Goal: Information Seeking & Learning: Learn about a topic

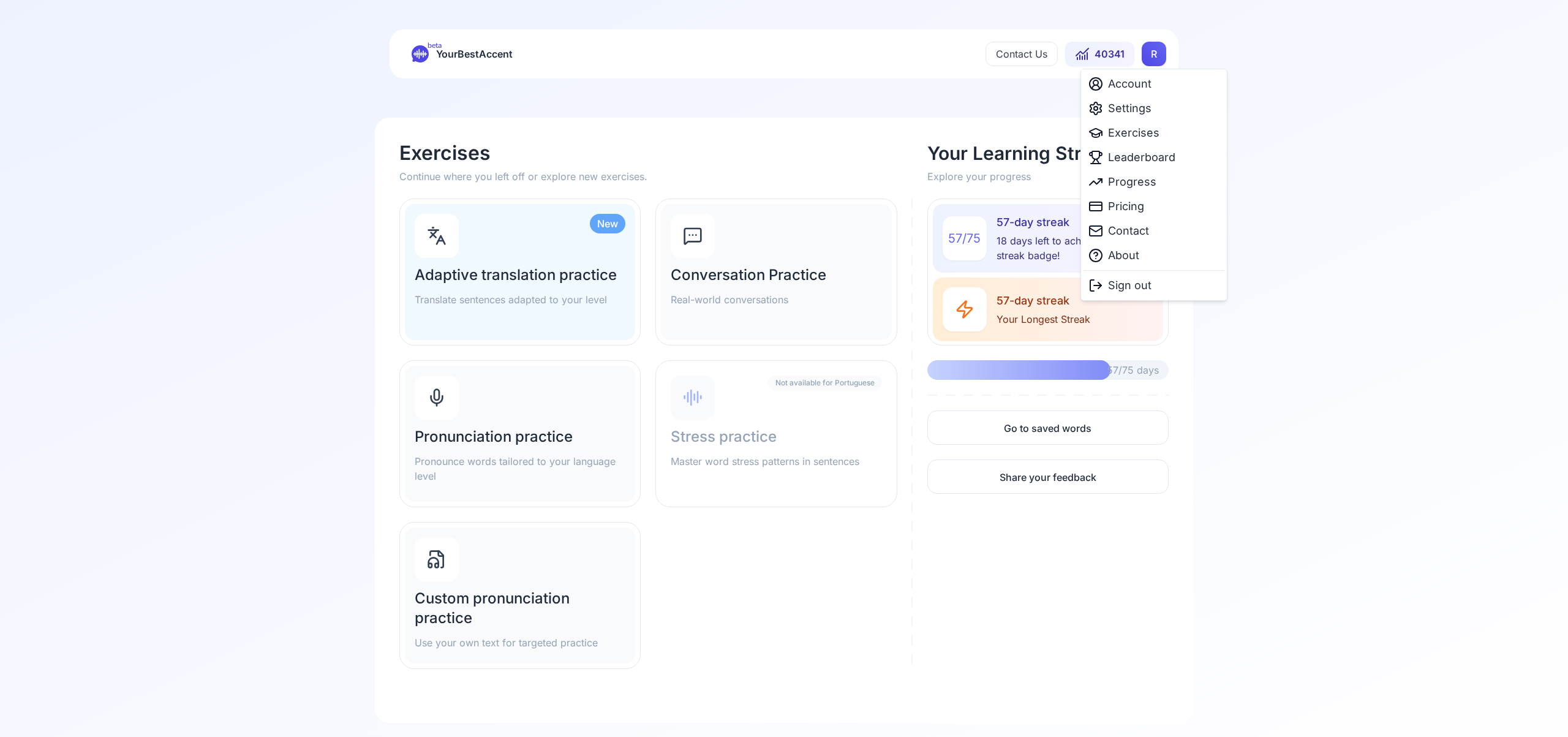
click at [1152, 56] on html "beta YourBestAccent Contact Us 40341 R Exercises Continue where you left off or…" at bounding box center [784, 368] width 1568 height 737
click at [1143, 107] on span "Settings" at bounding box center [1129, 108] width 43 height 17
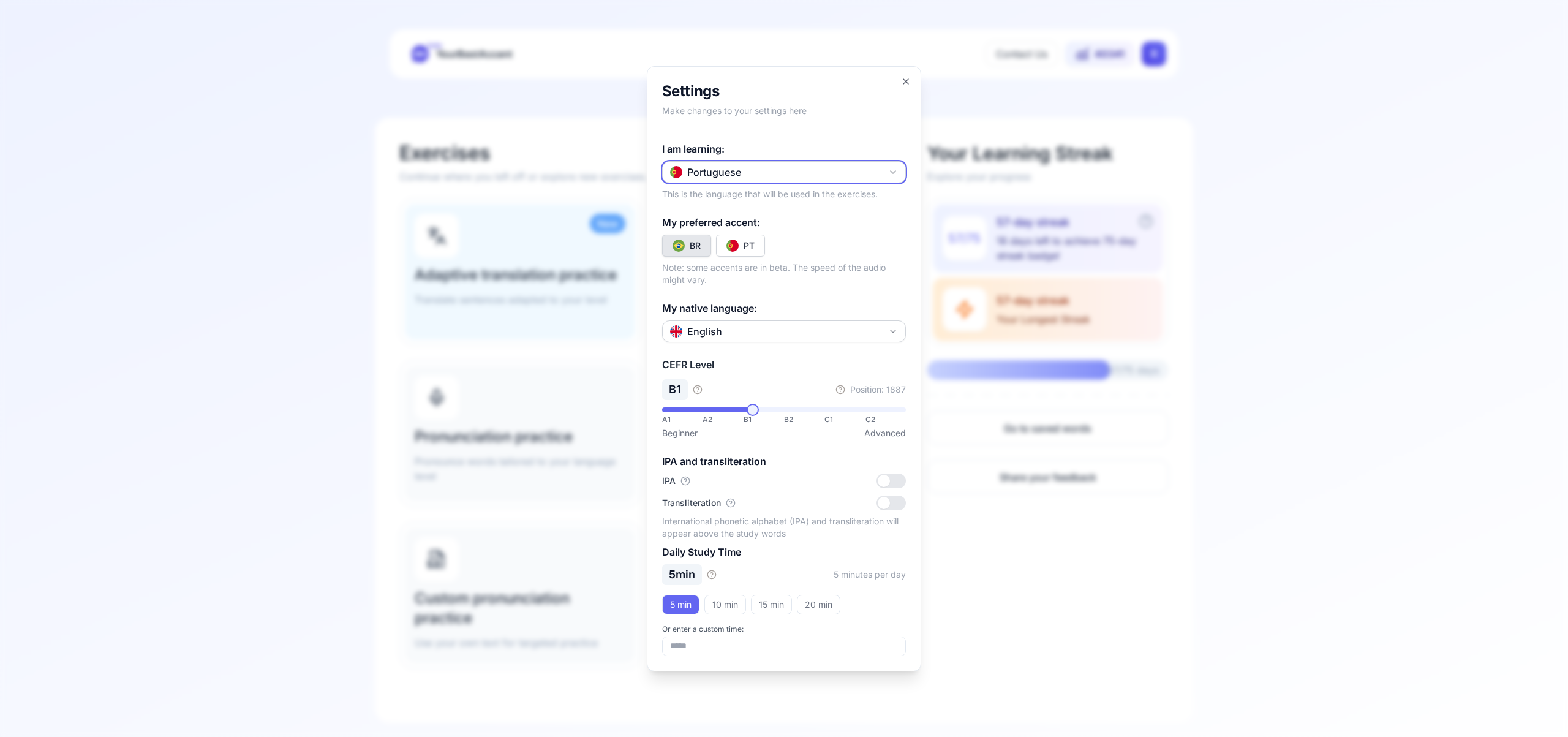
click at [890, 173] on icon "button" at bounding box center [893, 172] width 9 height 9
click at [778, 241] on div "Spanish" at bounding box center [784, 244] width 237 height 22
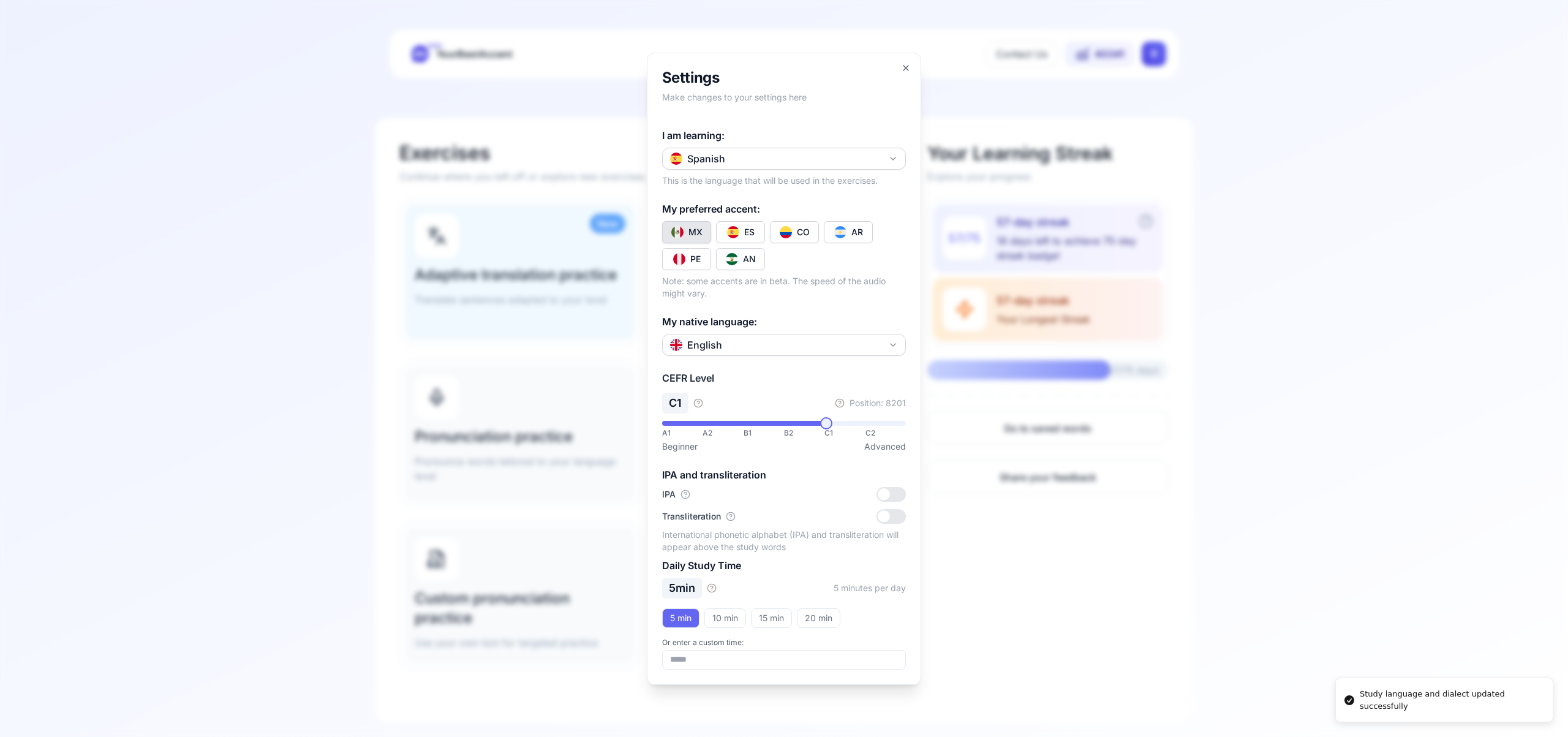
click at [791, 235] on button "CO" at bounding box center [795, 232] width 49 height 22
click at [902, 70] on icon "button" at bounding box center [906, 68] width 9 height 9
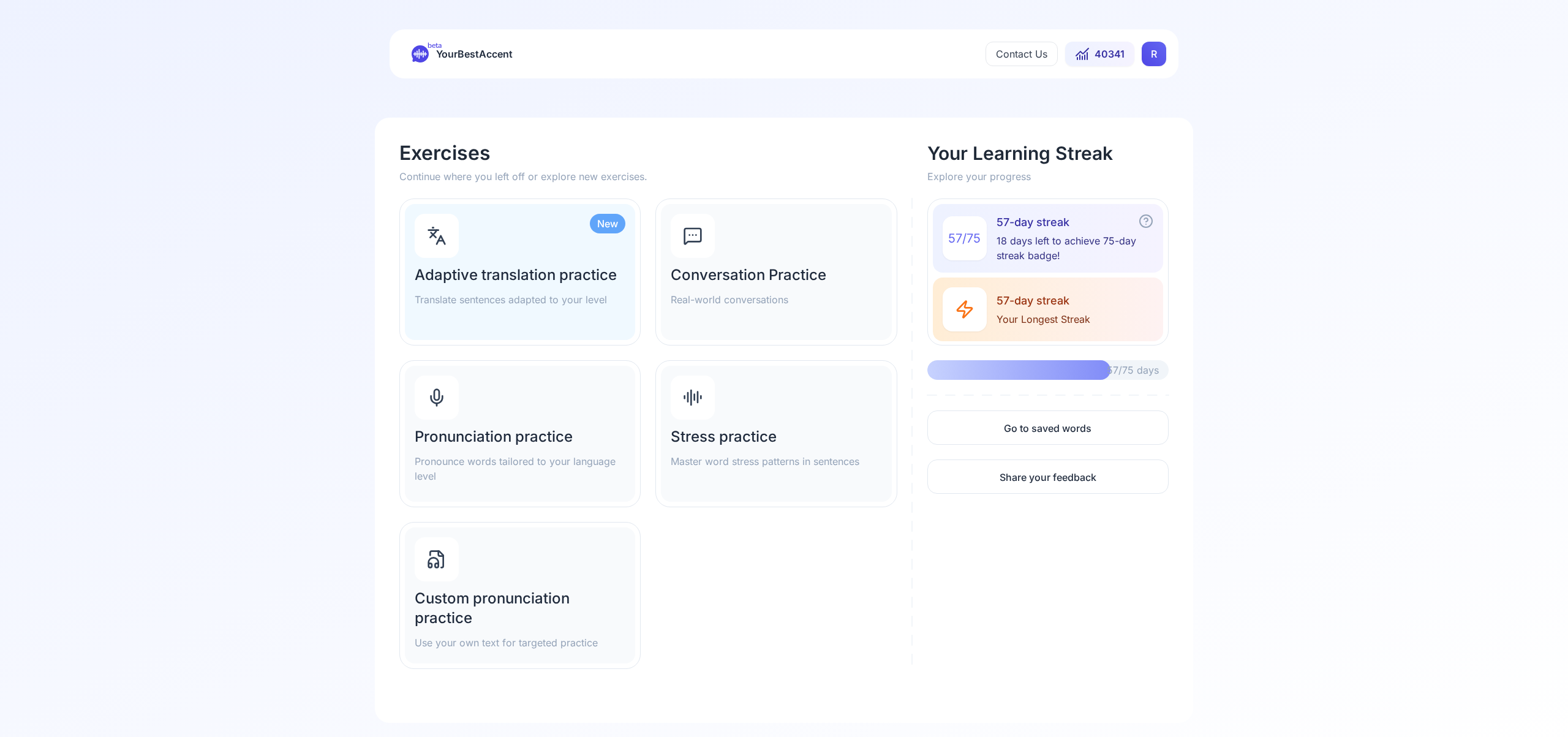
click at [508, 408] on div "Pronunciation practice Pronounce words tailored to your language level" at bounding box center [520, 433] width 230 height 136
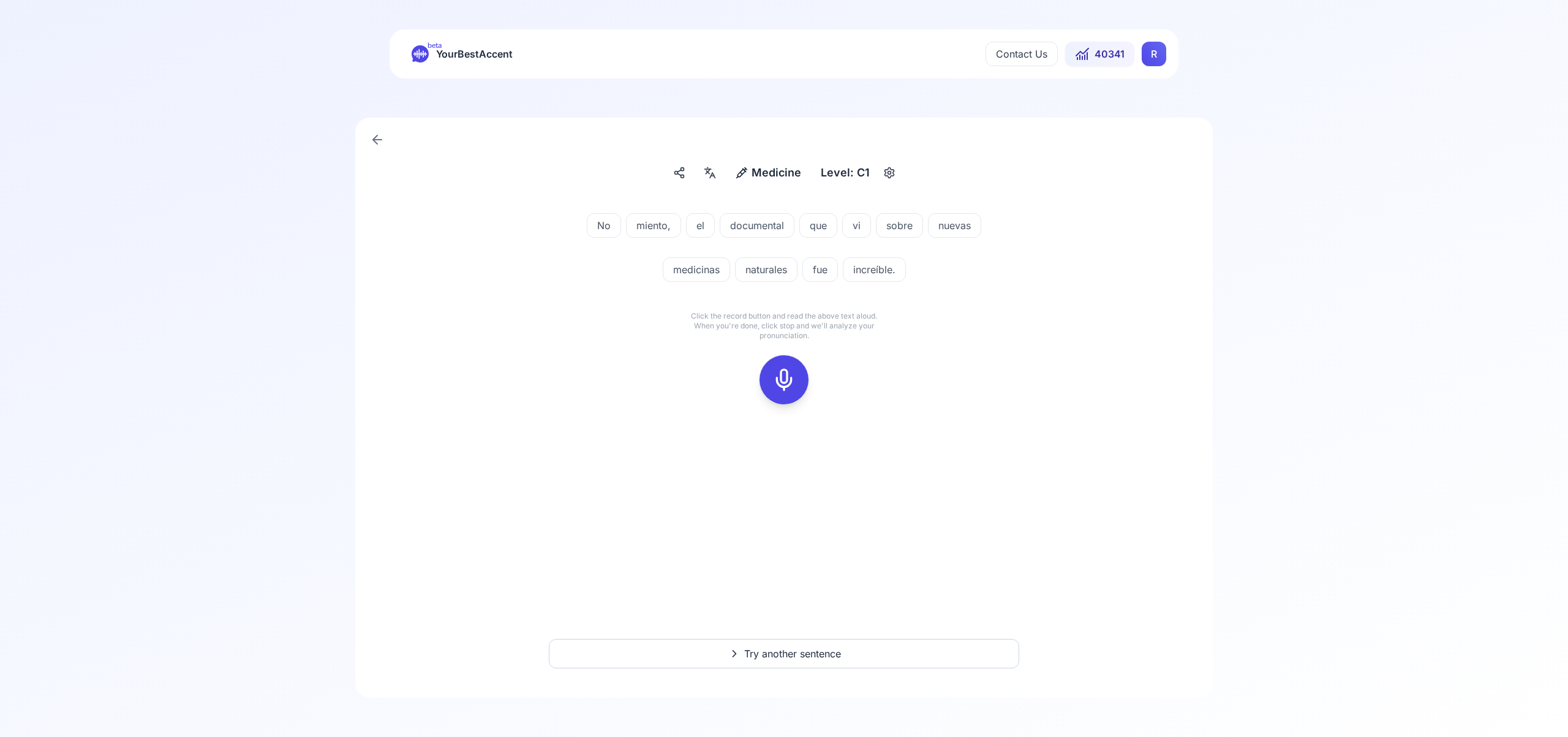
click at [783, 380] on icon at bounding box center [784, 380] width 24 height 24
click at [778, 375] on icon at bounding box center [784, 380] width 24 height 24
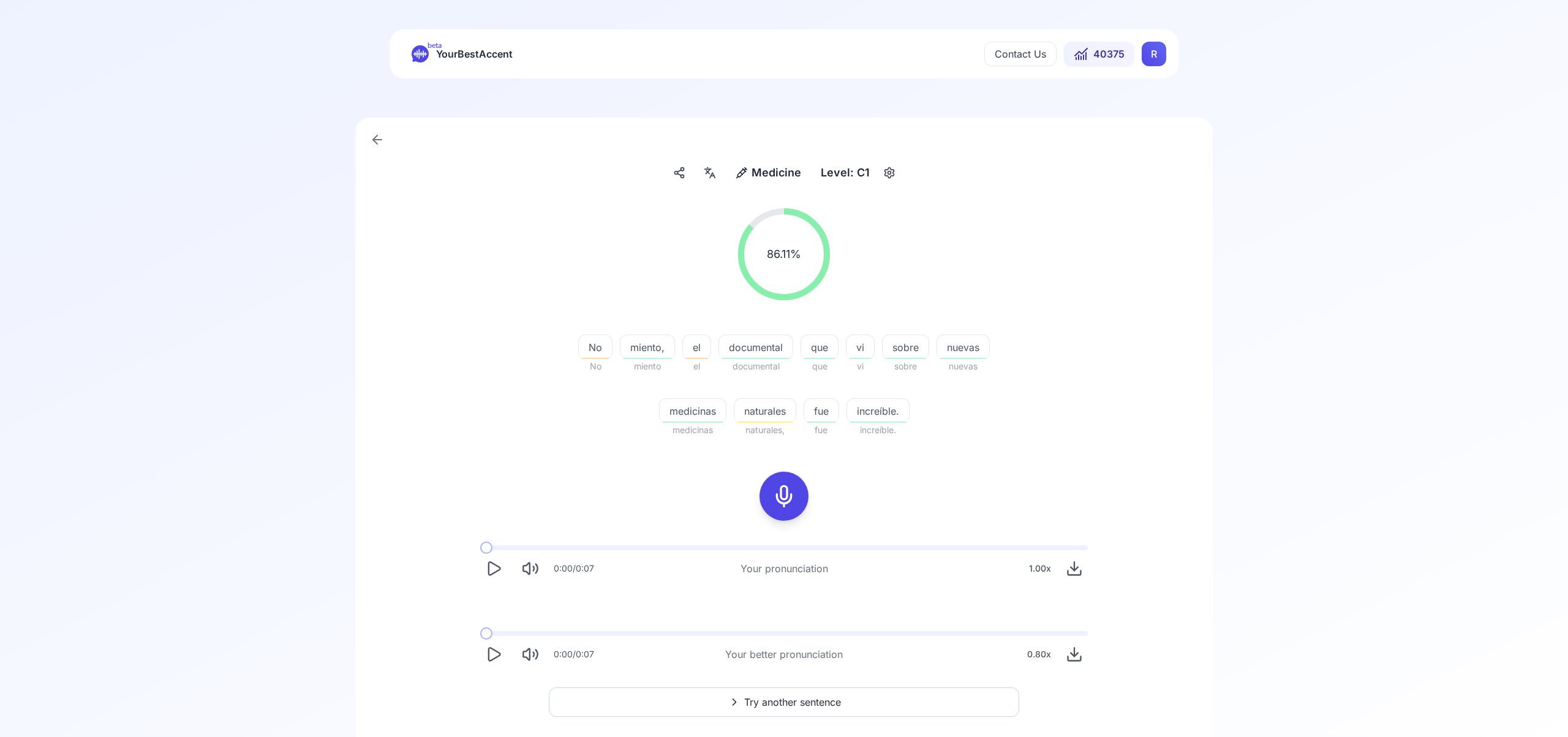
click at [807, 704] on span "Try another sentence" at bounding box center [792, 702] width 97 height 15
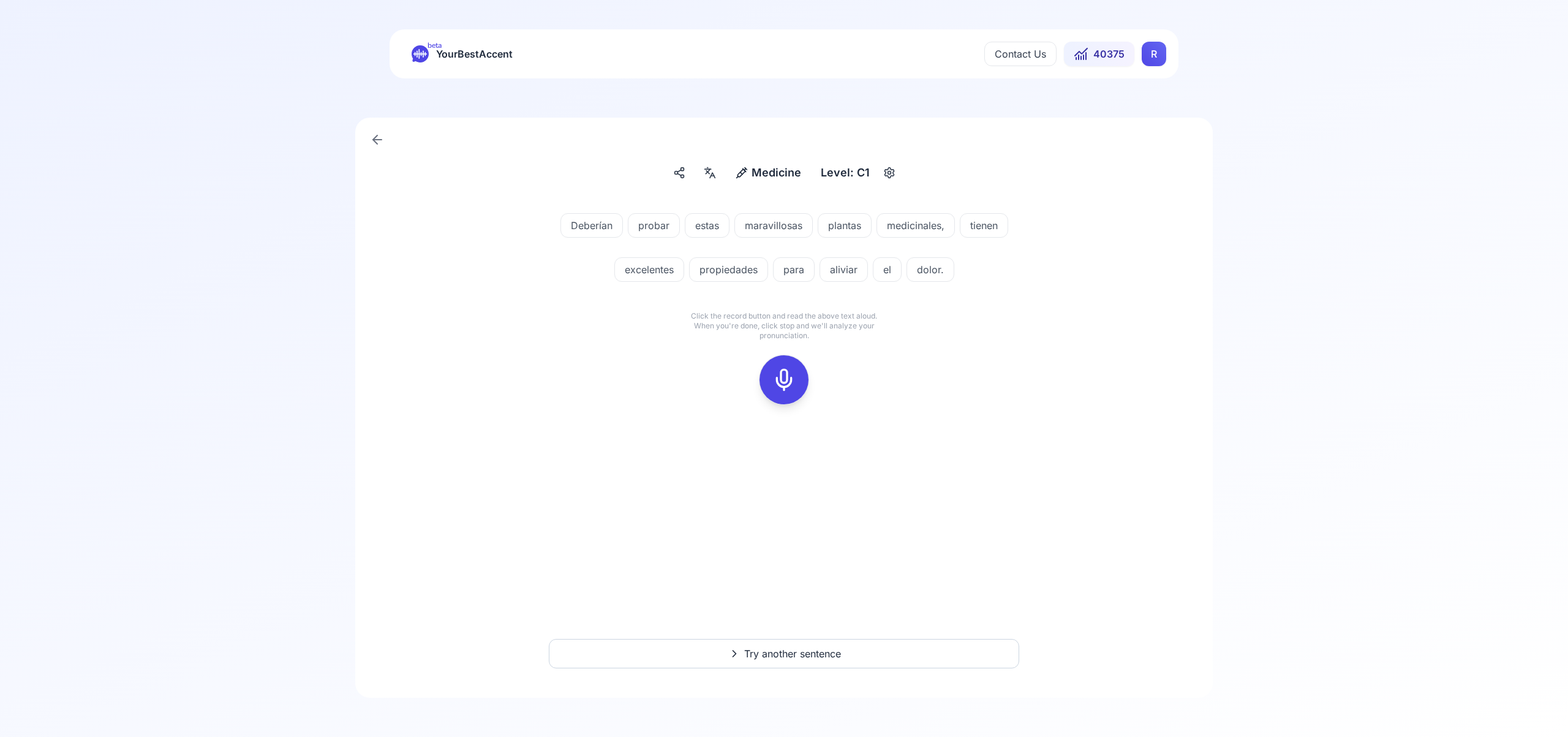
click at [787, 380] on icon at bounding box center [784, 380] width 24 height 24
click at [768, 382] on button at bounding box center [784, 380] width 49 height 49
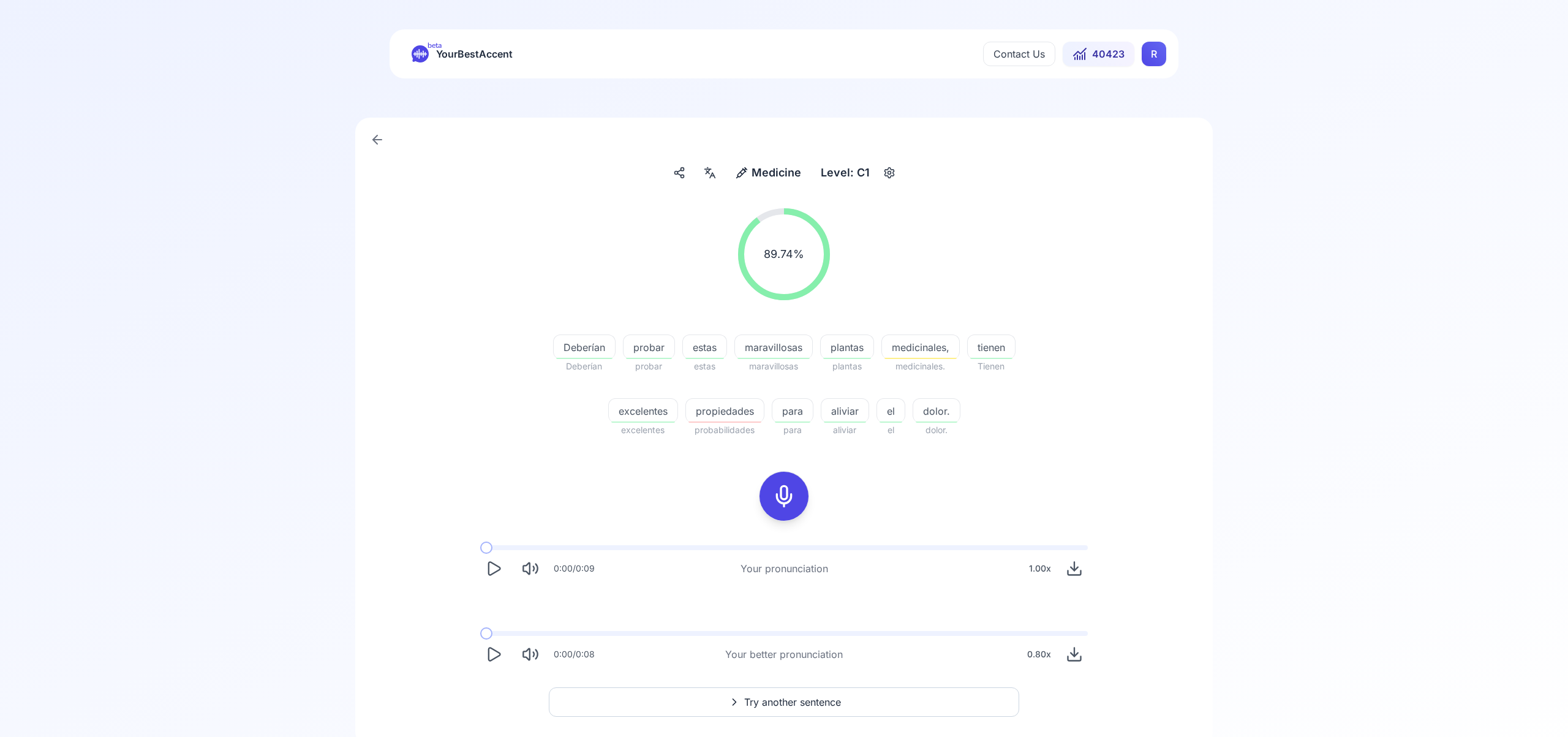
click at [793, 697] on span "Try another sentence" at bounding box center [792, 702] width 97 height 15
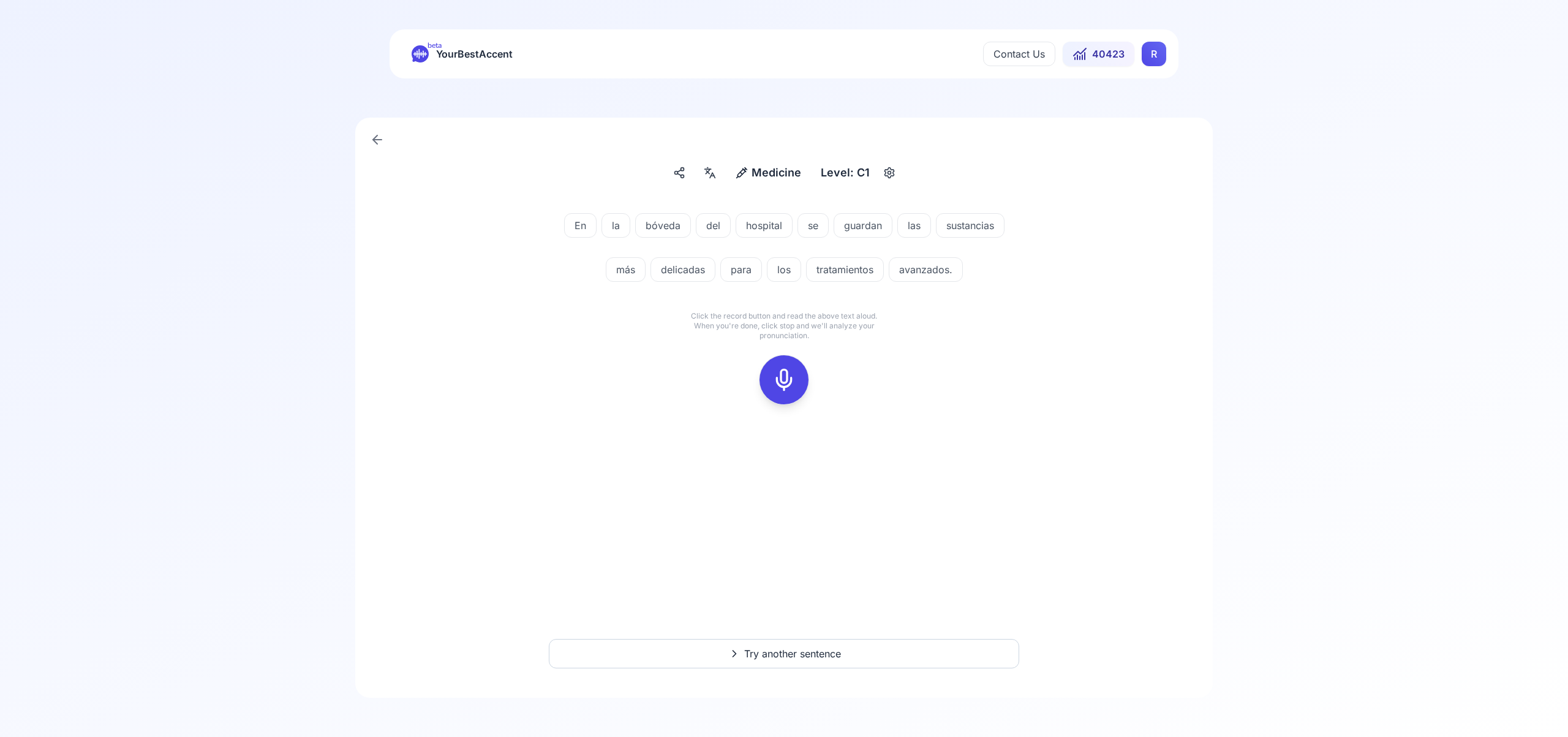
click at [793, 378] on icon at bounding box center [784, 380] width 24 height 24
click at [788, 376] on icon at bounding box center [784, 380] width 24 height 24
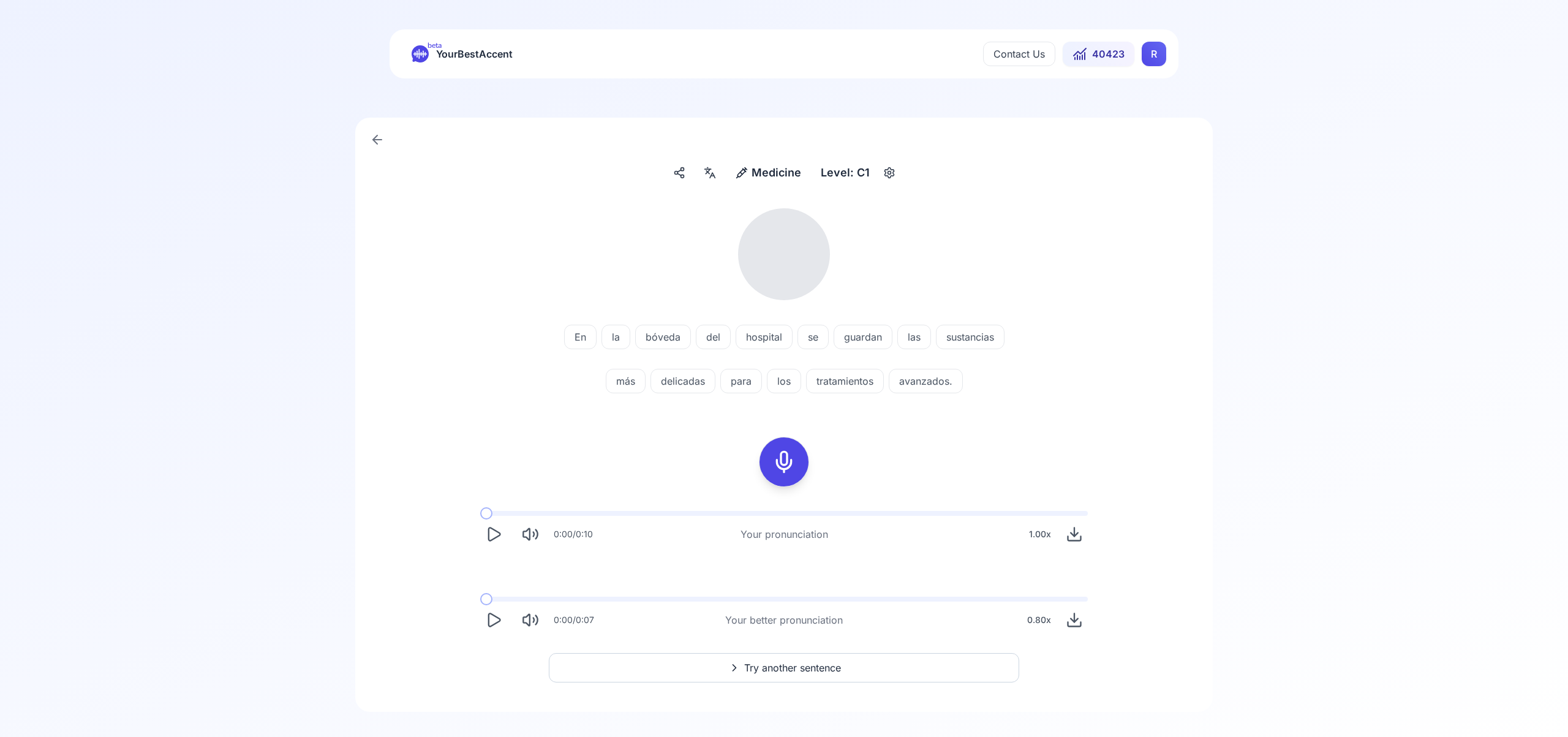
click at [708, 174] on icon at bounding box center [710, 173] width 15 height 13
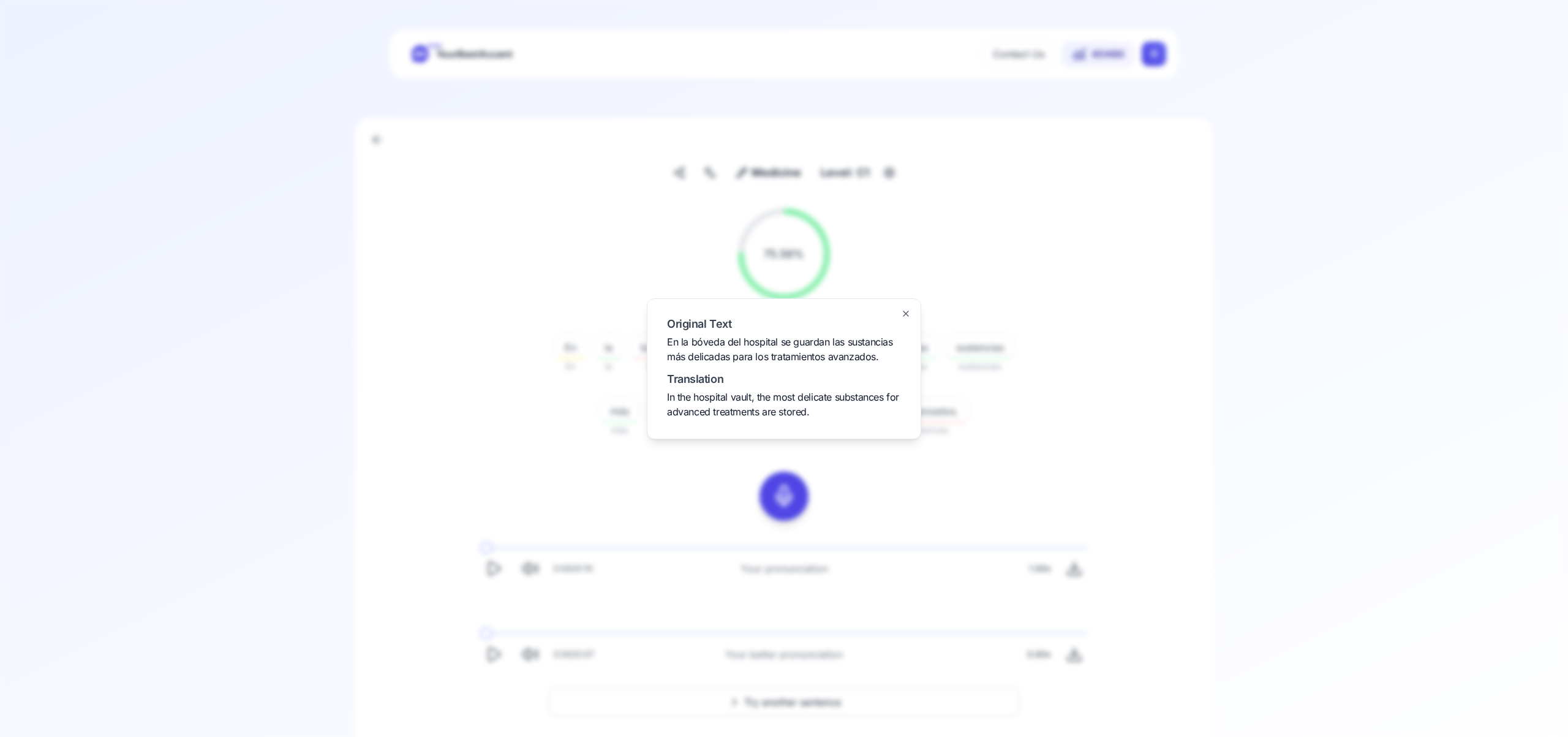
click at [906, 313] on icon "button" at bounding box center [906, 314] width 5 height 5
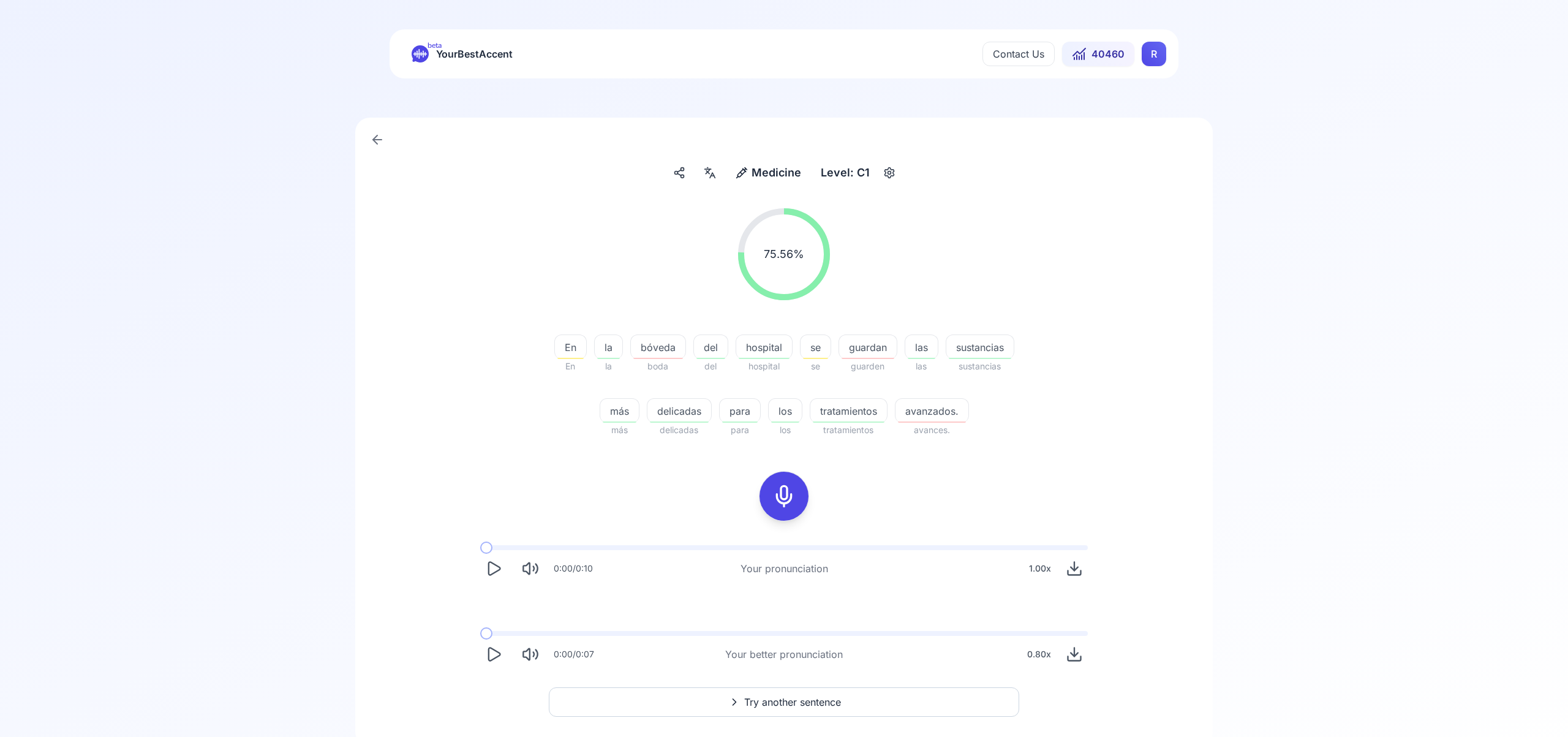
click at [768, 699] on span "Try another sentence" at bounding box center [792, 702] width 97 height 15
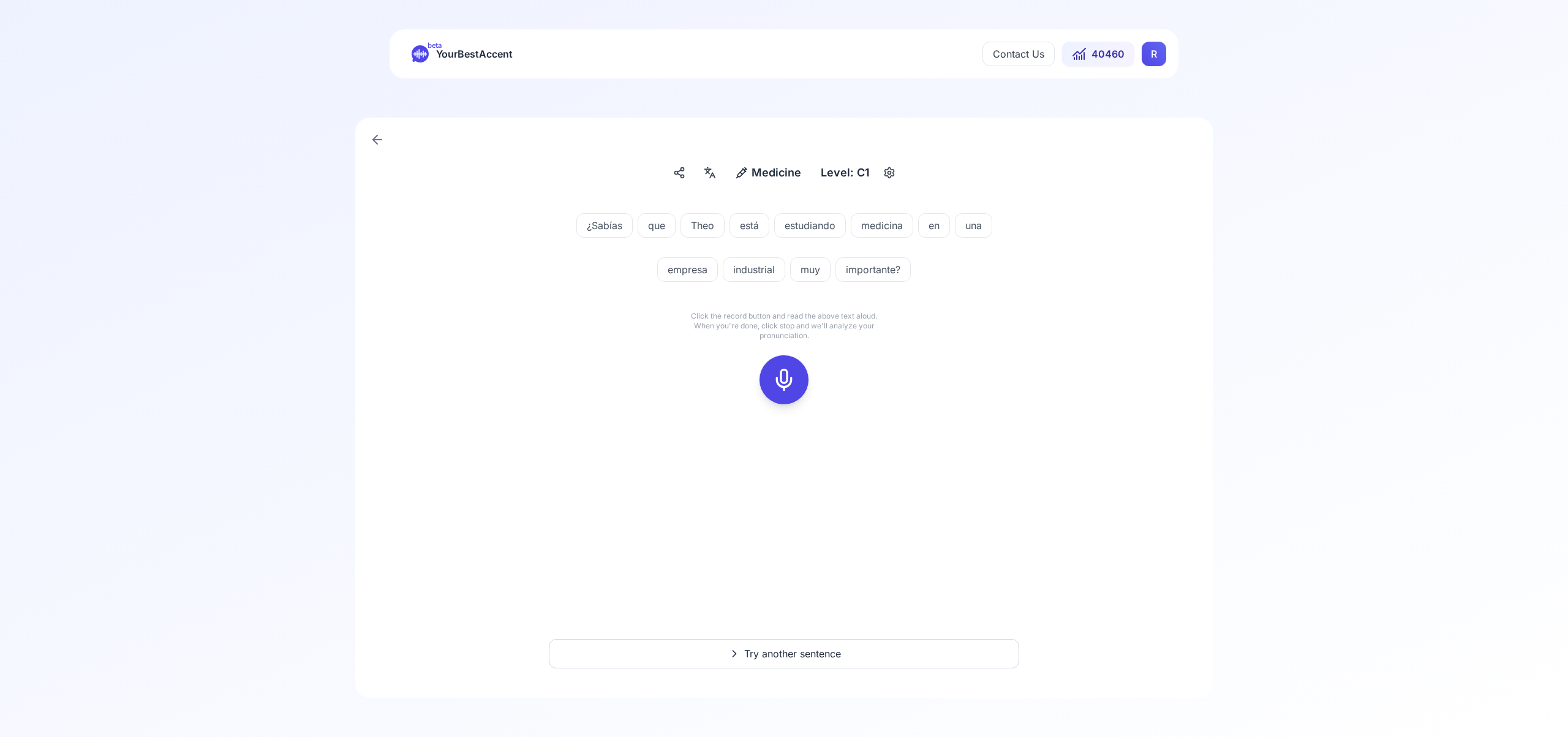
click at [788, 376] on icon at bounding box center [784, 380] width 24 height 24
click at [778, 376] on icon at bounding box center [784, 380] width 24 height 24
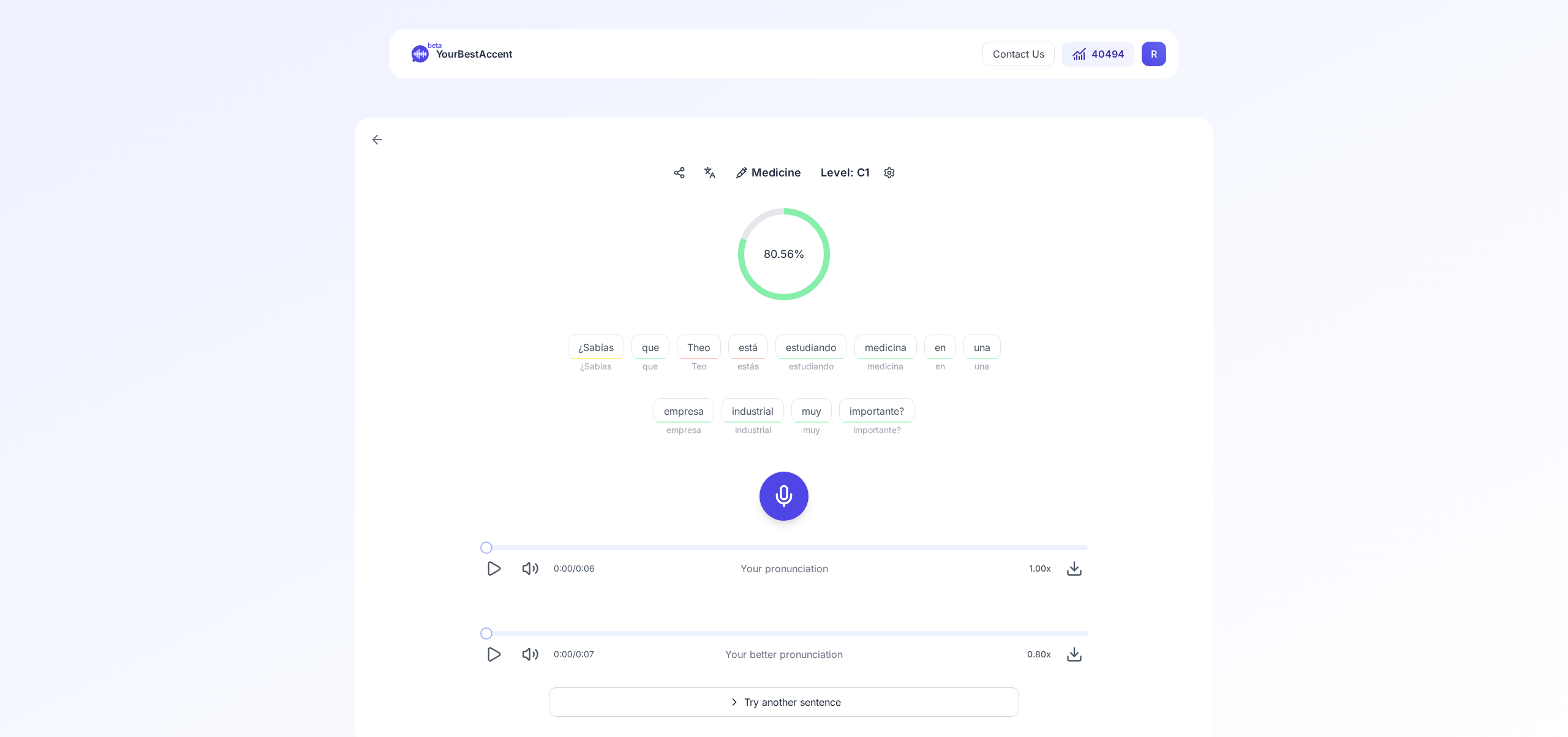
click at [813, 699] on span "Try another sentence" at bounding box center [792, 702] width 97 height 15
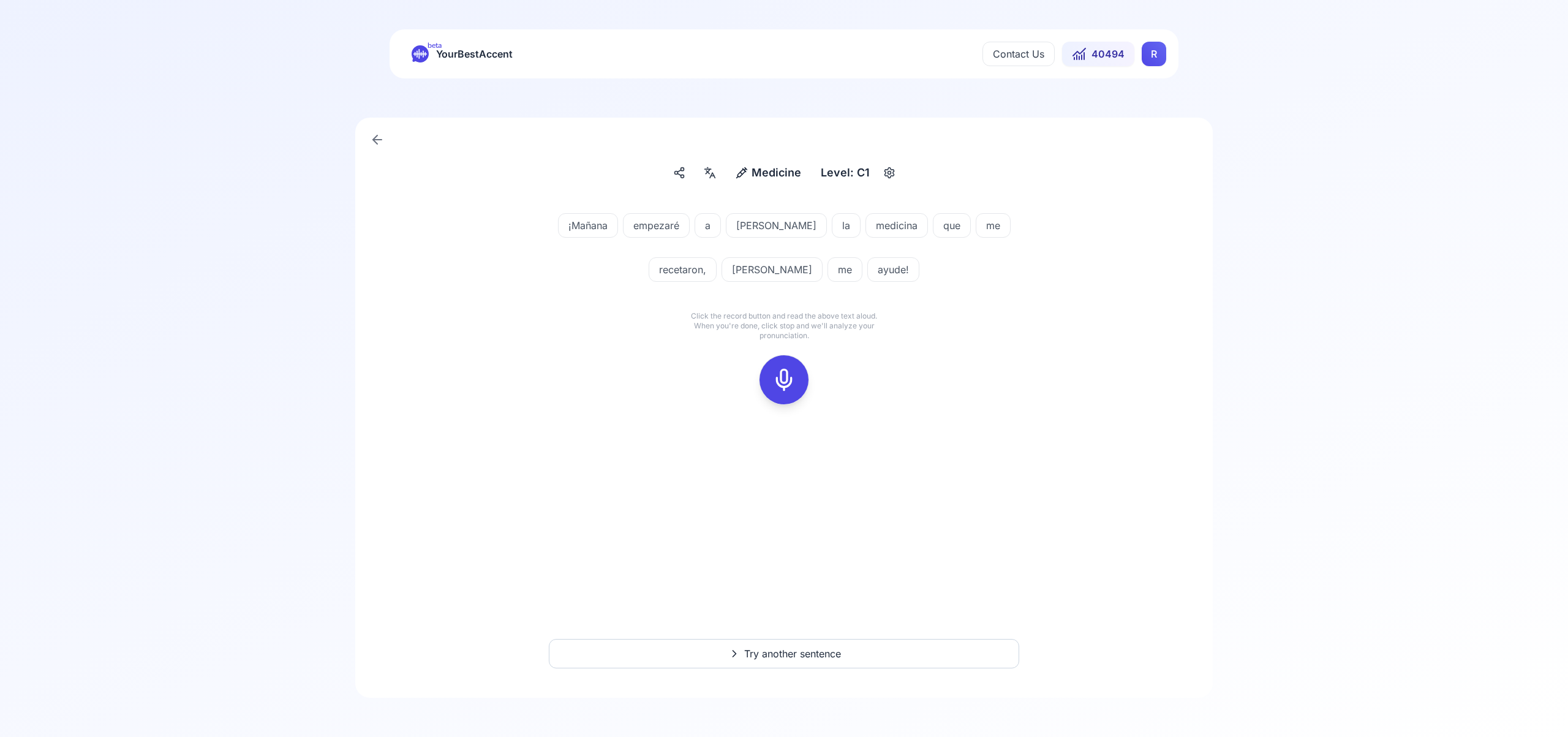
click at [782, 374] on icon at bounding box center [784, 380] width 24 height 24
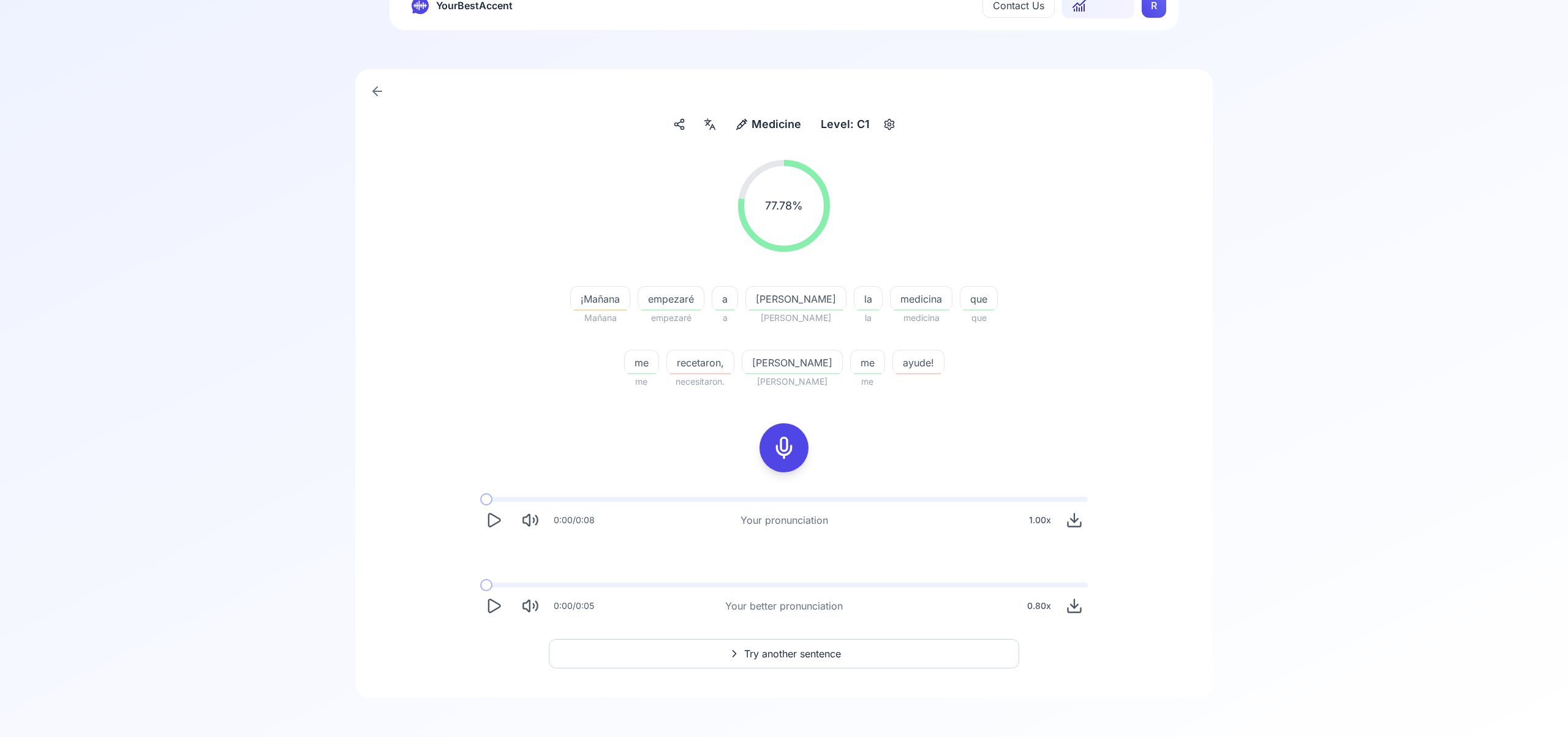
scroll to position [48, 0]
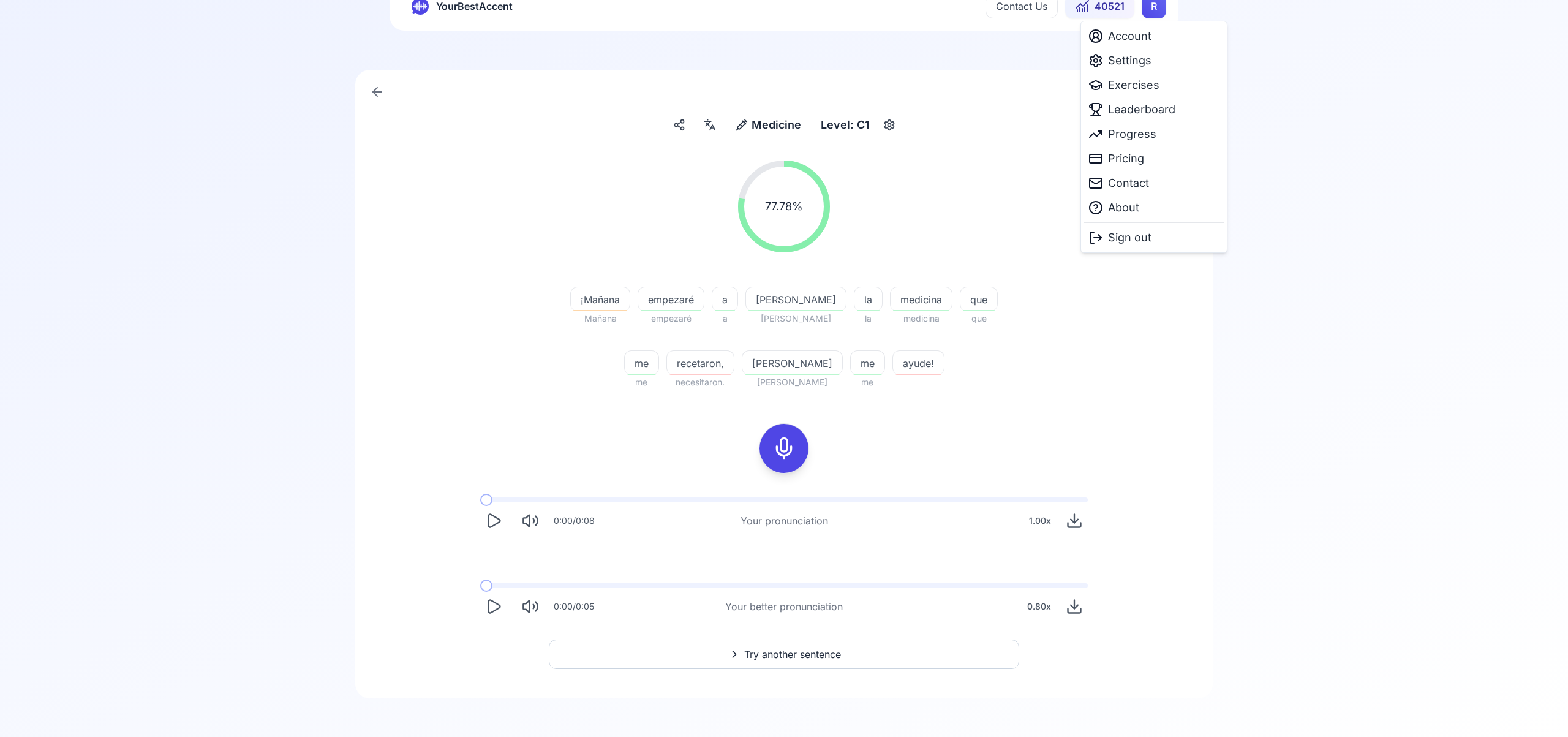
click at [1149, 13] on html "beta YourBestAccent Contact Us 40521 R Medicine Medicine Level: C1 77.78 % 77.7…" at bounding box center [784, 321] width 1568 height 737
click at [1140, 57] on span "Settings" at bounding box center [1129, 60] width 43 height 17
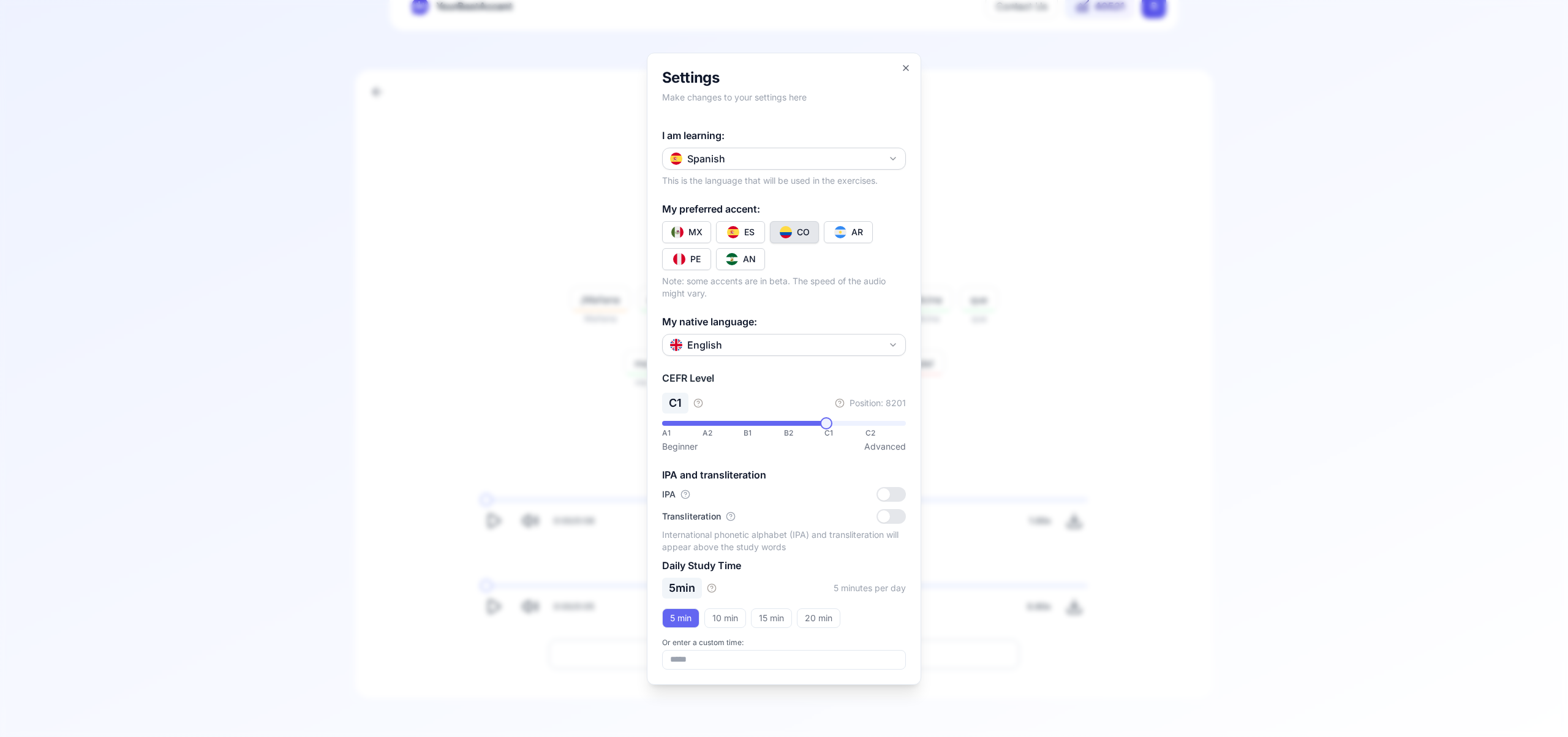
click at [894, 157] on icon "button" at bounding box center [893, 158] width 5 height 2
click at [791, 257] on div "French" at bounding box center [784, 253] width 237 height 22
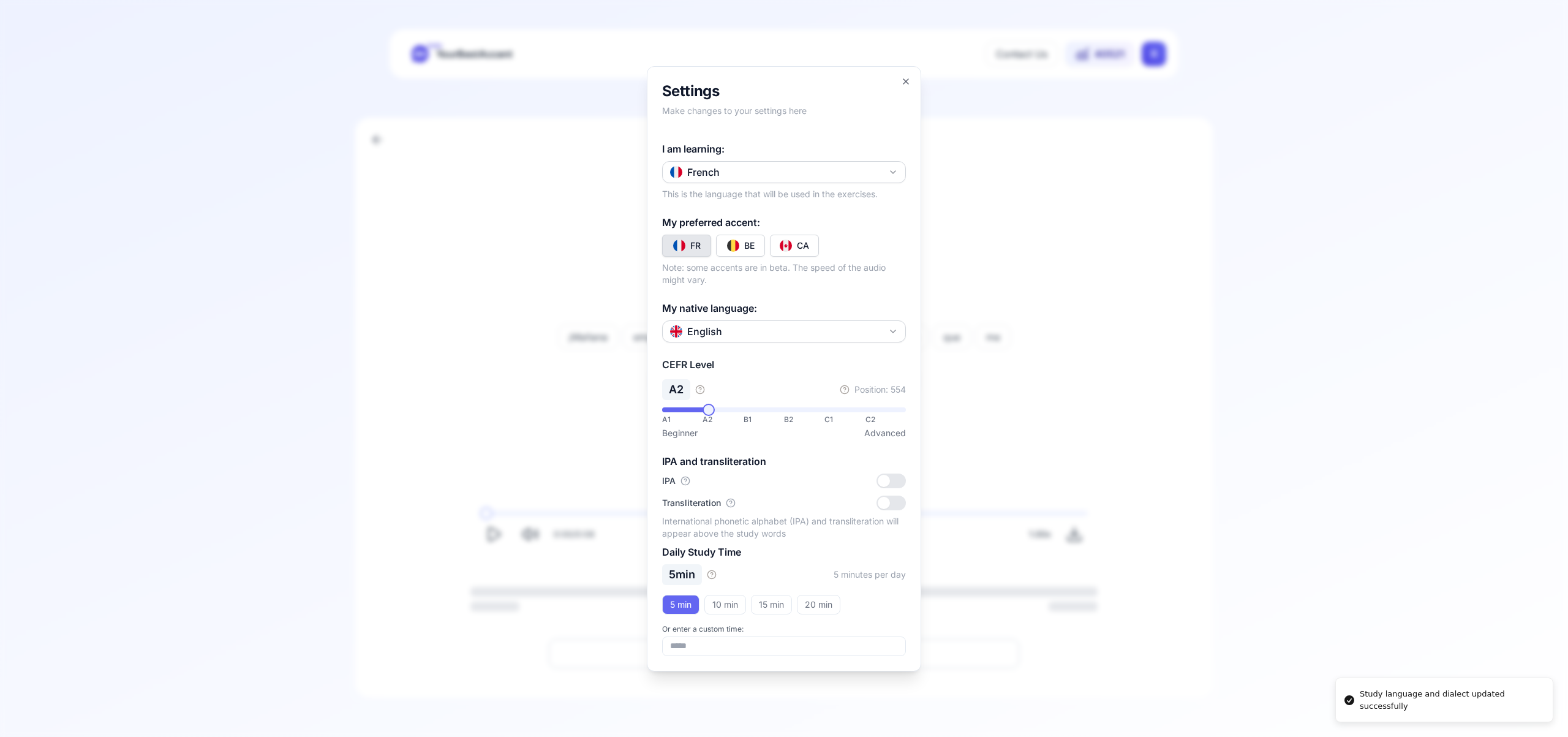
click at [800, 246] on div "CA" at bounding box center [803, 246] width 13 height 13
click at [905, 78] on icon "button" at bounding box center [906, 81] width 9 height 9
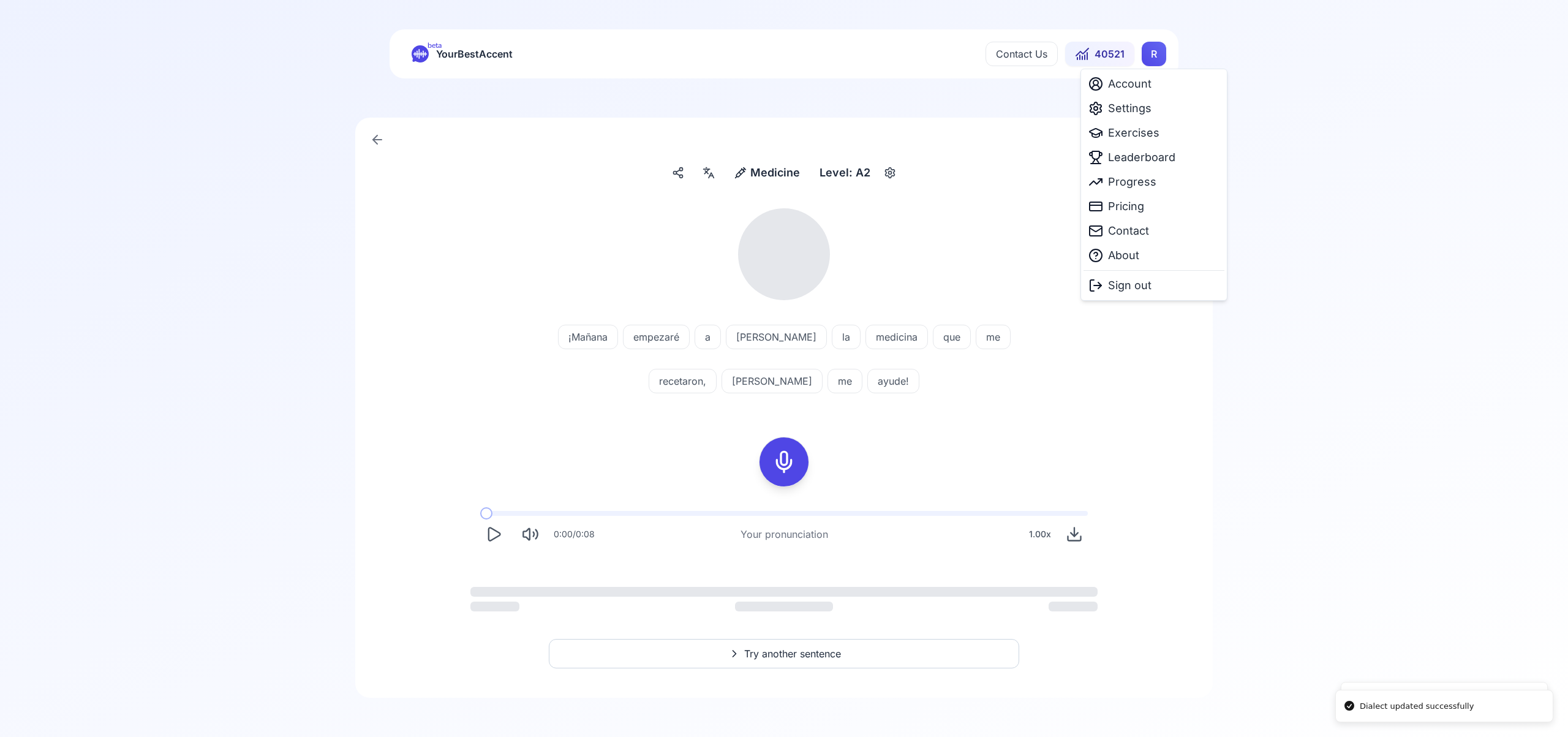
click at [1151, 48] on html "Dialect updated successfully Study language and dialect updated successfully be…" at bounding box center [784, 368] width 1568 height 737
click at [1129, 134] on span "Exercises" at bounding box center [1133, 133] width 51 height 17
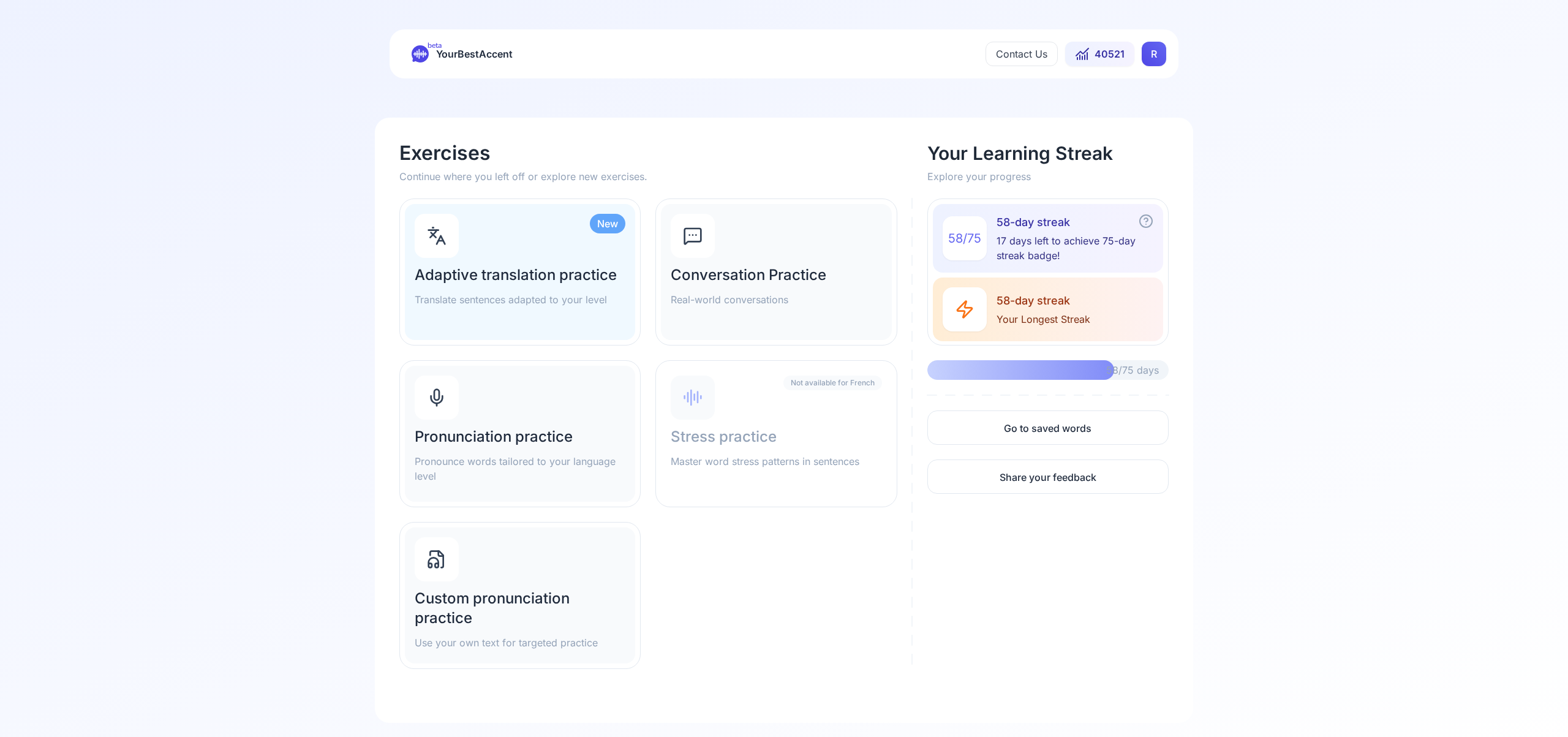
click at [462, 421] on div "Pronunciation practice Pronounce words tailored to your language level" at bounding box center [520, 433] width 230 height 136
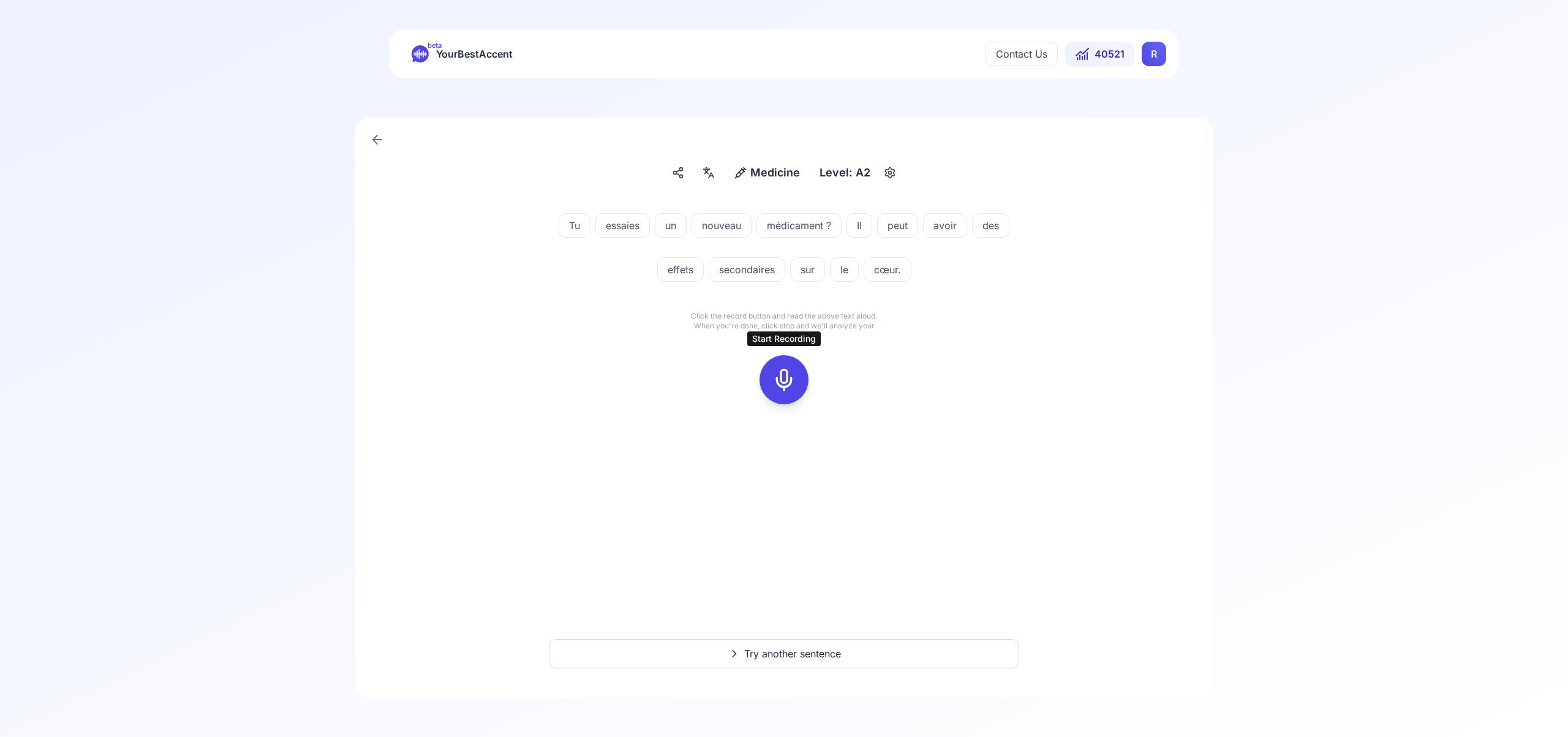
click at [780, 380] on icon at bounding box center [784, 380] width 24 height 24
click at [783, 380] on icon at bounding box center [784, 380] width 24 height 24
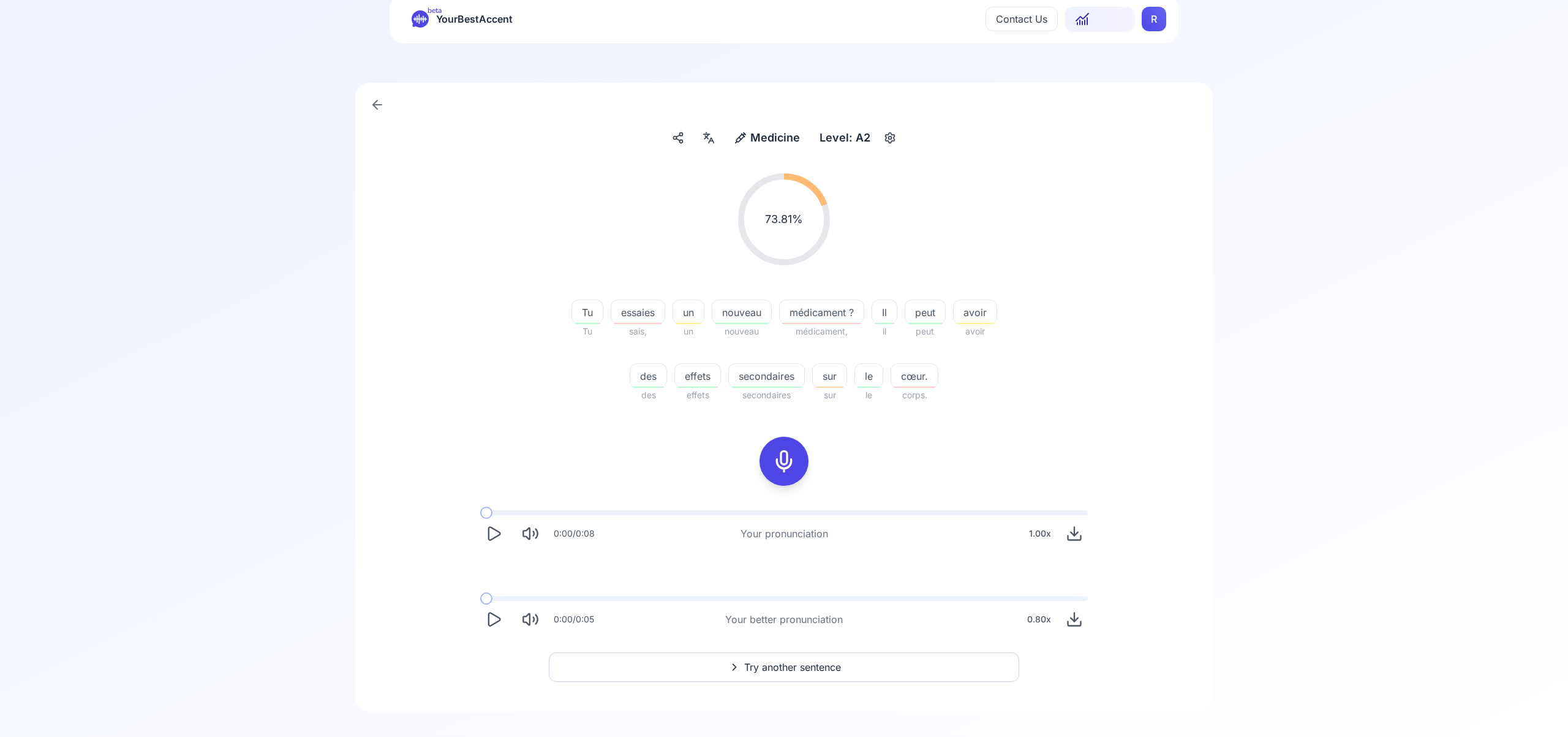
scroll to position [49, 0]
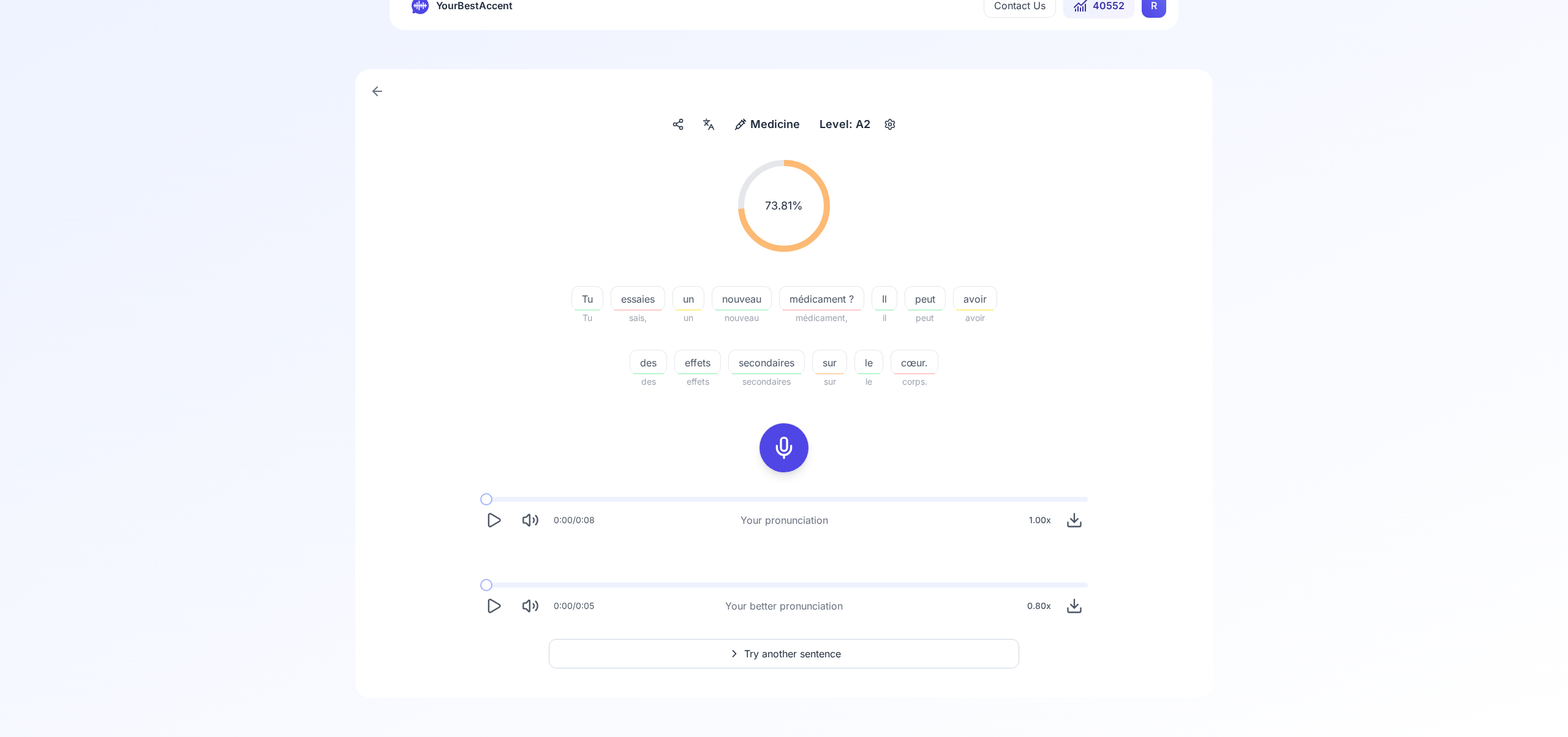
click at [779, 654] on span "Try another sentence" at bounding box center [792, 653] width 97 height 15
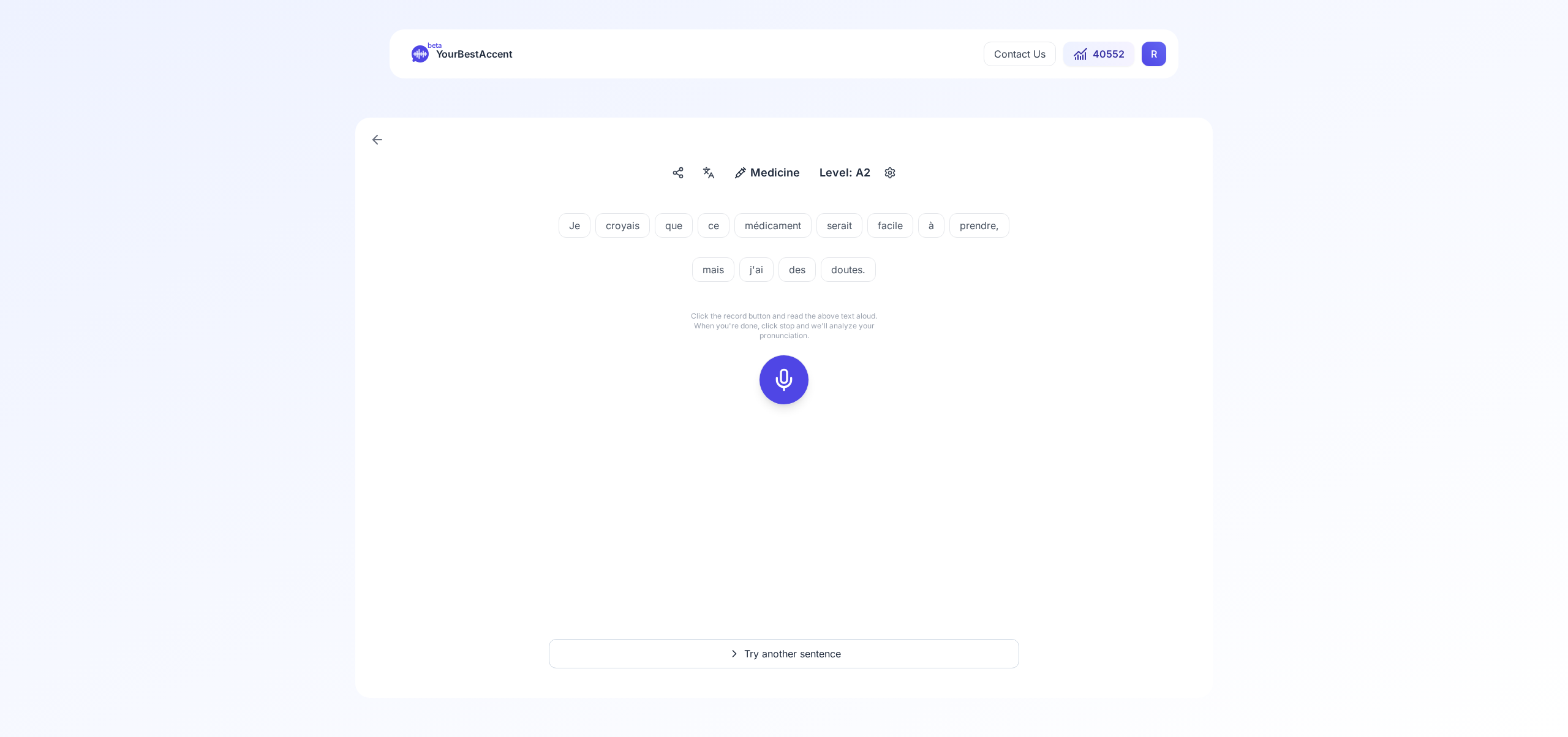
click at [784, 380] on icon at bounding box center [784, 380] width 24 height 24
click at [782, 380] on icon at bounding box center [784, 380] width 24 height 24
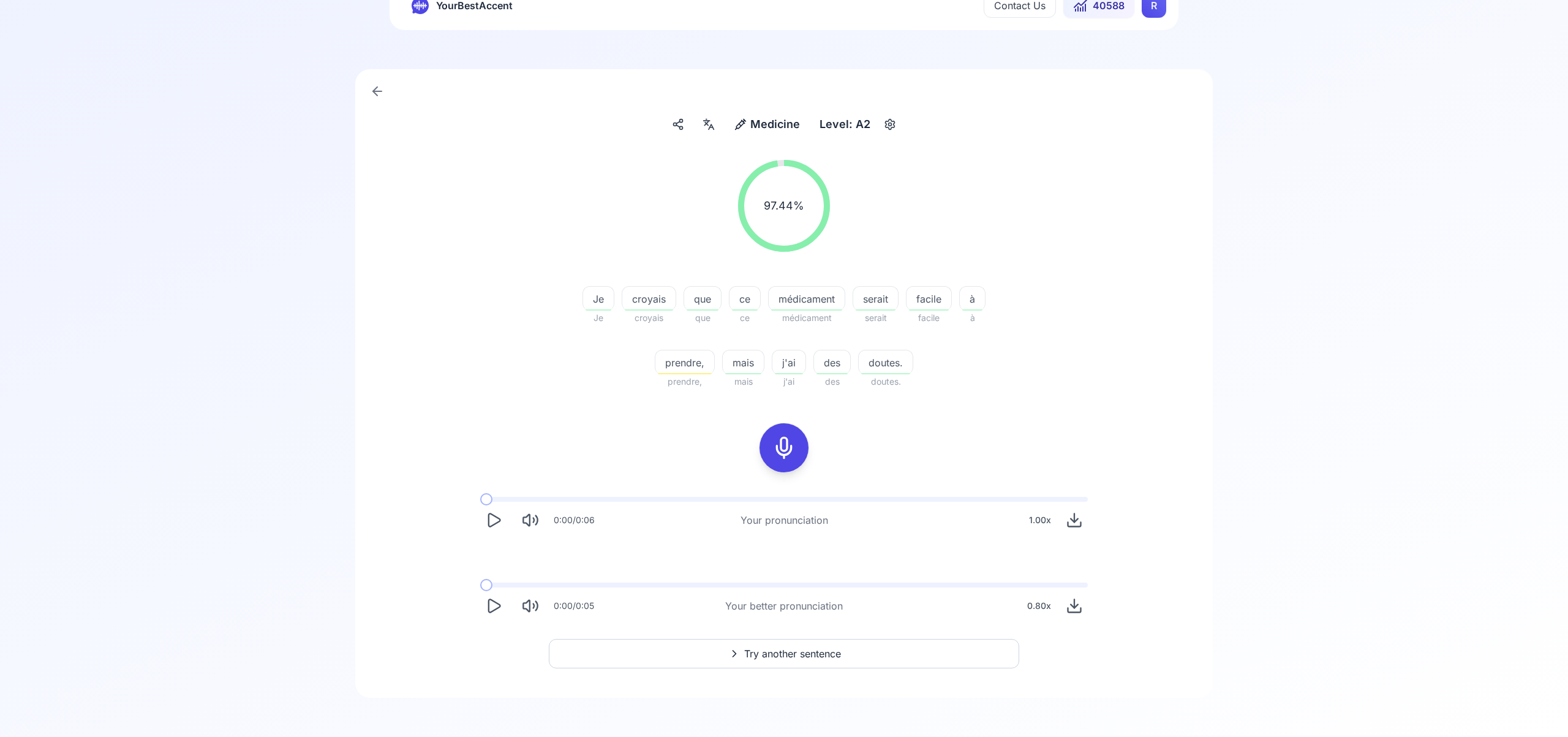
scroll to position [47, 0]
click at [804, 657] on span "Try another sentence" at bounding box center [792, 654] width 97 height 15
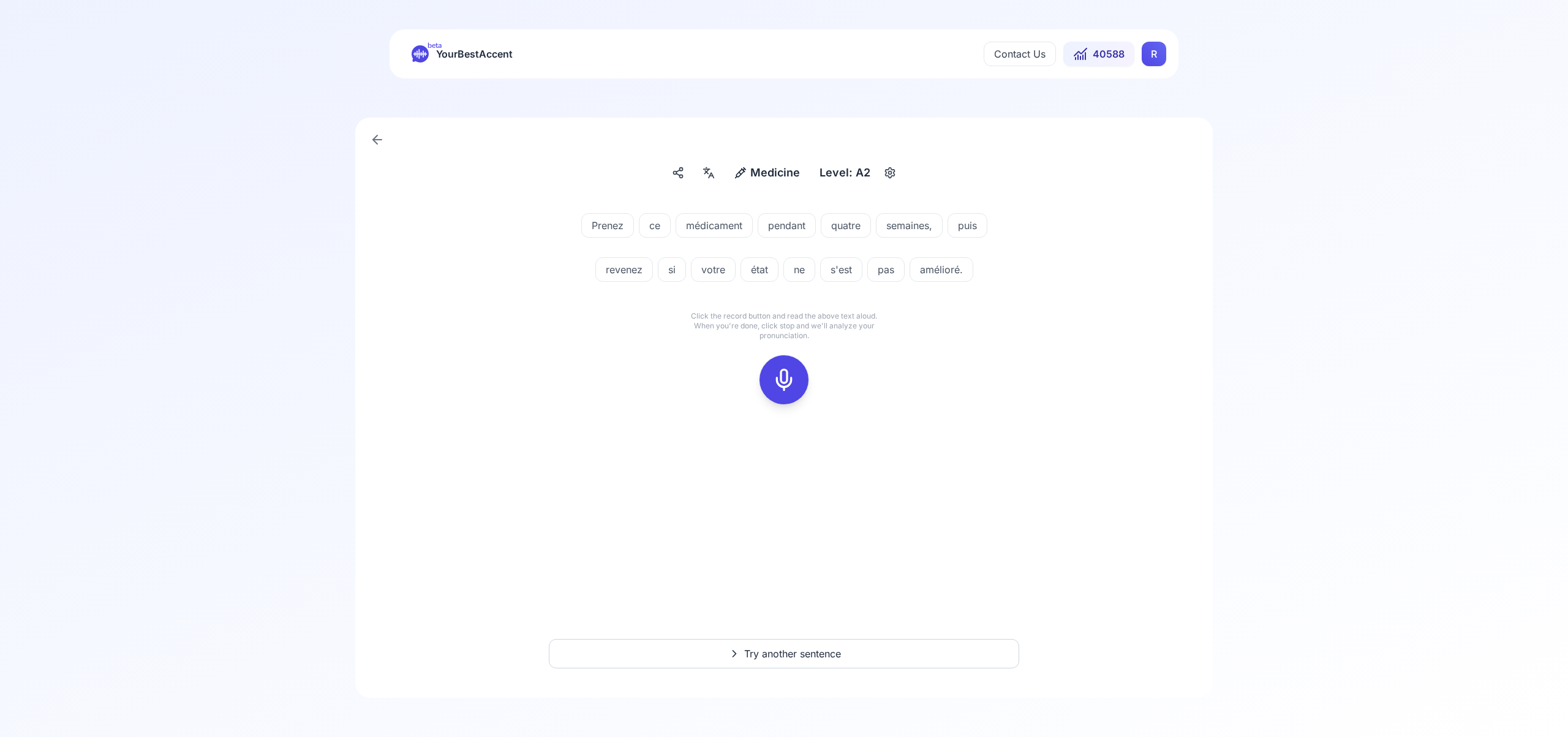
click at [786, 382] on icon at bounding box center [784, 380] width 24 height 24
click at [776, 372] on icon at bounding box center [784, 380] width 24 height 24
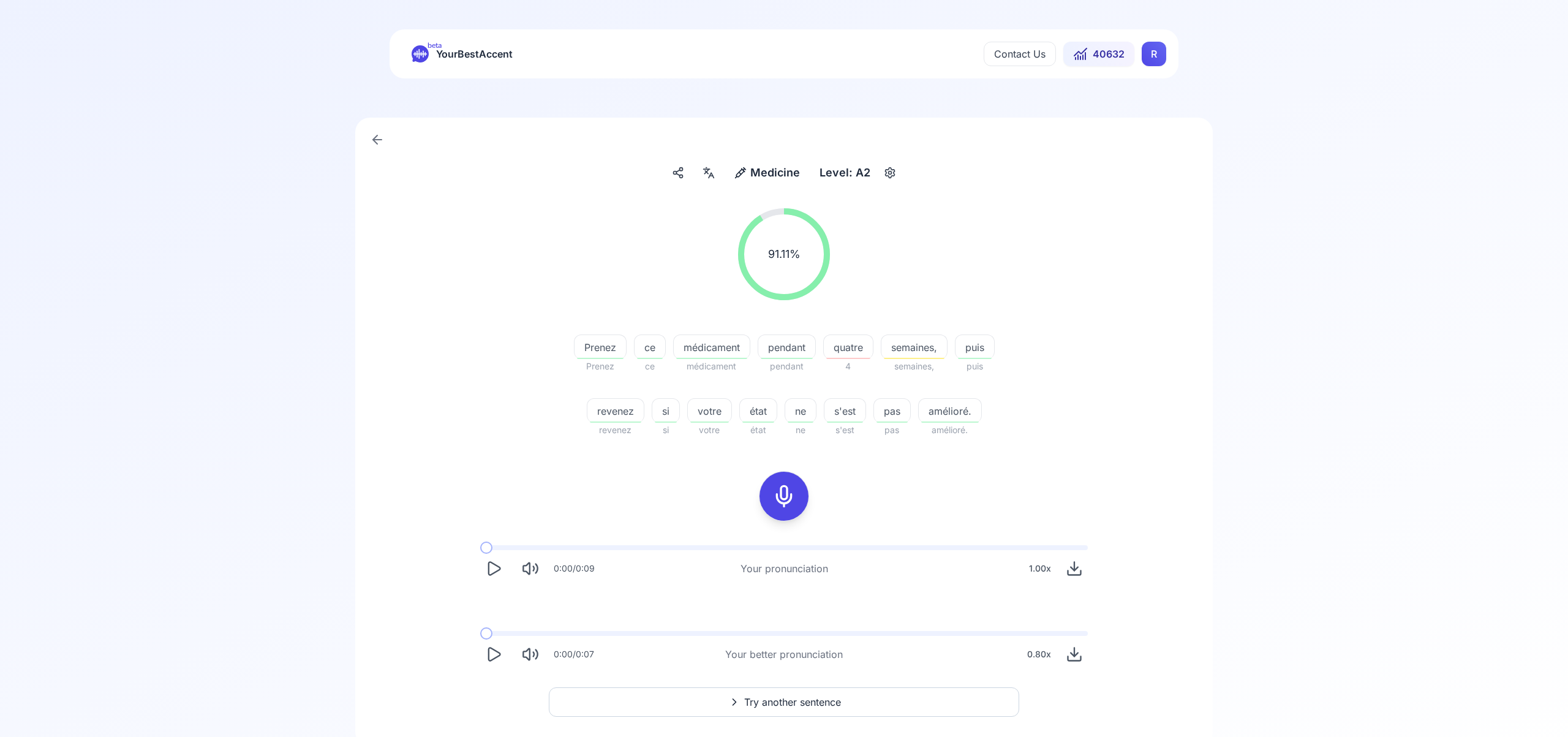
click at [782, 698] on span "Try another sentence" at bounding box center [792, 702] width 97 height 15
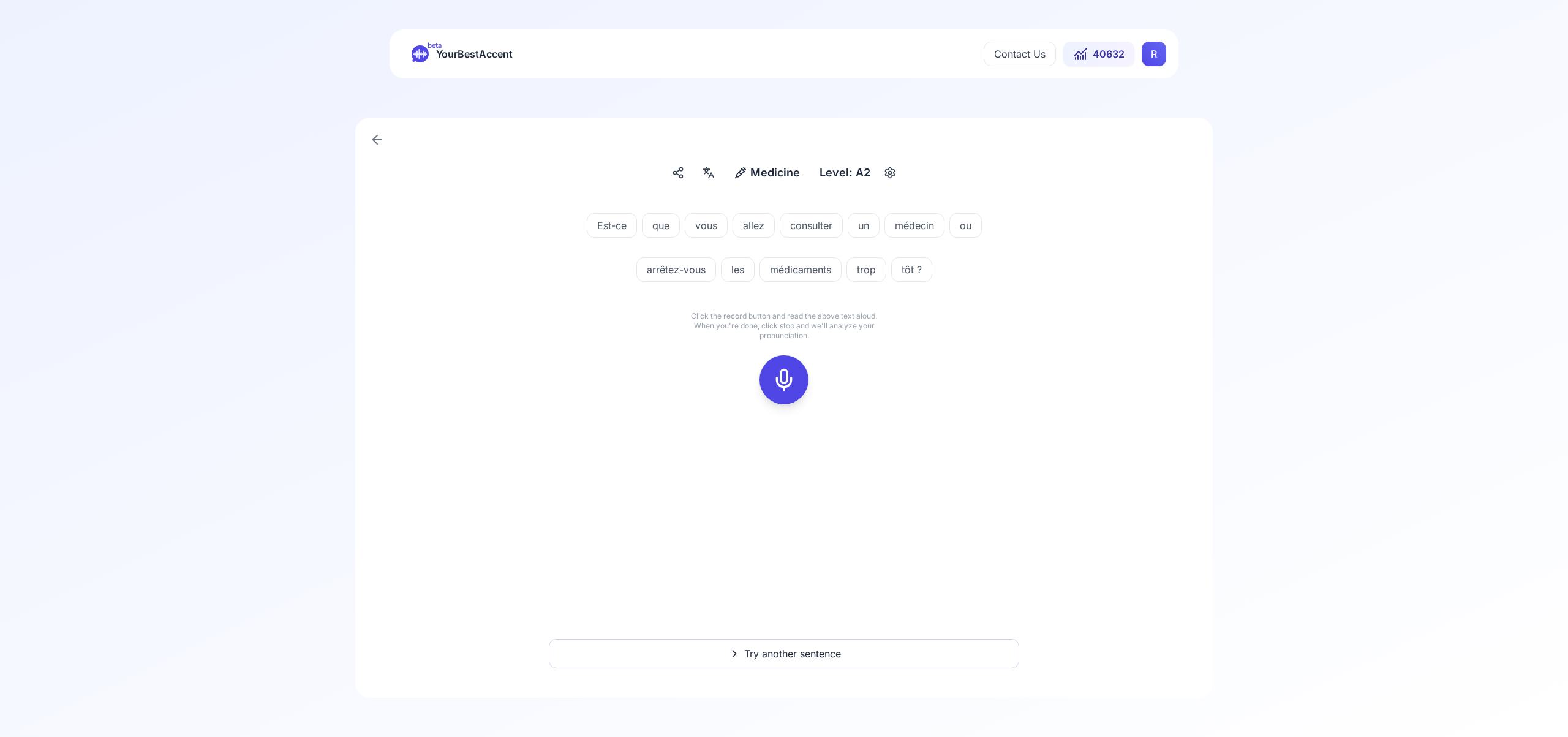
click at [779, 383] on icon at bounding box center [784, 380] width 24 height 24
click at [790, 377] on icon at bounding box center [784, 380] width 24 height 24
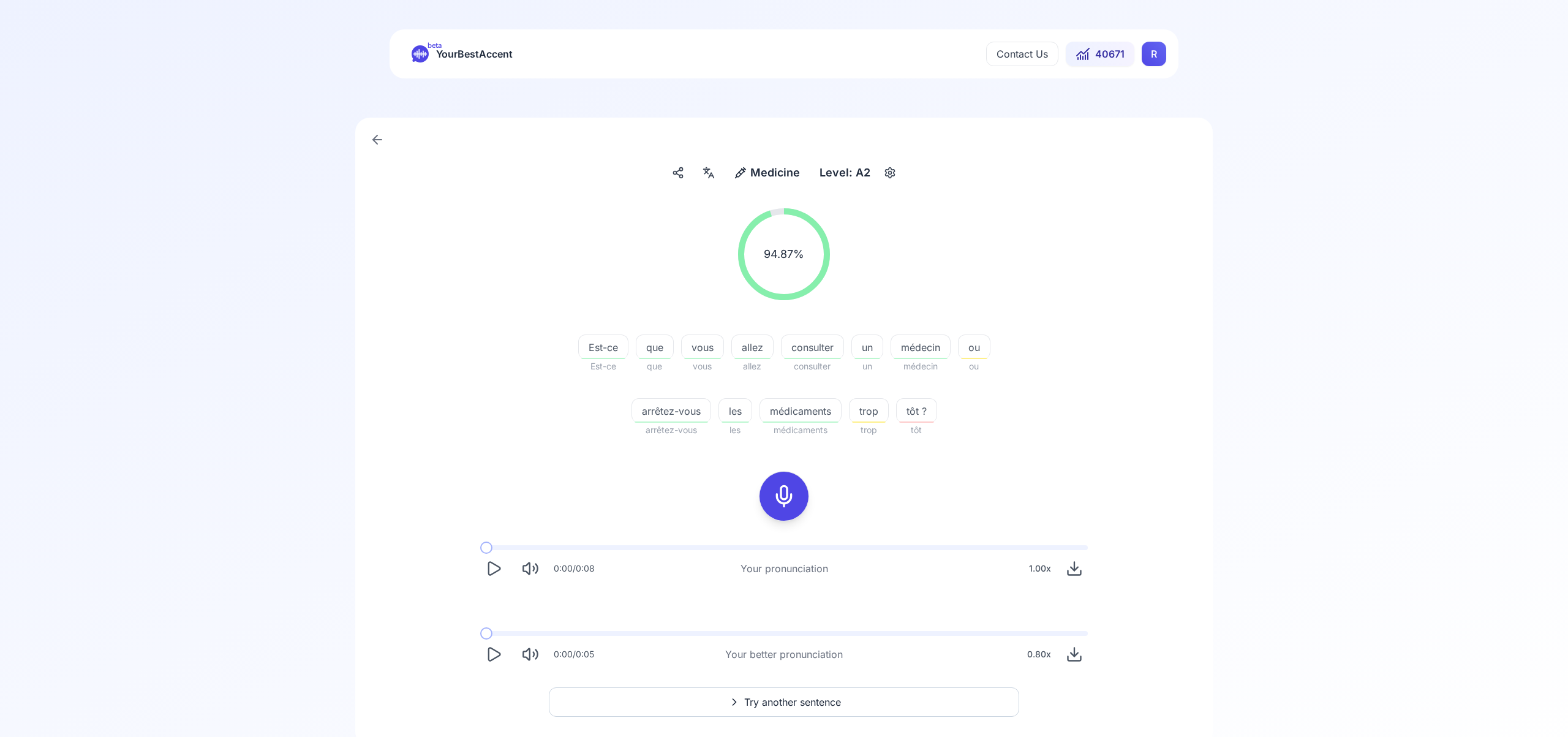
click at [802, 704] on span "Try another sentence" at bounding box center [792, 702] width 97 height 15
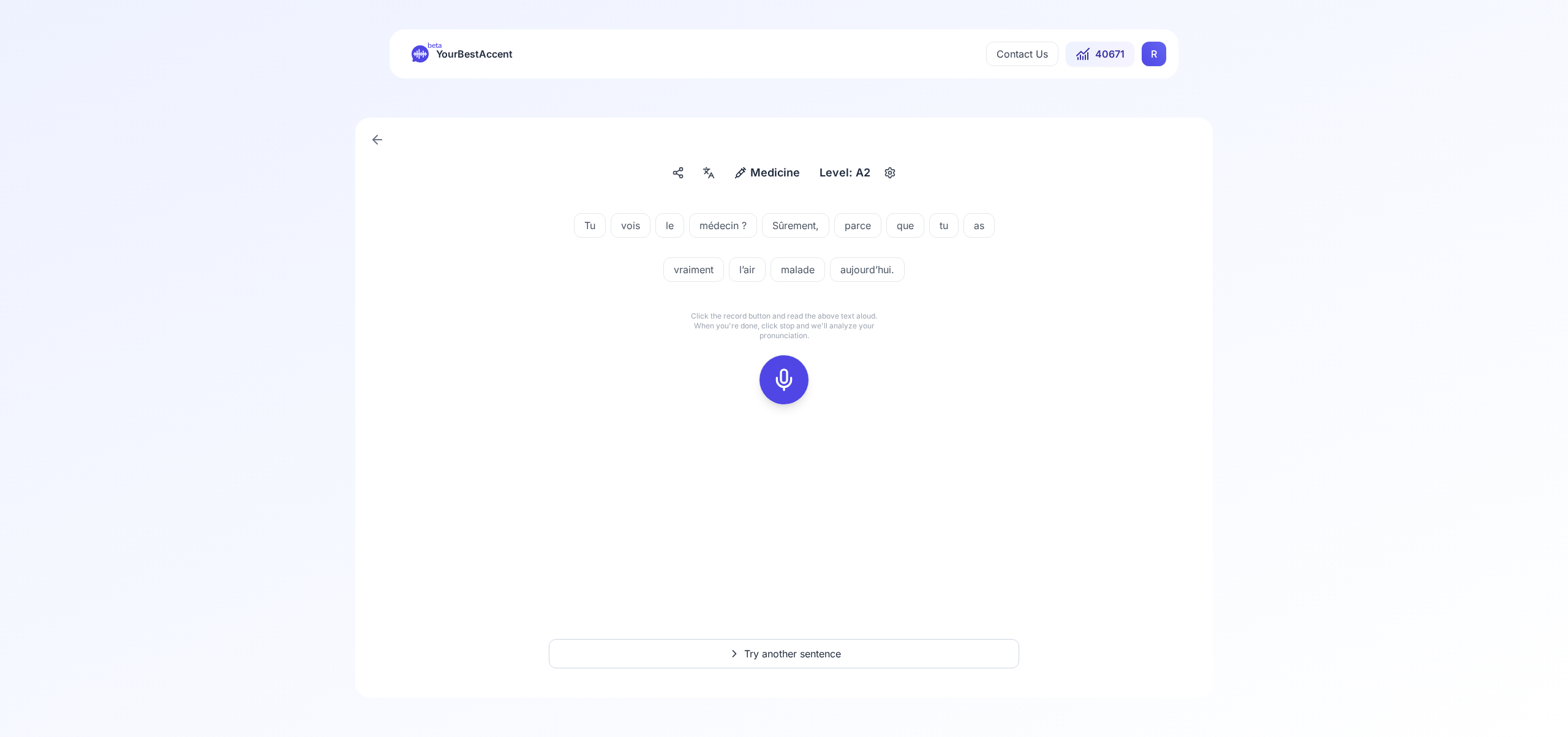
click at [786, 372] on icon at bounding box center [784, 380] width 24 height 24
click at [787, 372] on icon at bounding box center [784, 380] width 24 height 24
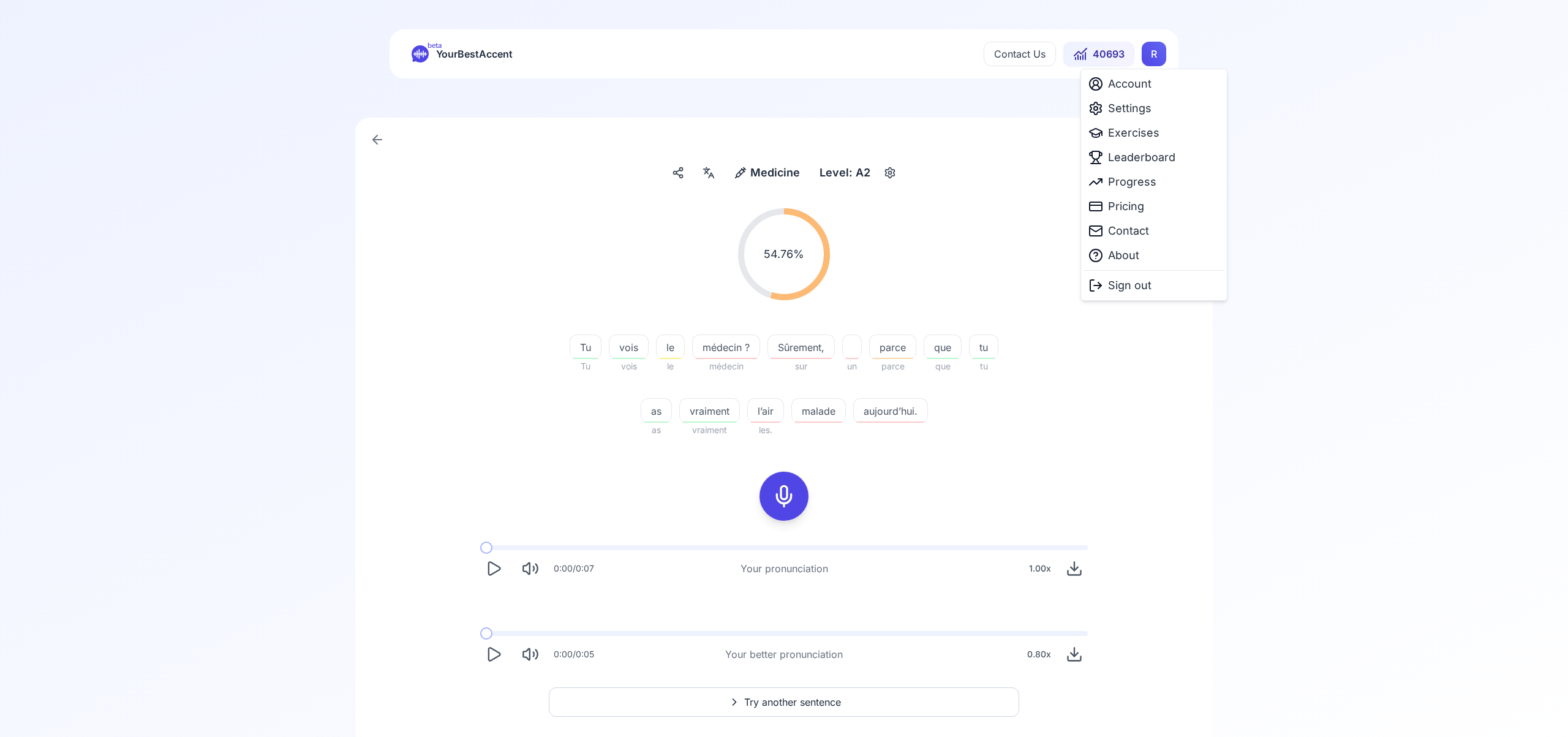
click at [1155, 51] on html "beta YourBestAccent Contact Us 40693 R Medicine Medicine Level: A2 54.76 % 54.7…" at bounding box center [784, 368] width 1568 height 737
click at [1138, 107] on span "Settings" at bounding box center [1129, 108] width 43 height 17
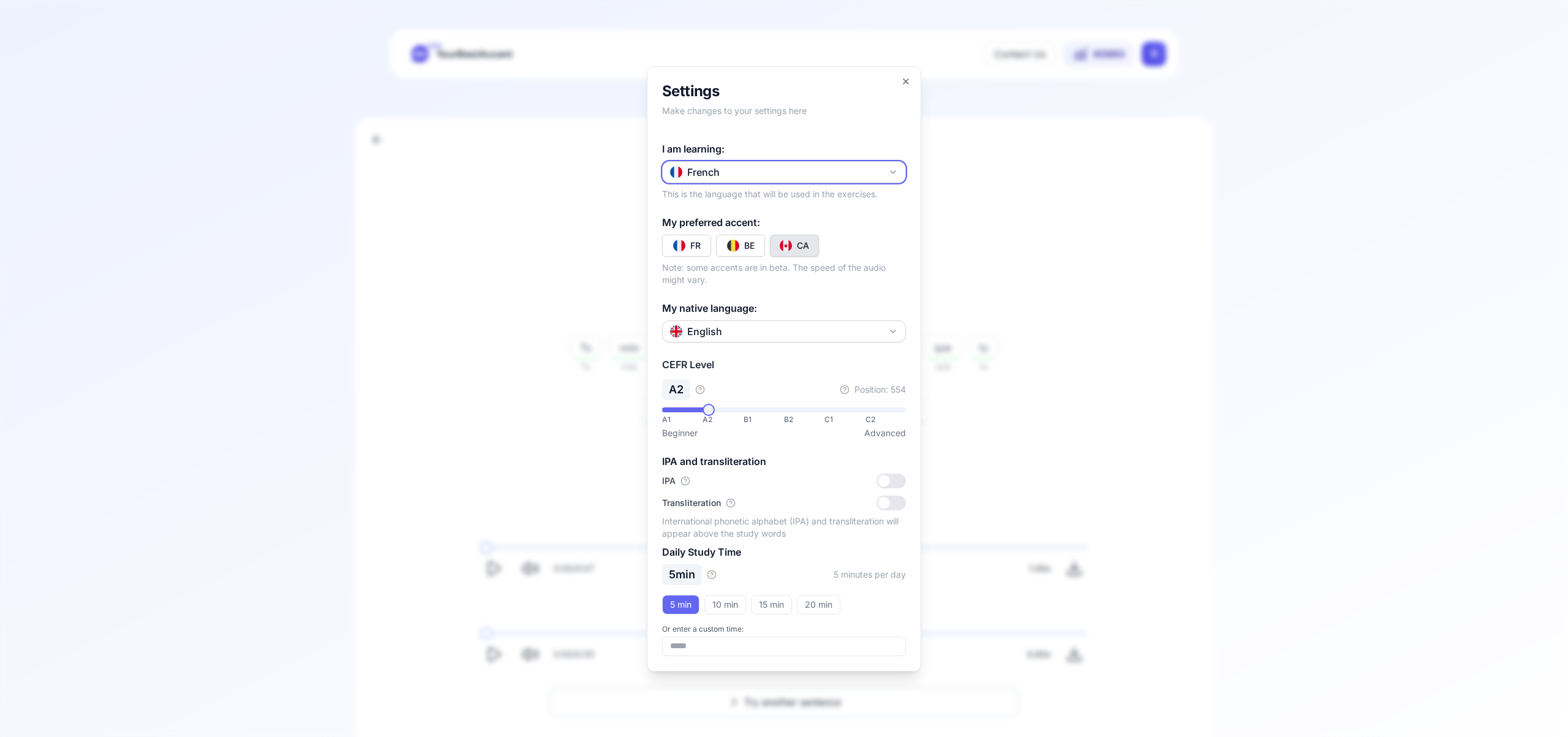
click at [892, 173] on icon "button" at bounding box center [893, 172] width 9 height 9
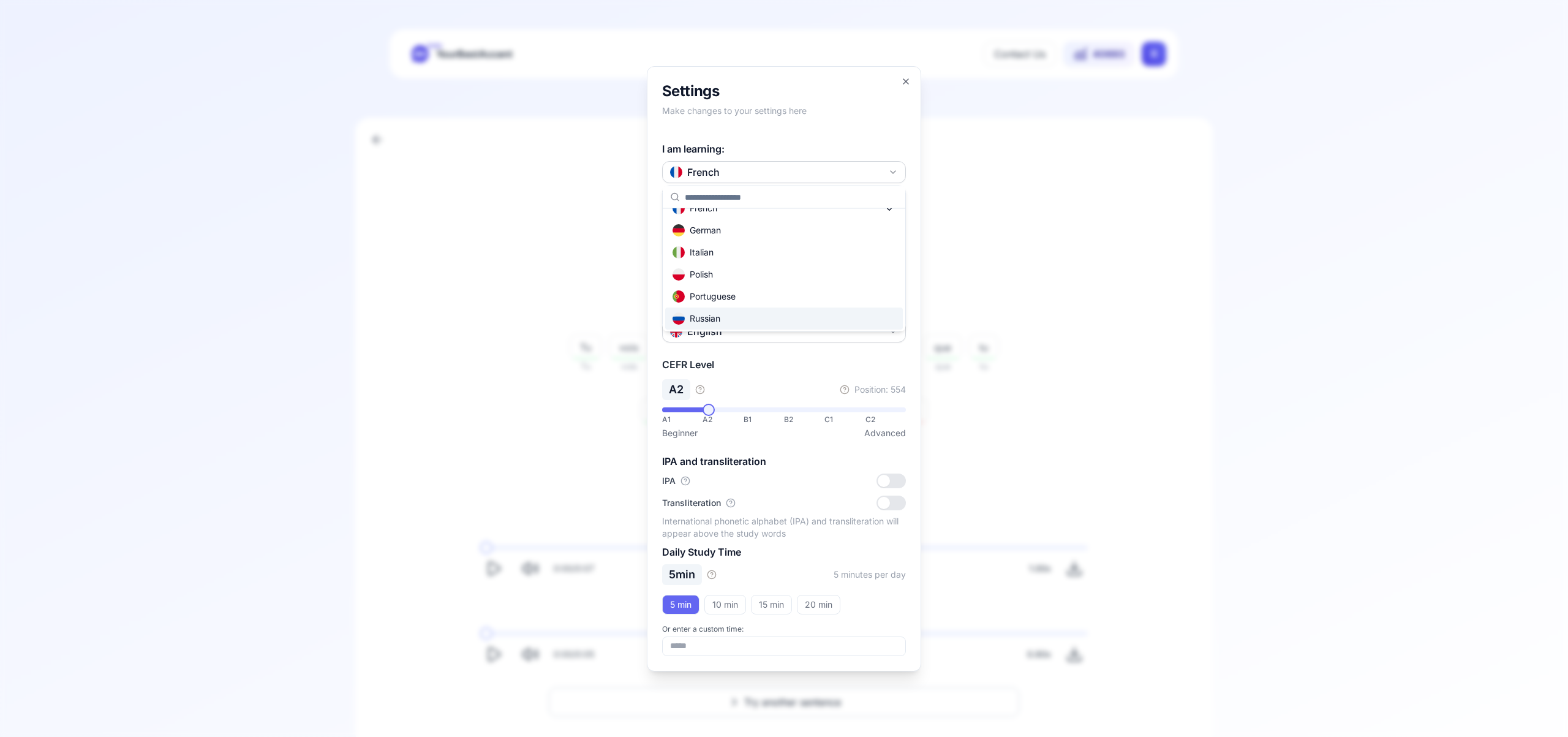
click at [802, 320] on div "Russian" at bounding box center [784, 318] width 237 height 22
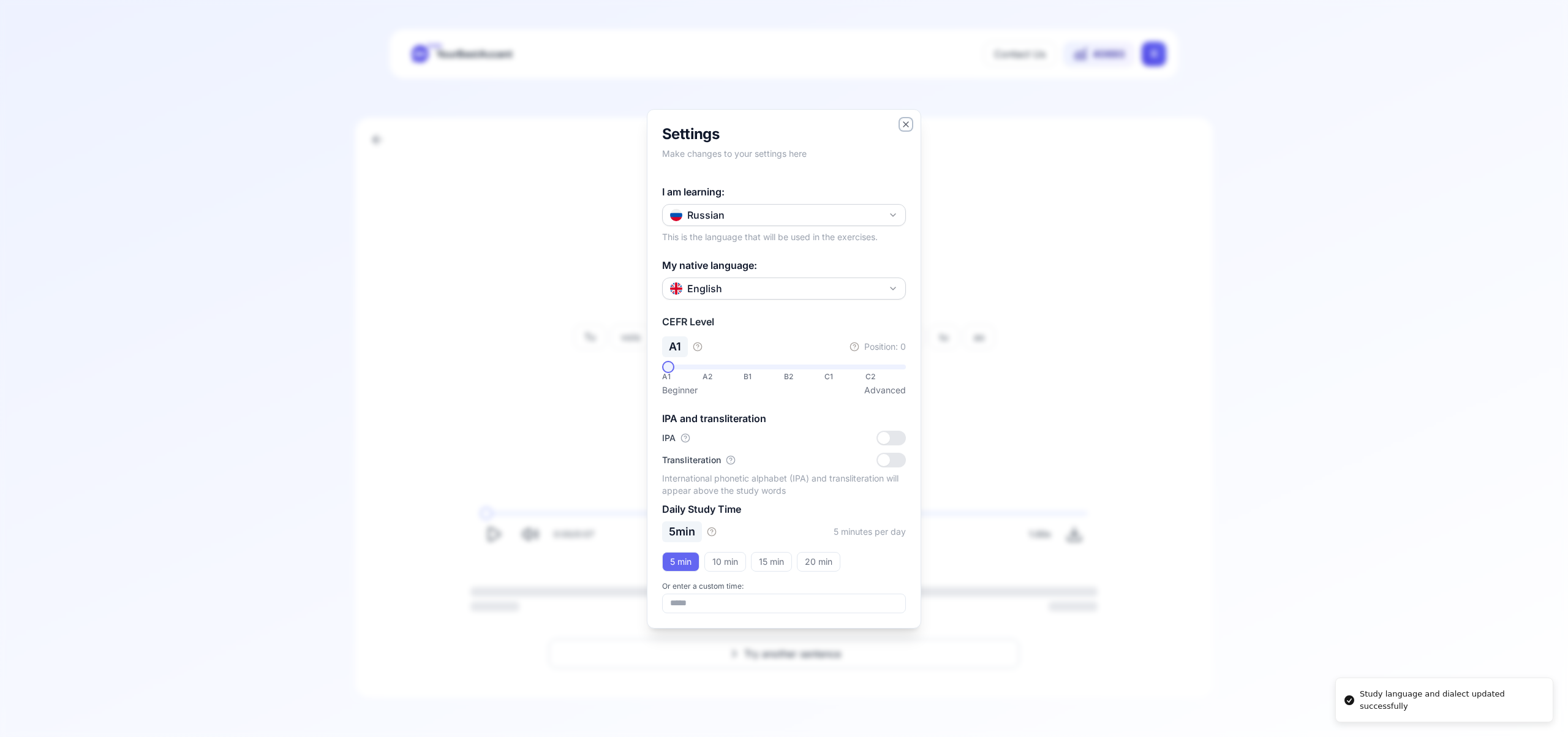
click at [907, 123] on icon "button" at bounding box center [906, 124] width 5 height 5
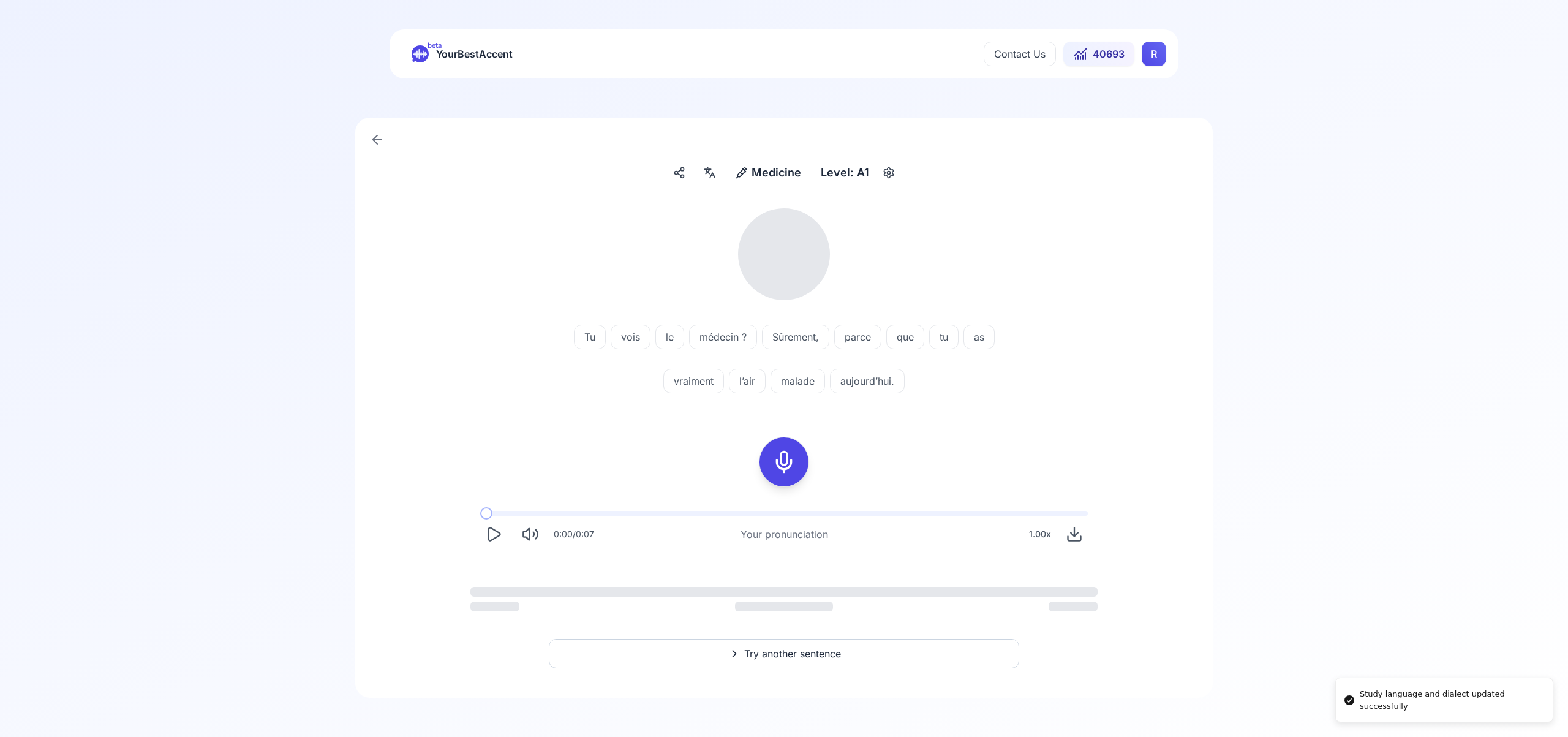
click at [1149, 54] on html "Study language and dialect updated successfully beta YourBestAccent Contact Us …" at bounding box center [784, 368] width 1568 height 737
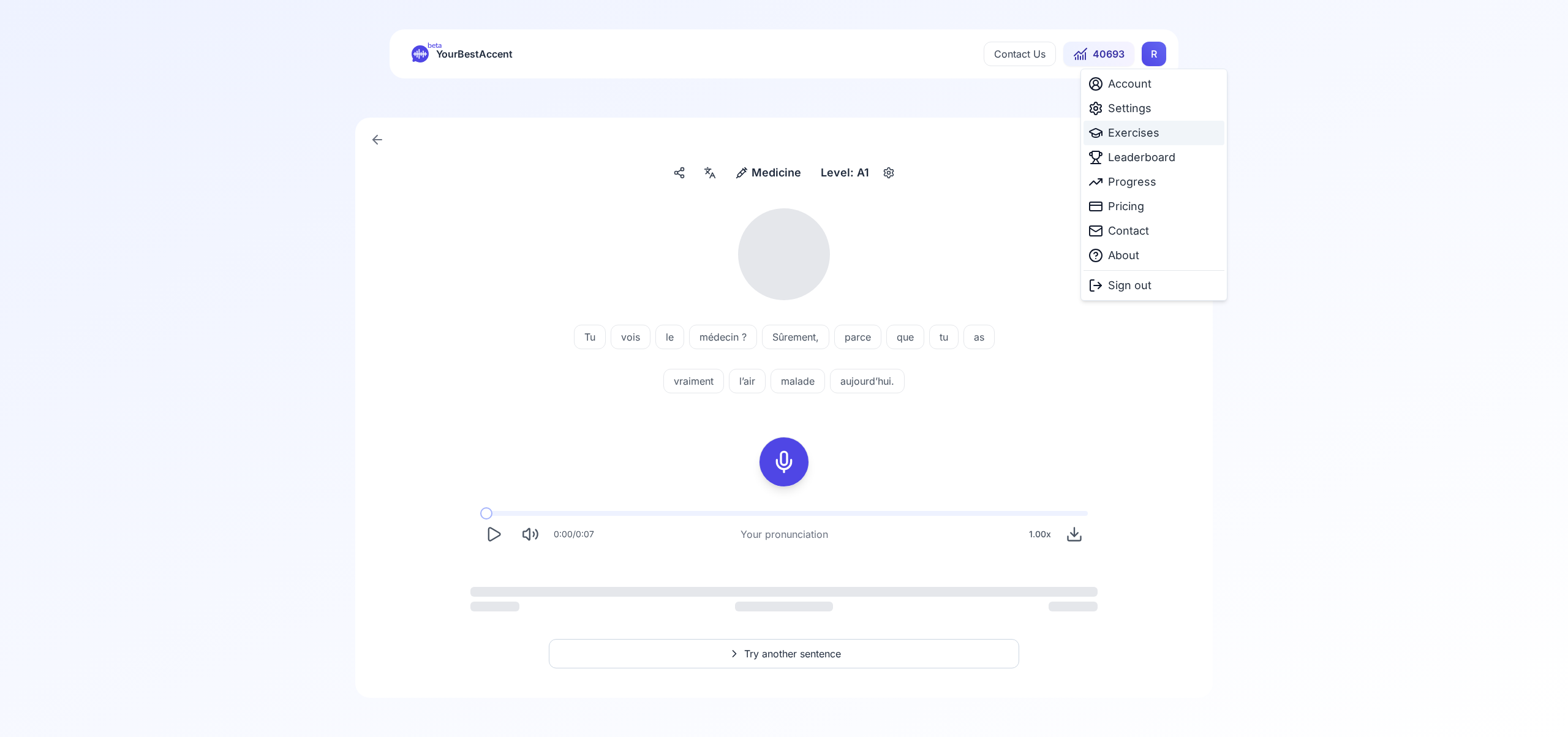
click at [1132, 134] on span "Exercises" at bounding box center [1133, 133] width 51 height 17
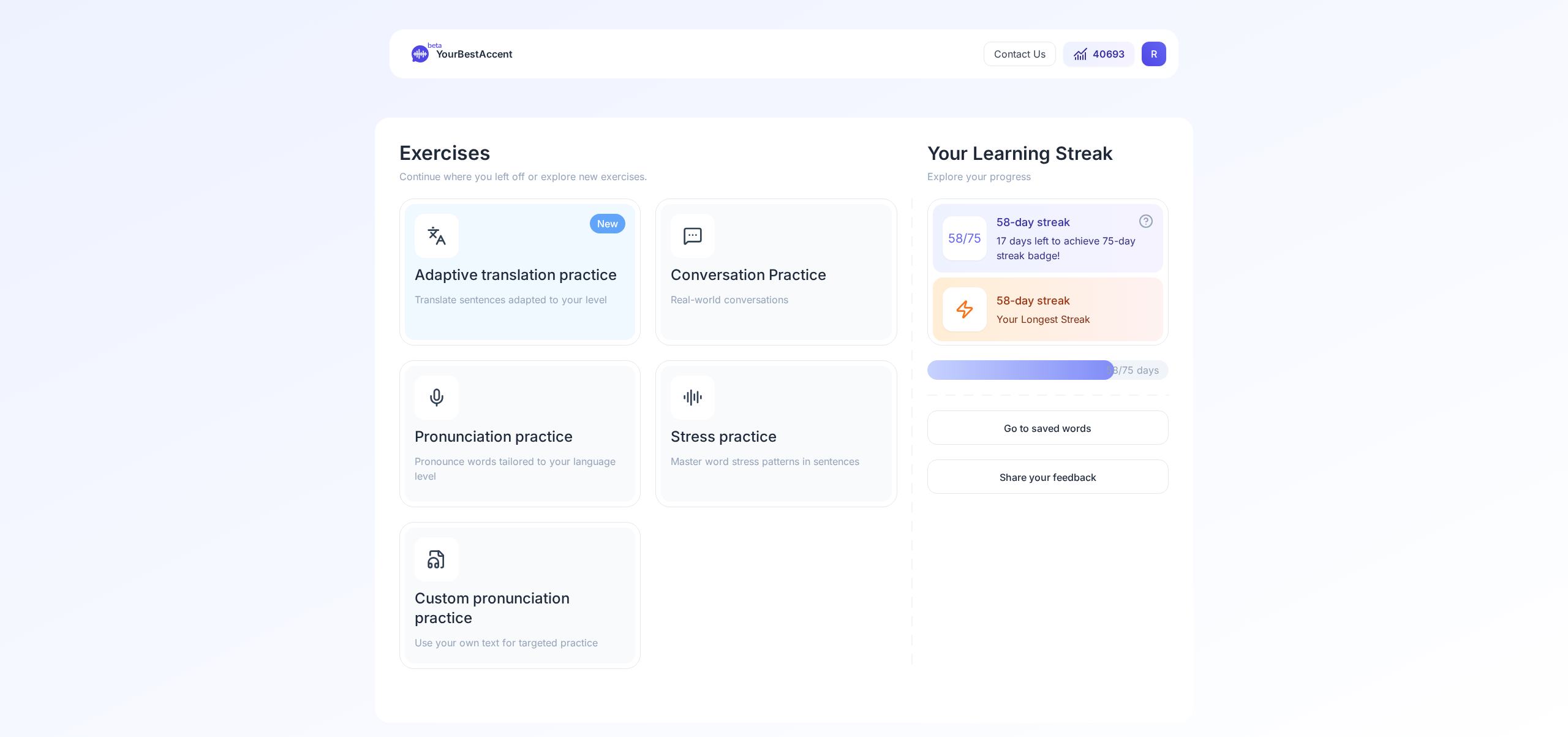
click at [504, 390] on div "Pronunciation practice Pronounce words tailored to your language level" at bounding box center [520, 433] width 230 height 136
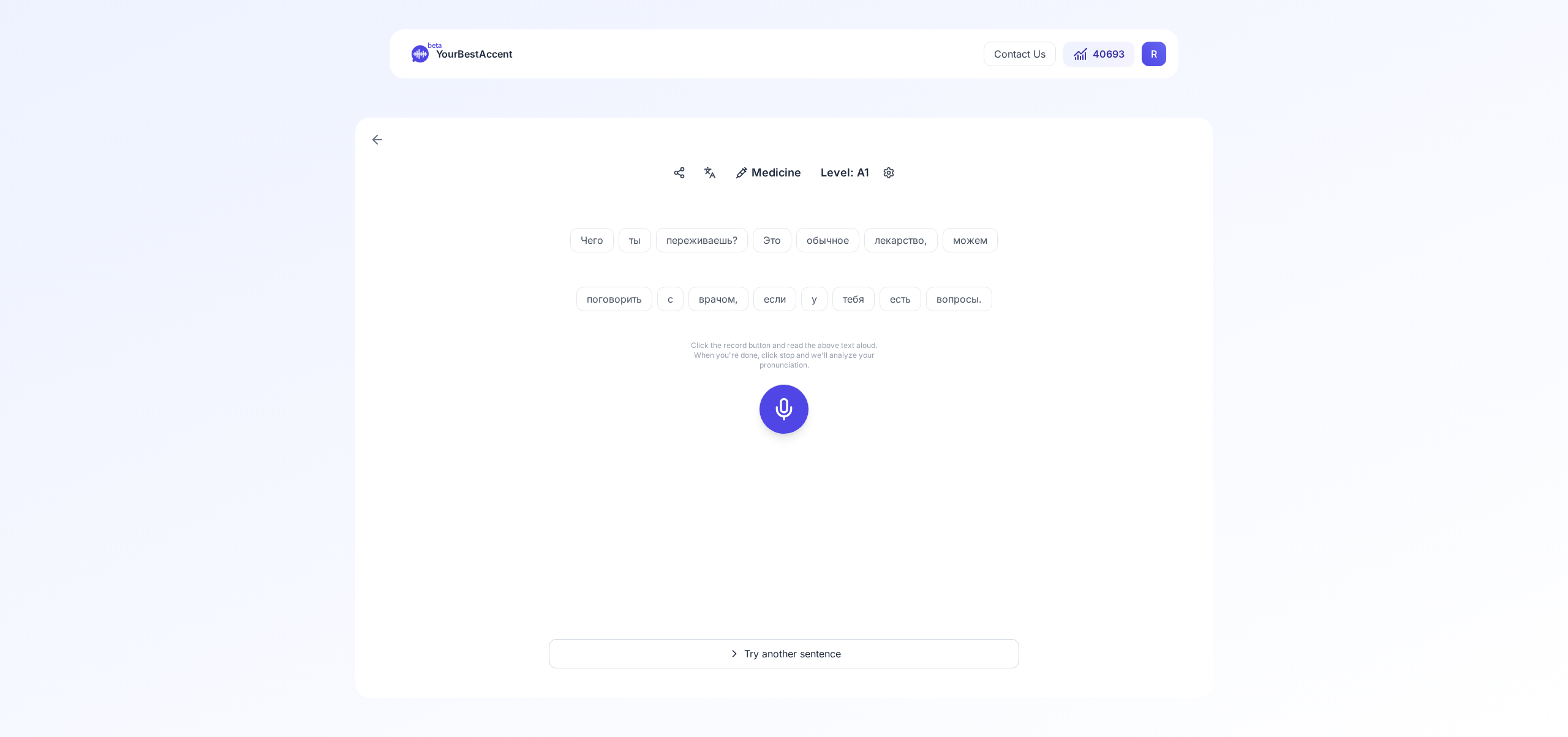
click at [788, 399] on icon at bounding box center [784, 409] width 24 height 24
click at [784, 412] on icon at bounding box center [784, 409] width 24 height 24
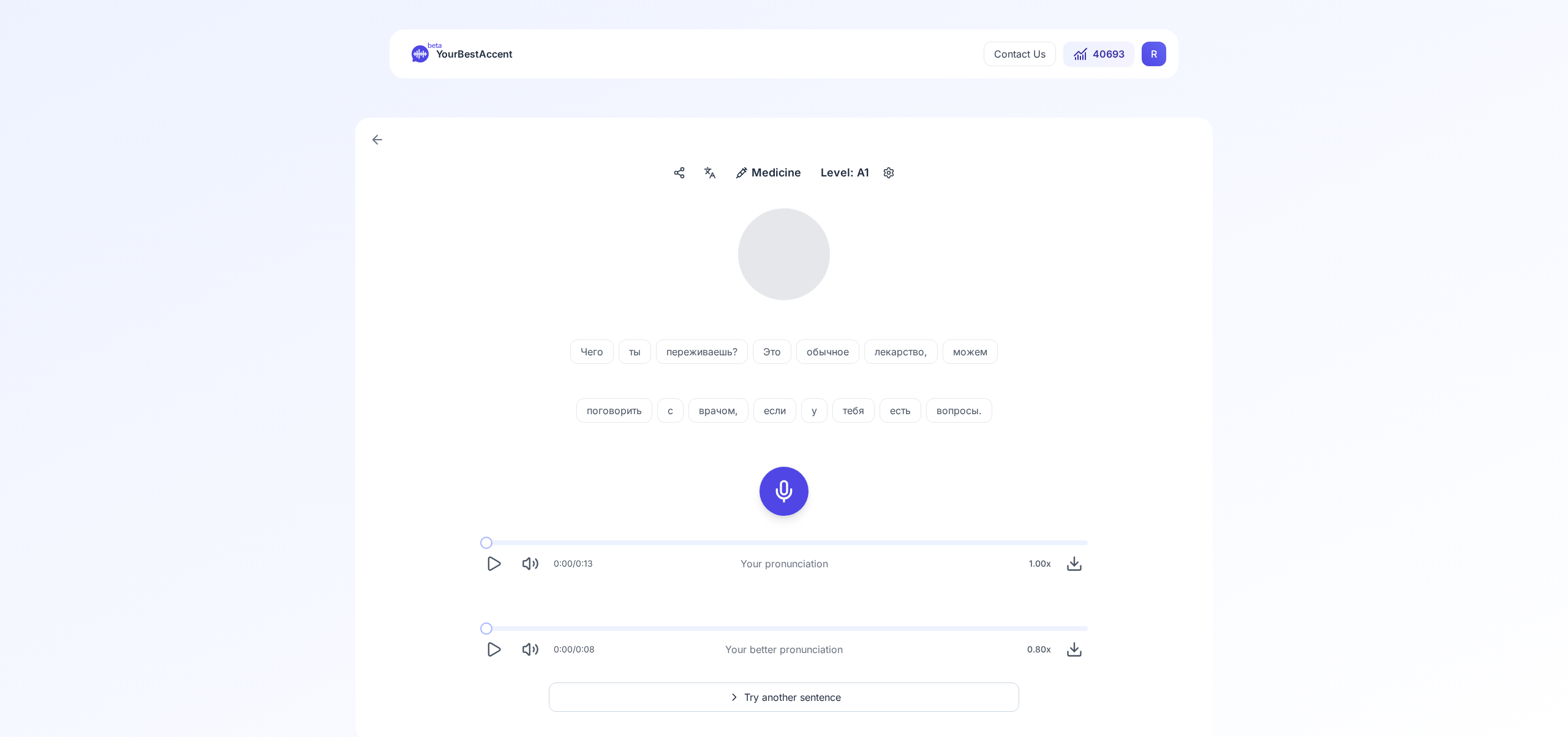
click at [709, 170] on icon at bounding box center [710, 173] width 15 height 13
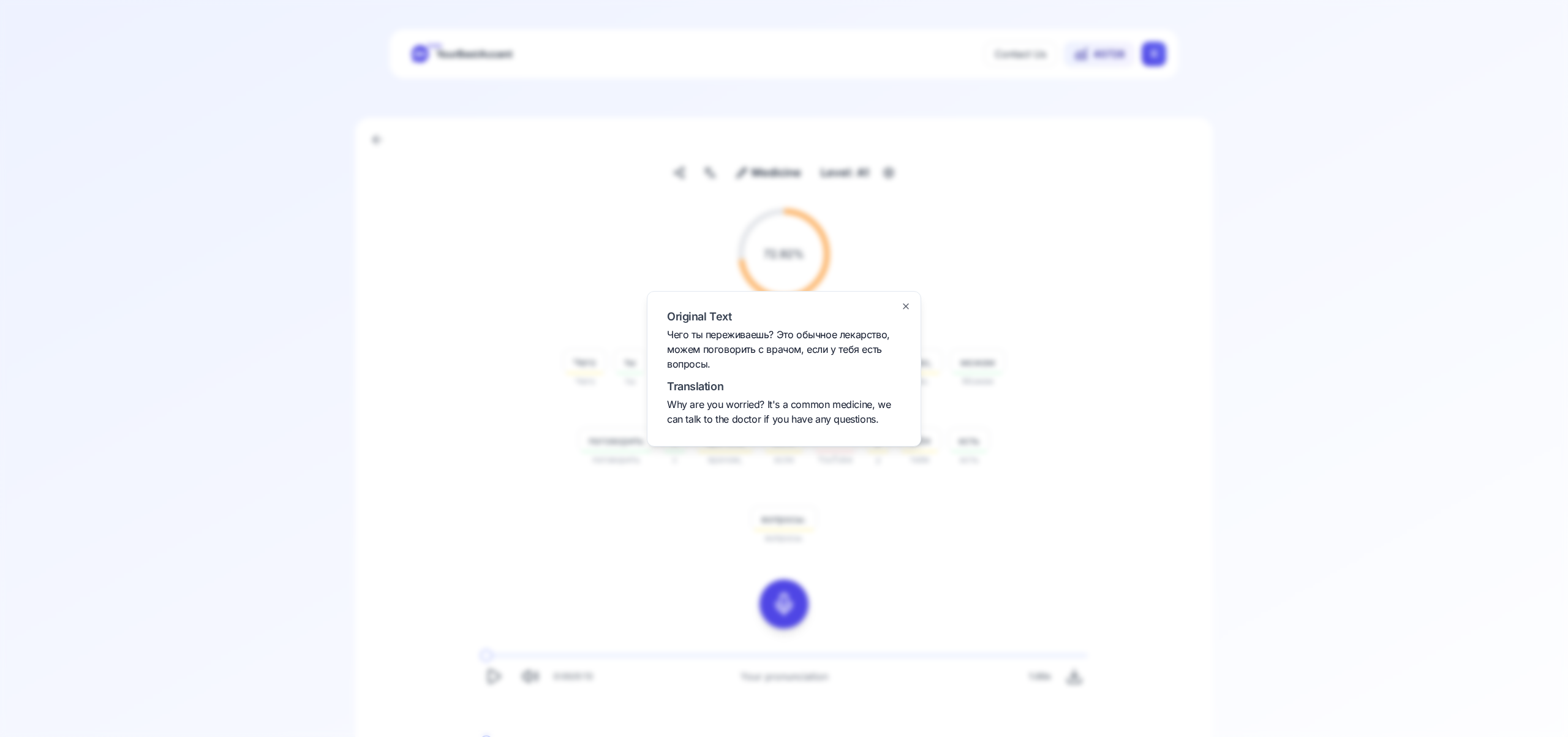
click at [905, 302] on icon "button" at bounding box center [906, 306] width 9 height 9
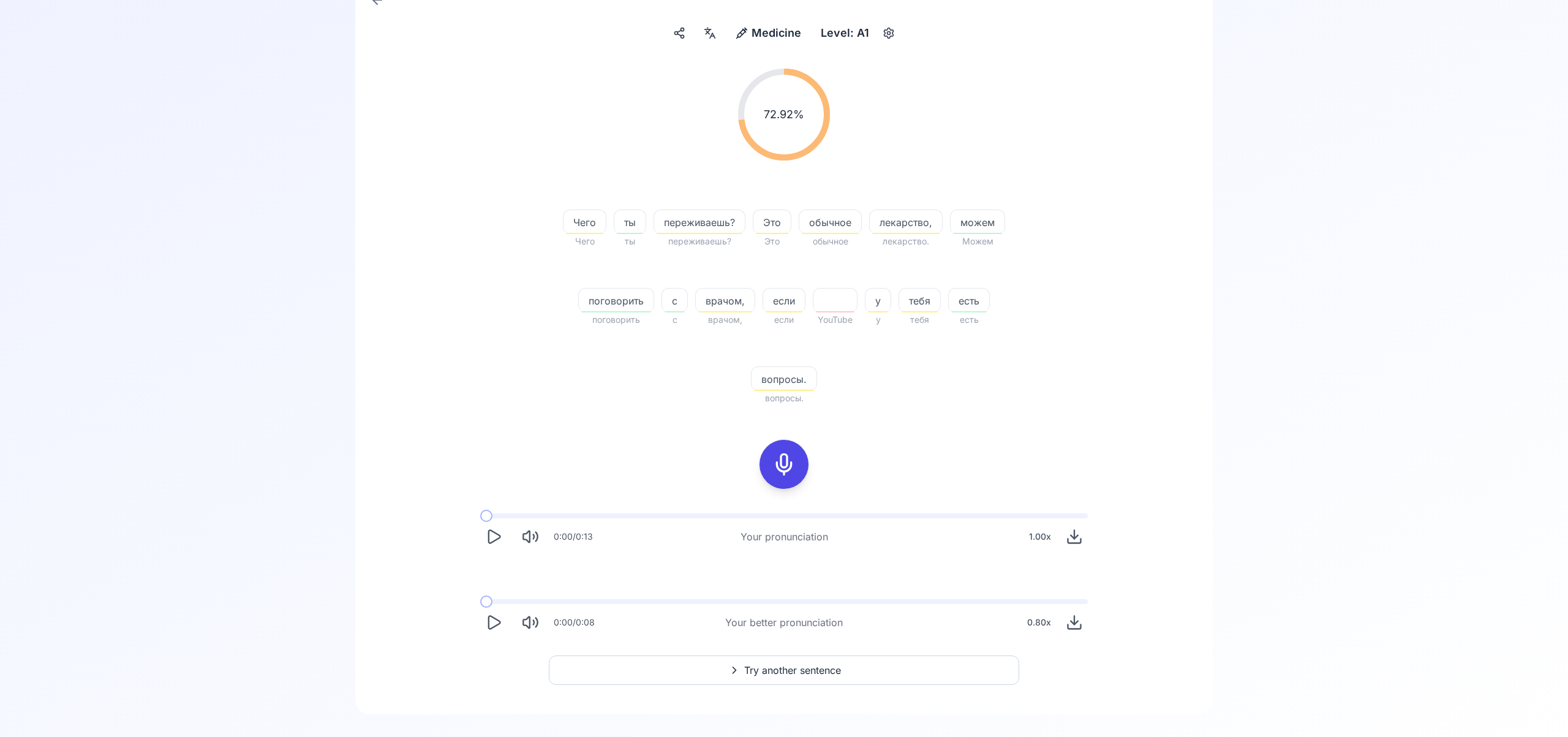
scroll to position [156, 0]
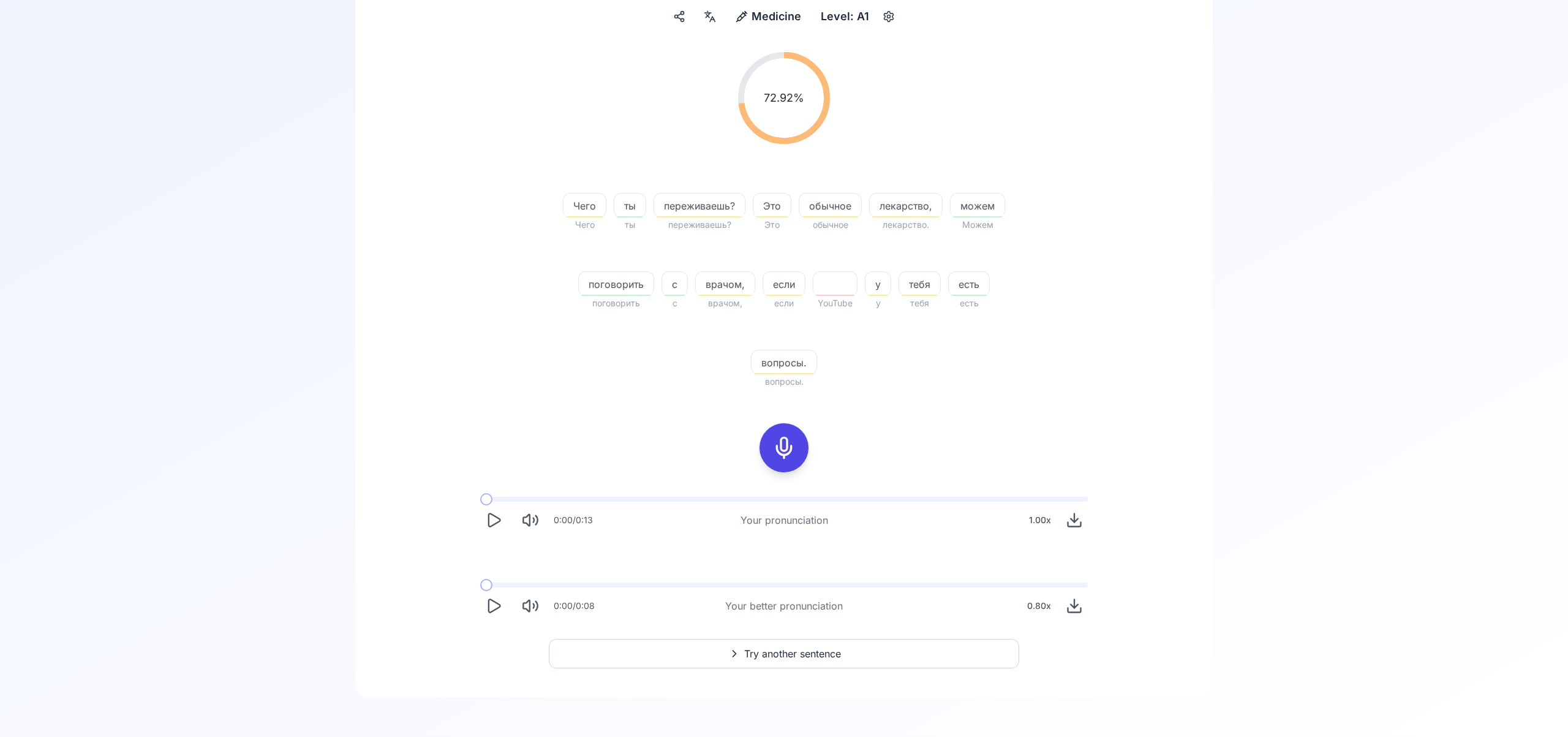
click at [805, 651] on span "Try another sentence" at bounding box center [792, 653] width 97 height 15
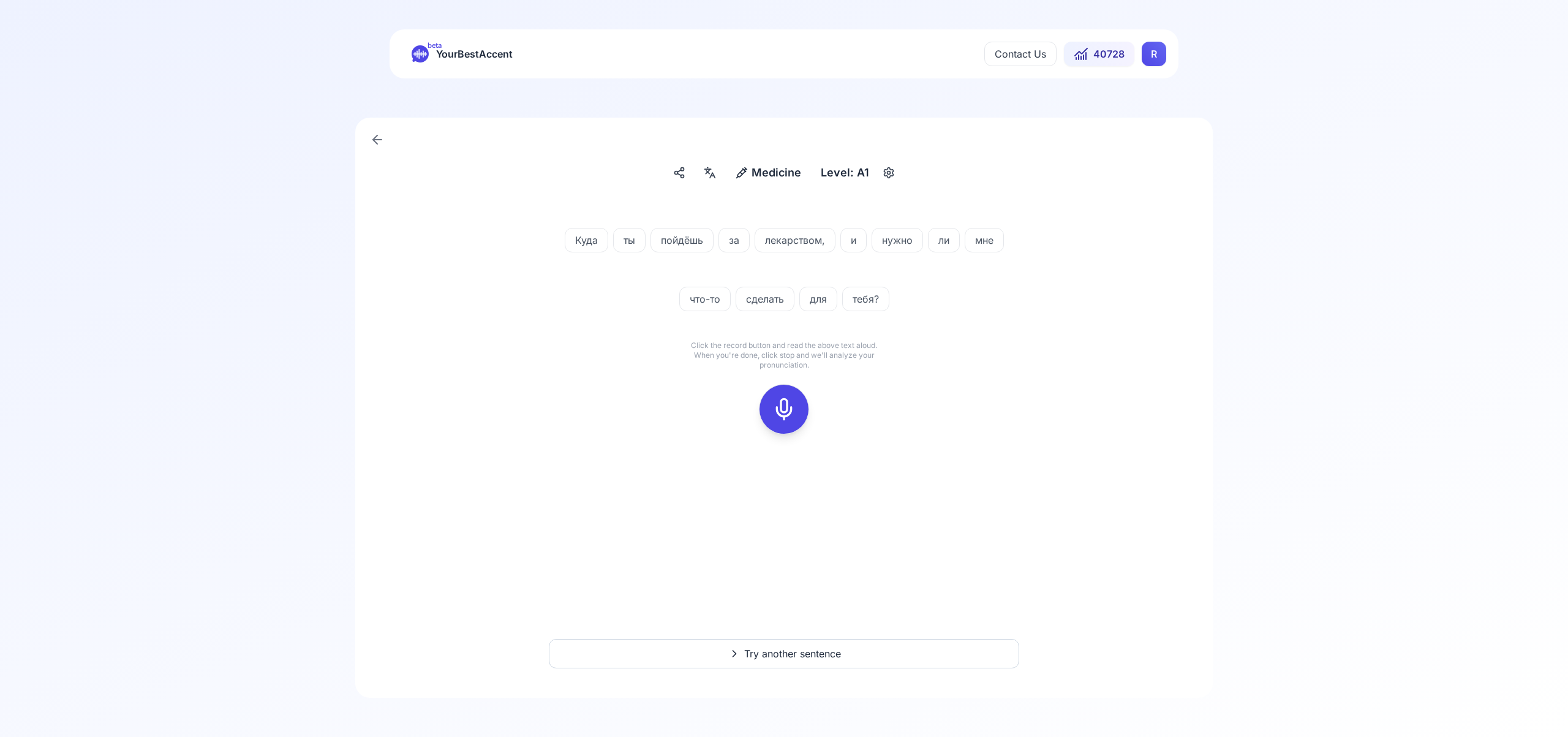
click at [789, 413] on icon at bounding box center [784, 409] width 24 height 24
click at [795, 427] on div at bounding box center [784, 409] width 29 height 49
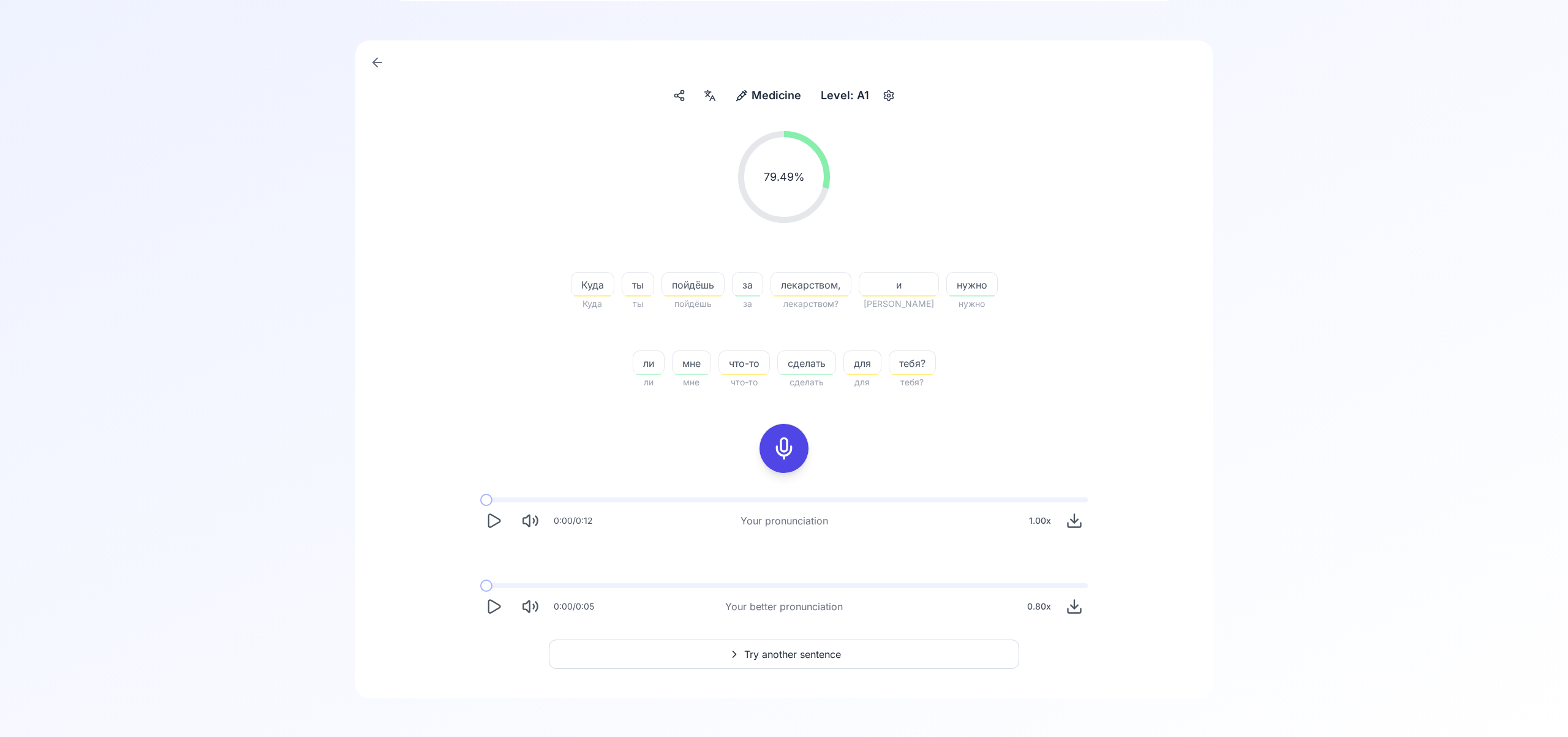
scroll to position [78, 0]
click at [815, 654] on span "Try another sentence" at bounding box center [792, 653] width 97 height 15
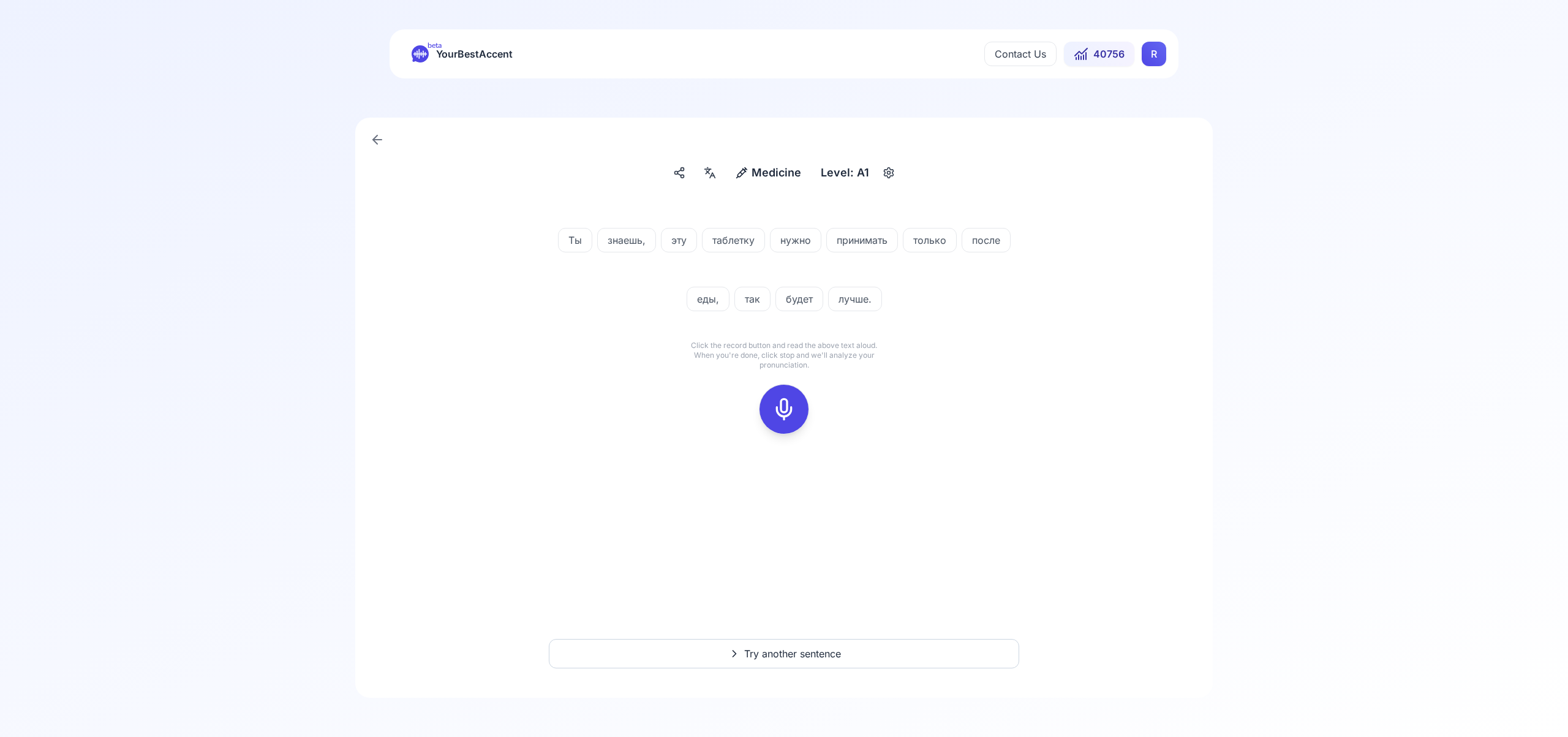
click at [788, 410] on icon at bounding box center [784, 409] width 24 height 24
click at [788, 412] on icon at bounding box center [784, 409] width 24 height 24
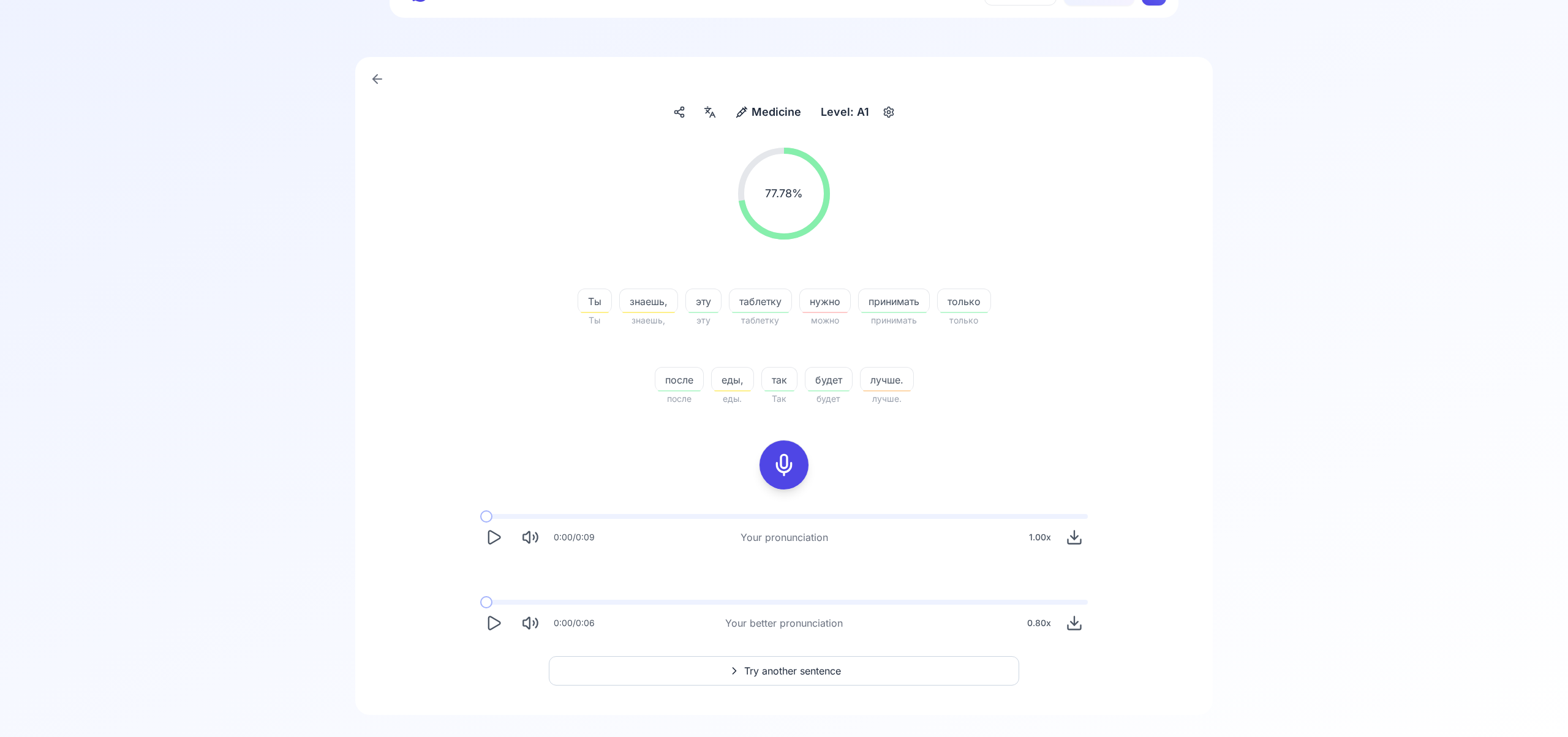
scroll to position [78, 0]
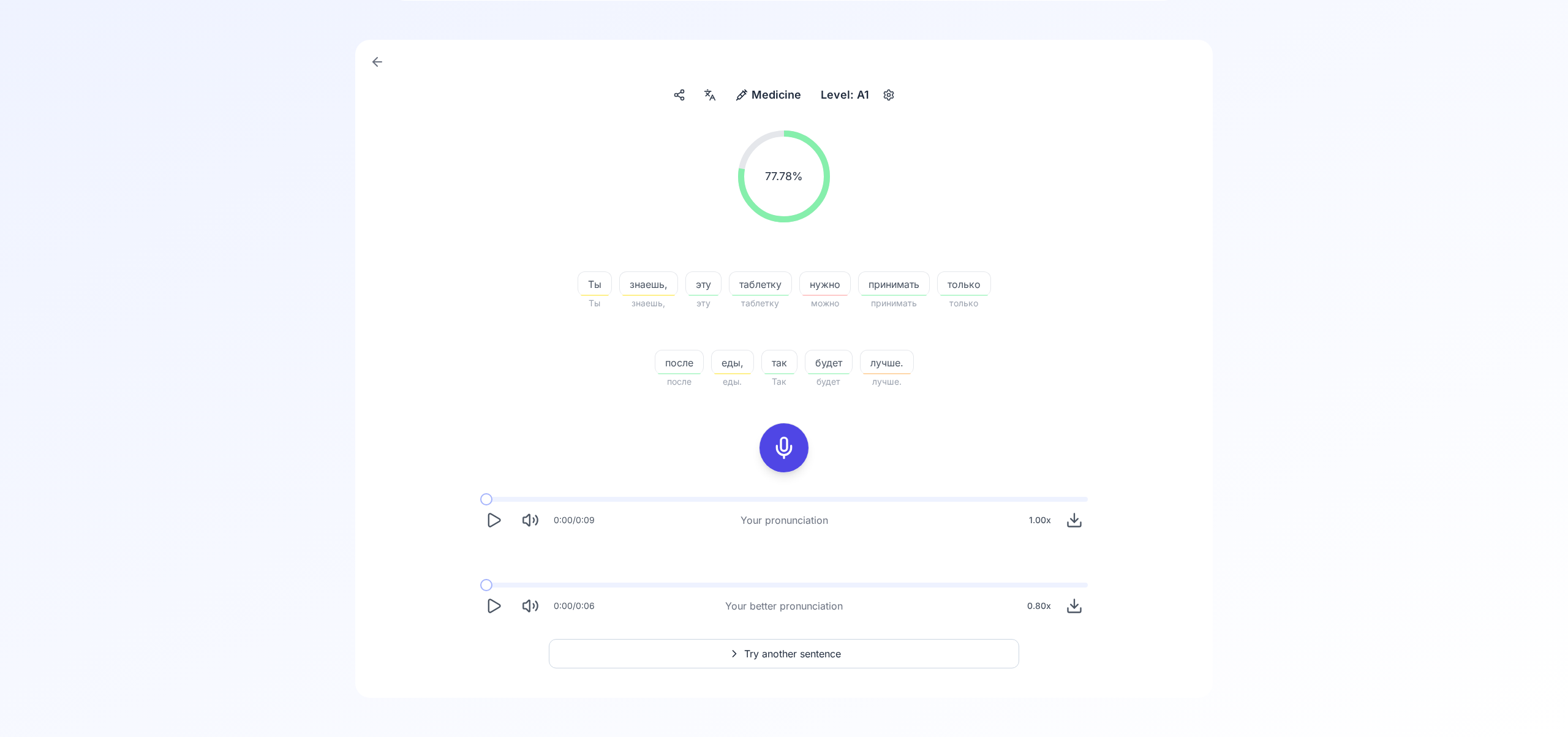
click at [802, 654] on span "Try another sentence" at bounding box center [792, 653] width 97 height 15
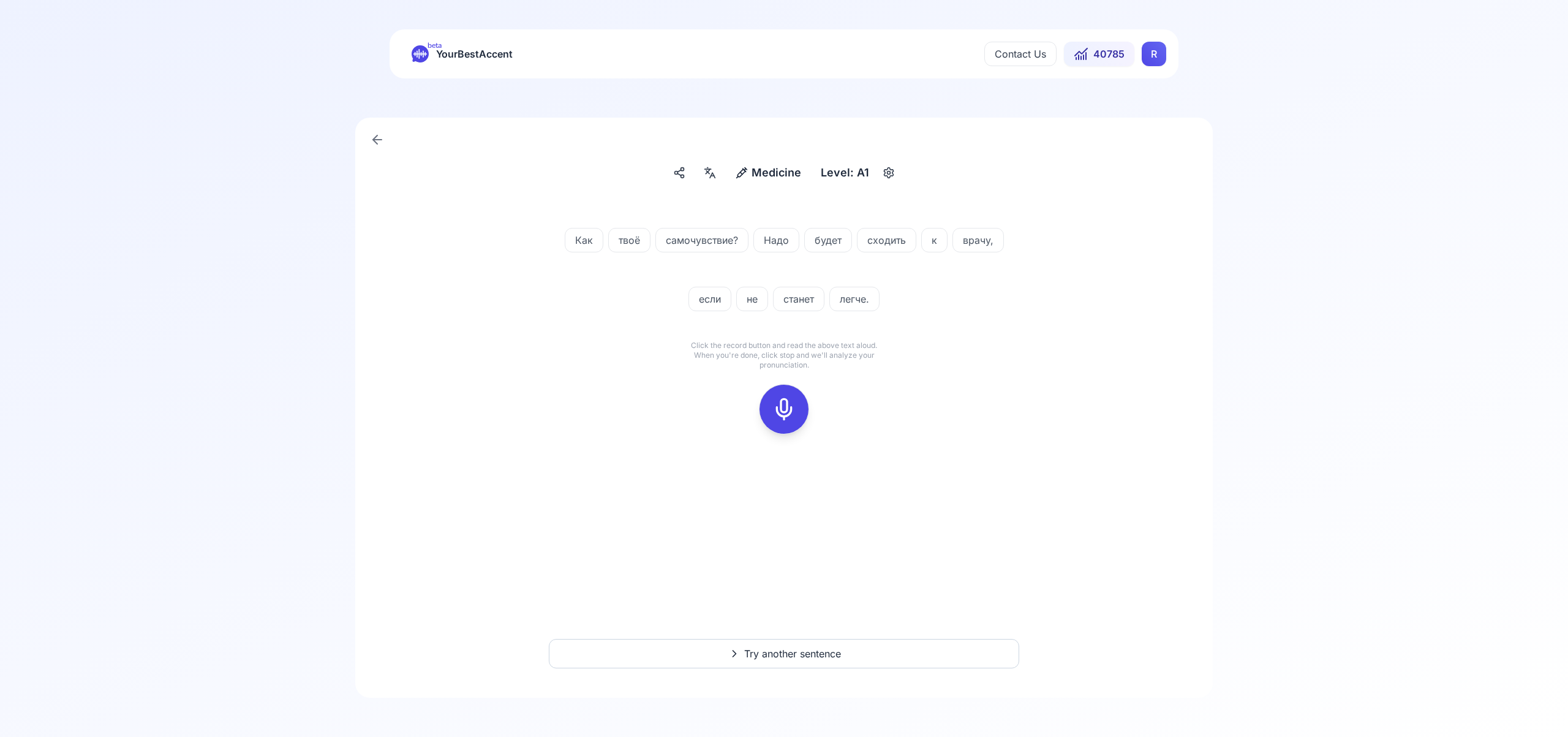
click at [791, 405] on icon at bounding box center [784, 409] width 24 height 24
click at [786, 402] on icon at bounding box center [784, 409] width 24 height 24
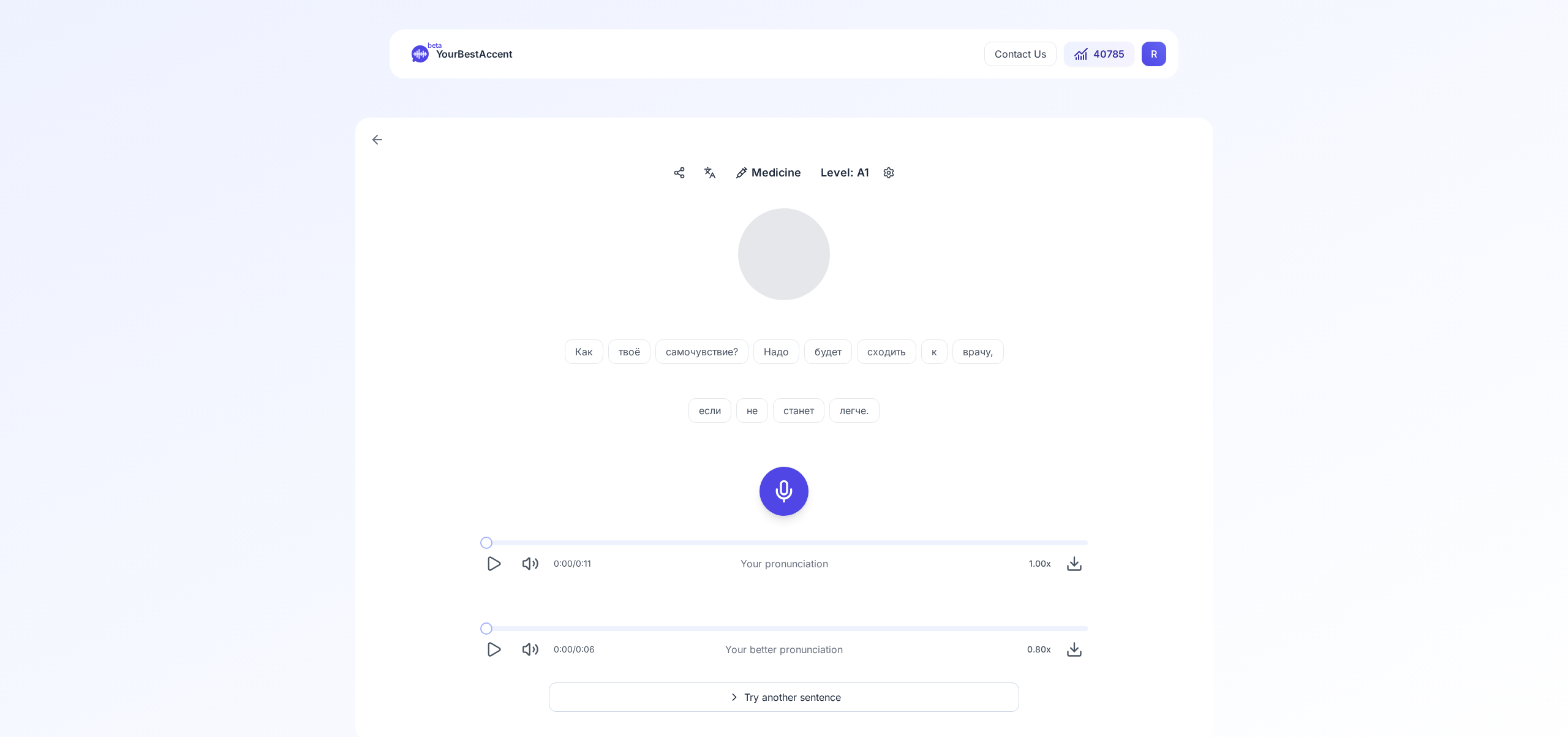
click at [706, 174] on icon at bounding box center [710, 173] width 15 height 13
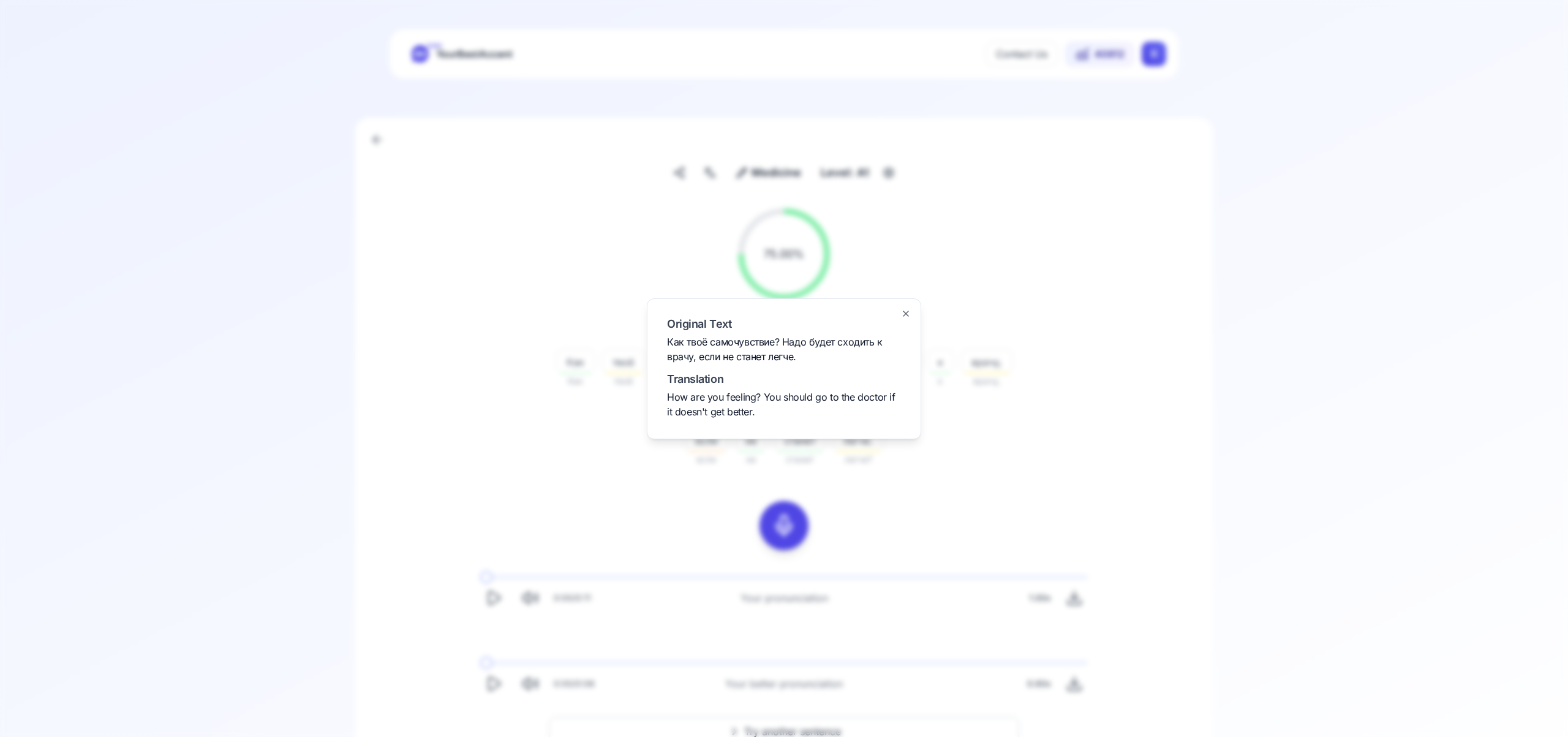
click at [908, 315] on icon "button" at bounding box center [906, 314] width 9 height 9
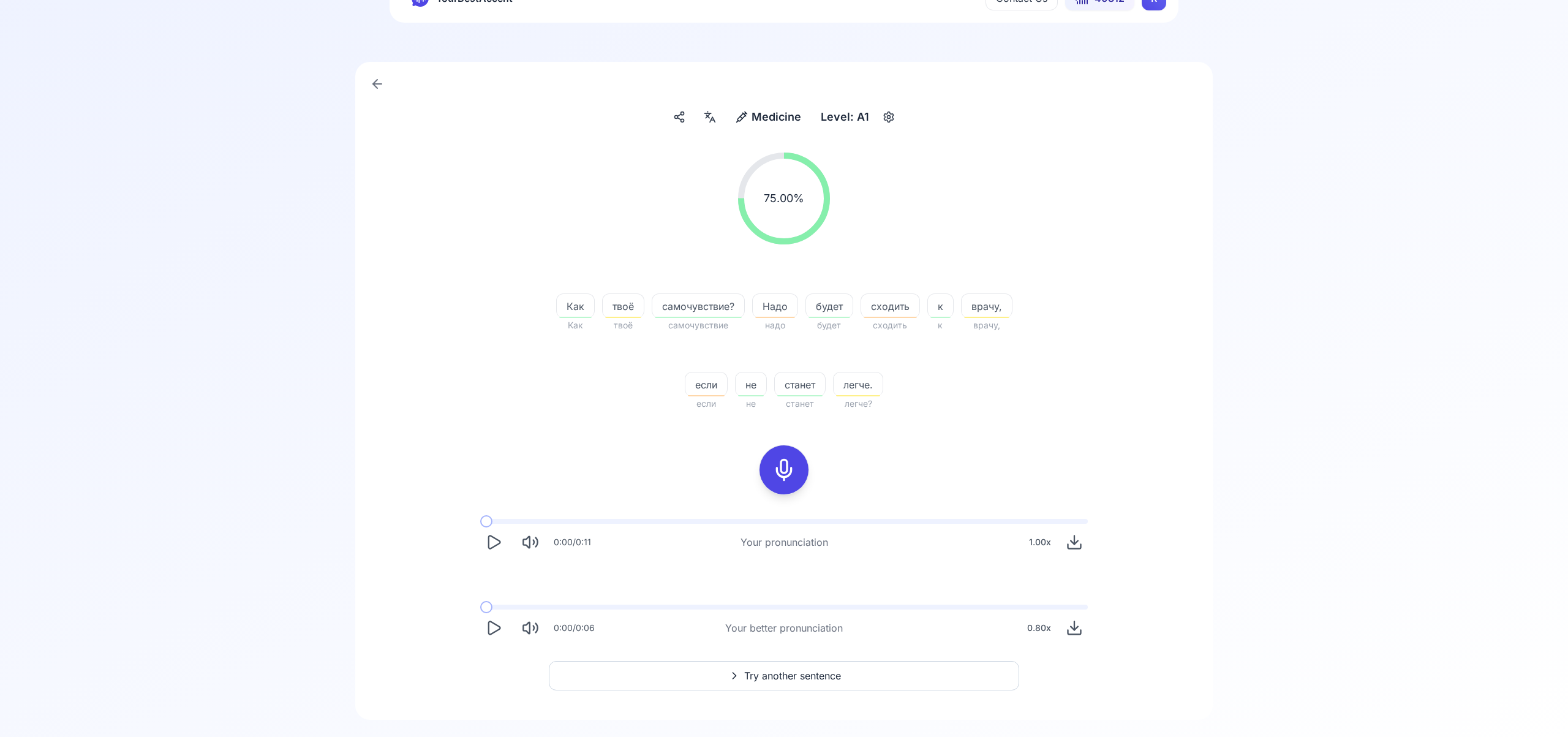
scroll to position [71, 0]
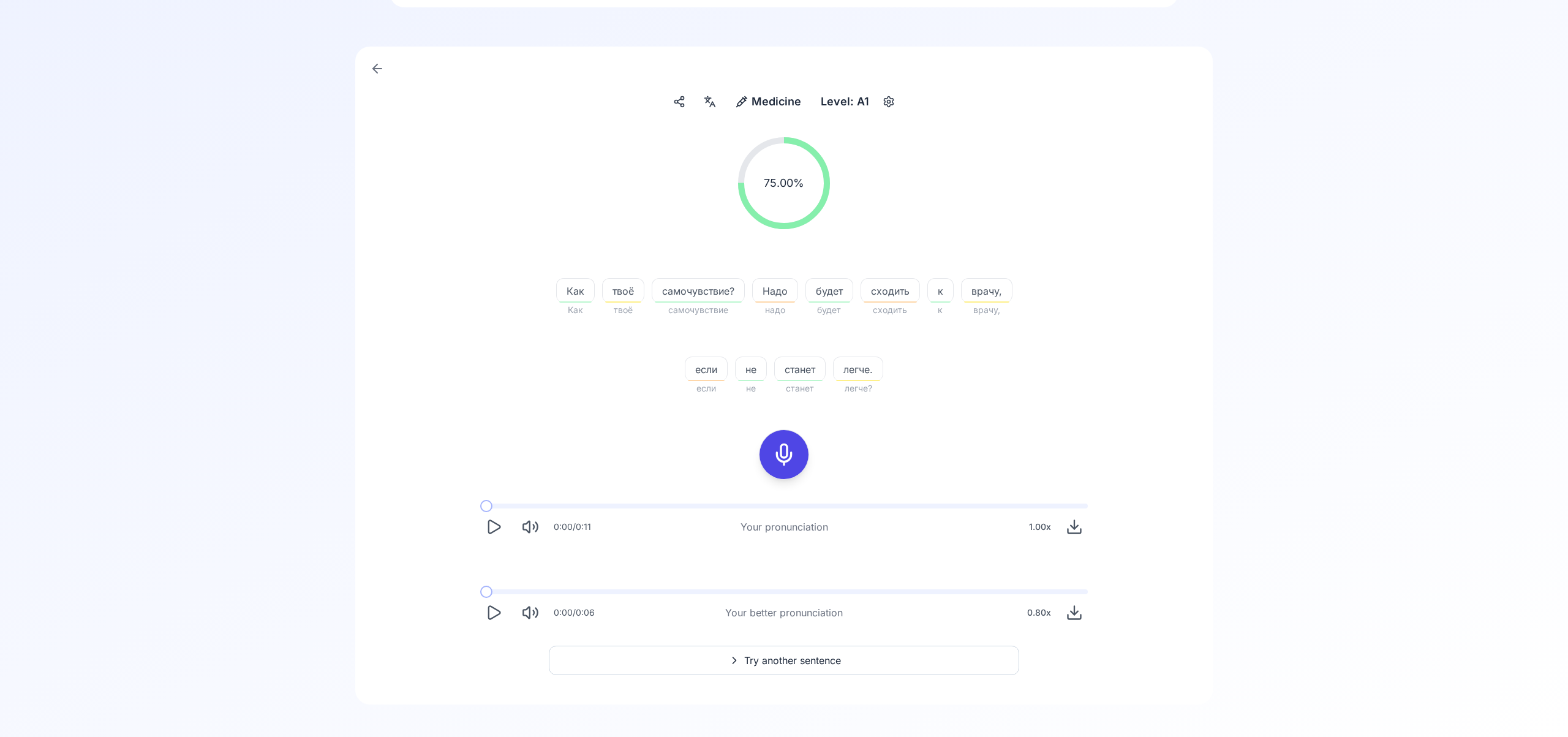
click at [804, 663] on span "Try another sentence" at bounding box center [792, 660] width 97 height 15
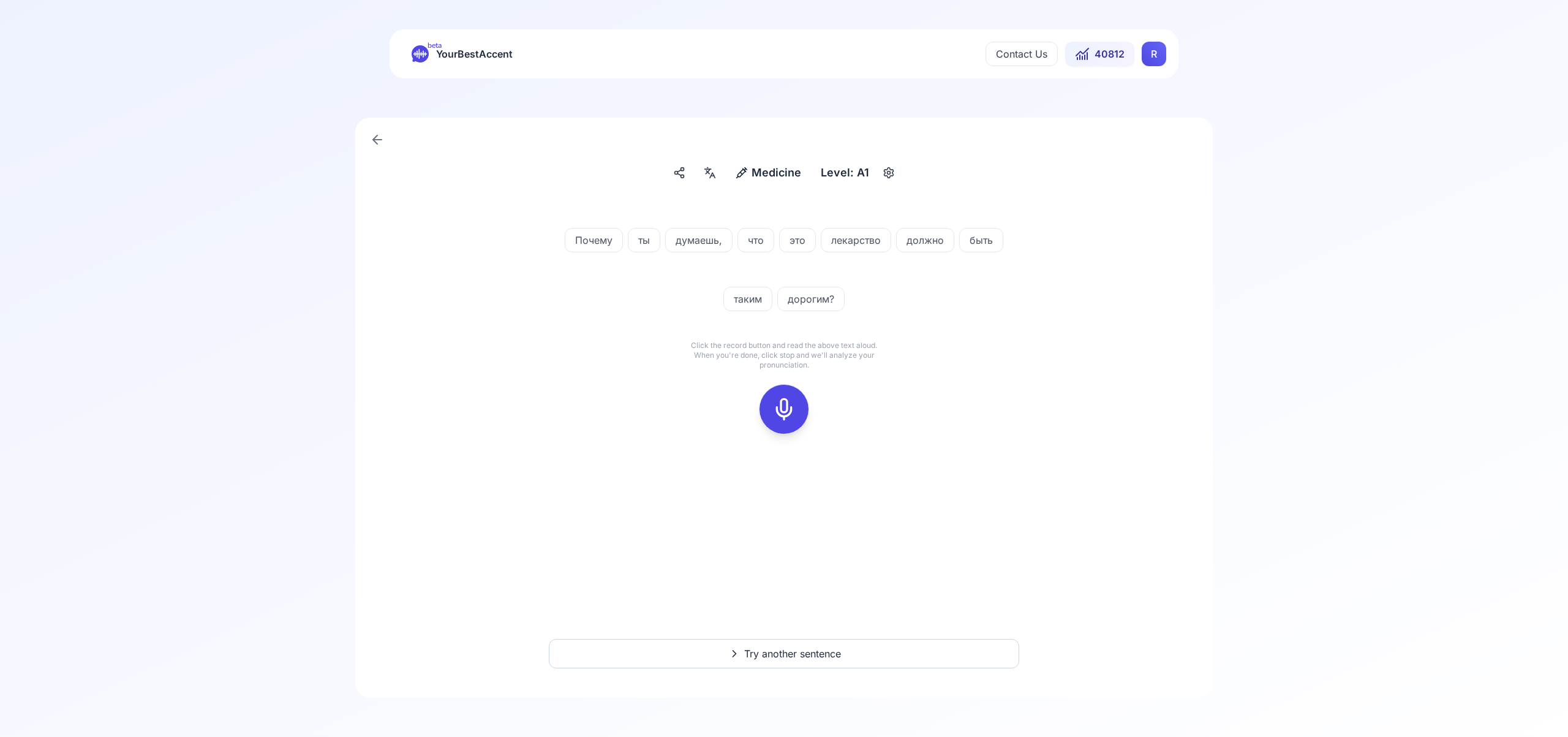
click at [784, 412] on icon at bounding box center [784, 409] width 24 height 24
drag, startPoint x: 779, startPoint y: 442, endPoint x: 781, endPoint y: 435, distance: 7.3
click at [780, 437] on div at bounding box center [784, 409] width 55 height 55
click at [784, 424] on div at bounding box center [784, 409] width 29 height 49
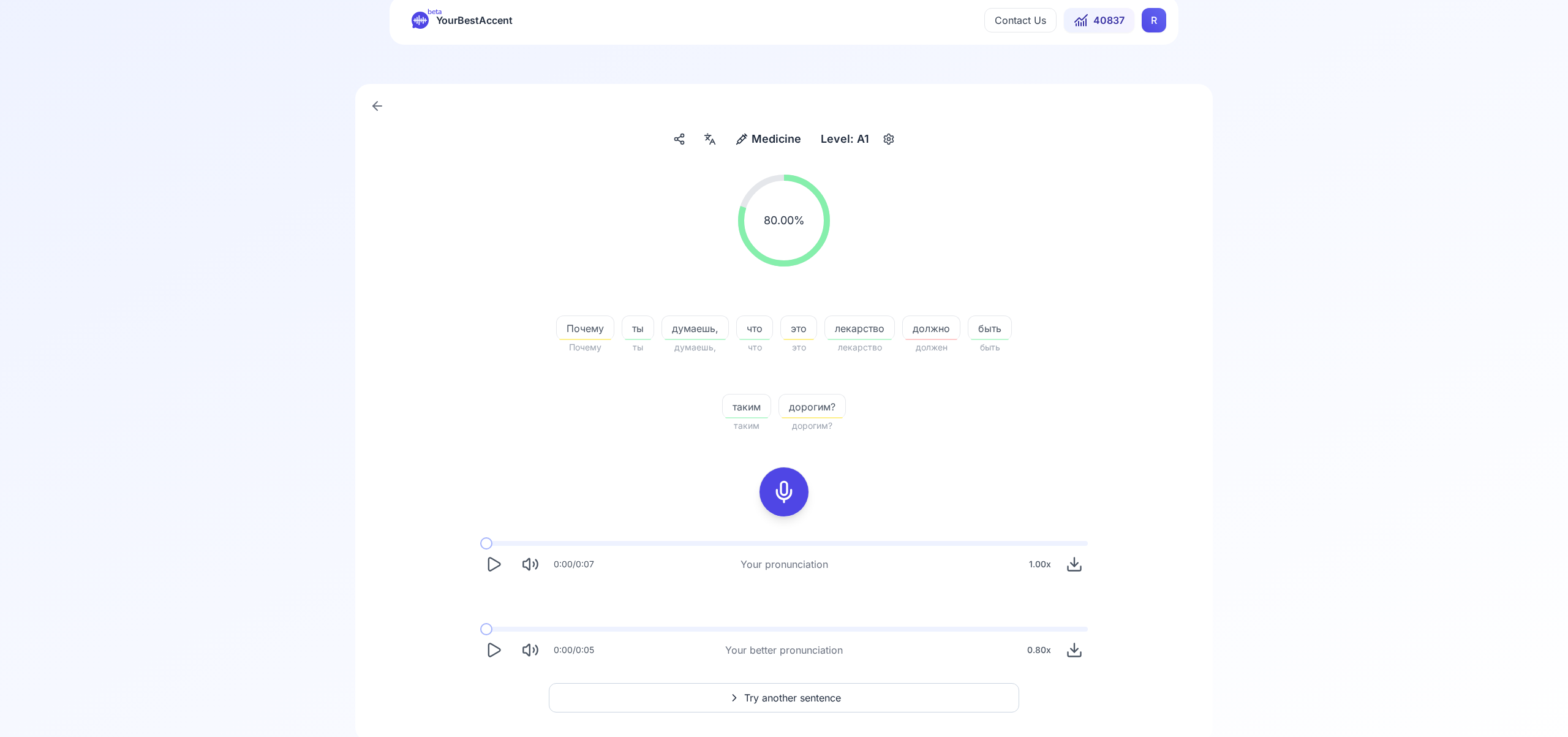
scroll to position [49, 0]
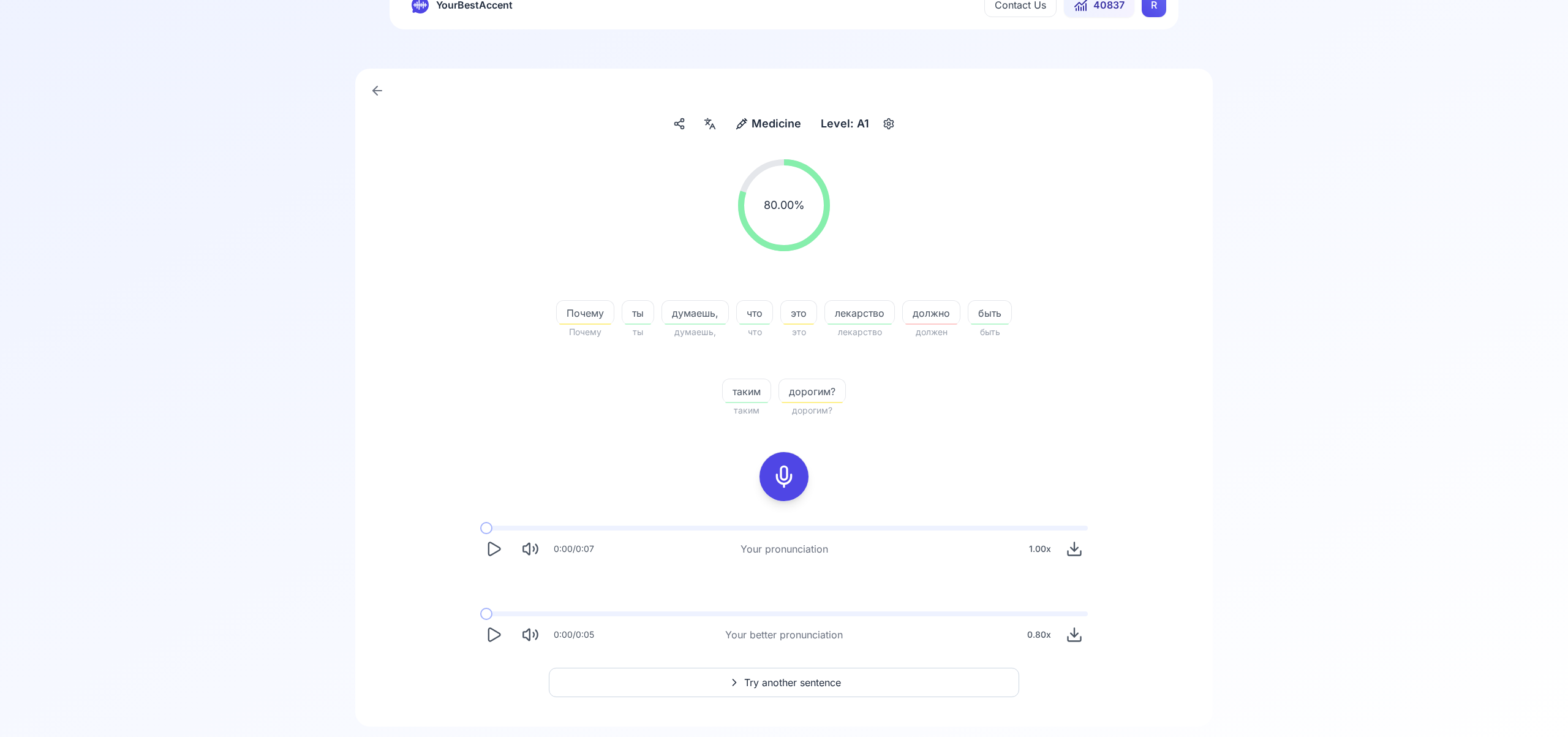
click at [832, 684] on span "Try another sentence" at bounding box center [792, 682] width 97 height 15
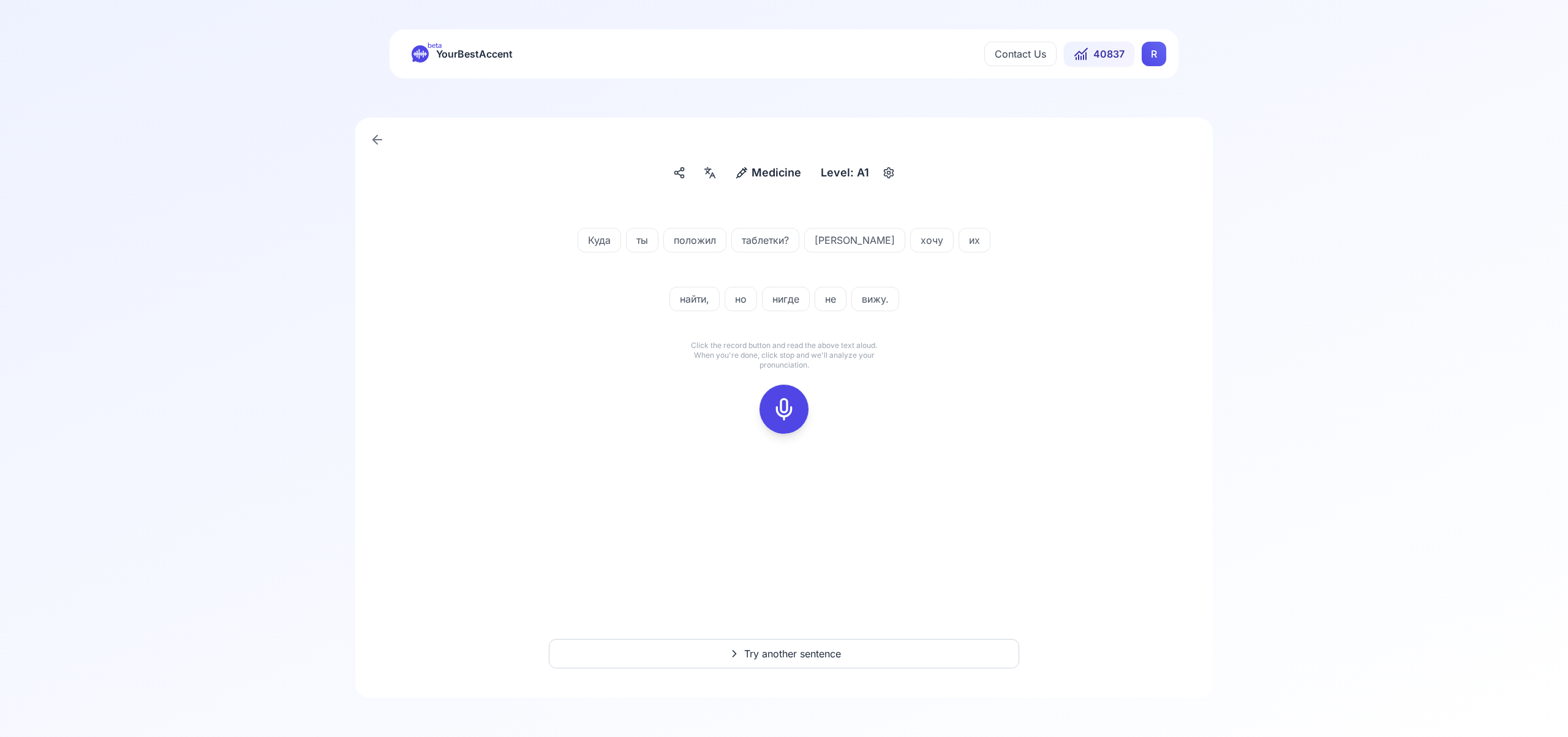
click at [788, 402] on icon at bounding box center [784, 409] width 24 height 24
click at [783, 400] on rect at bounding box center [784, 409] width 18 height 18
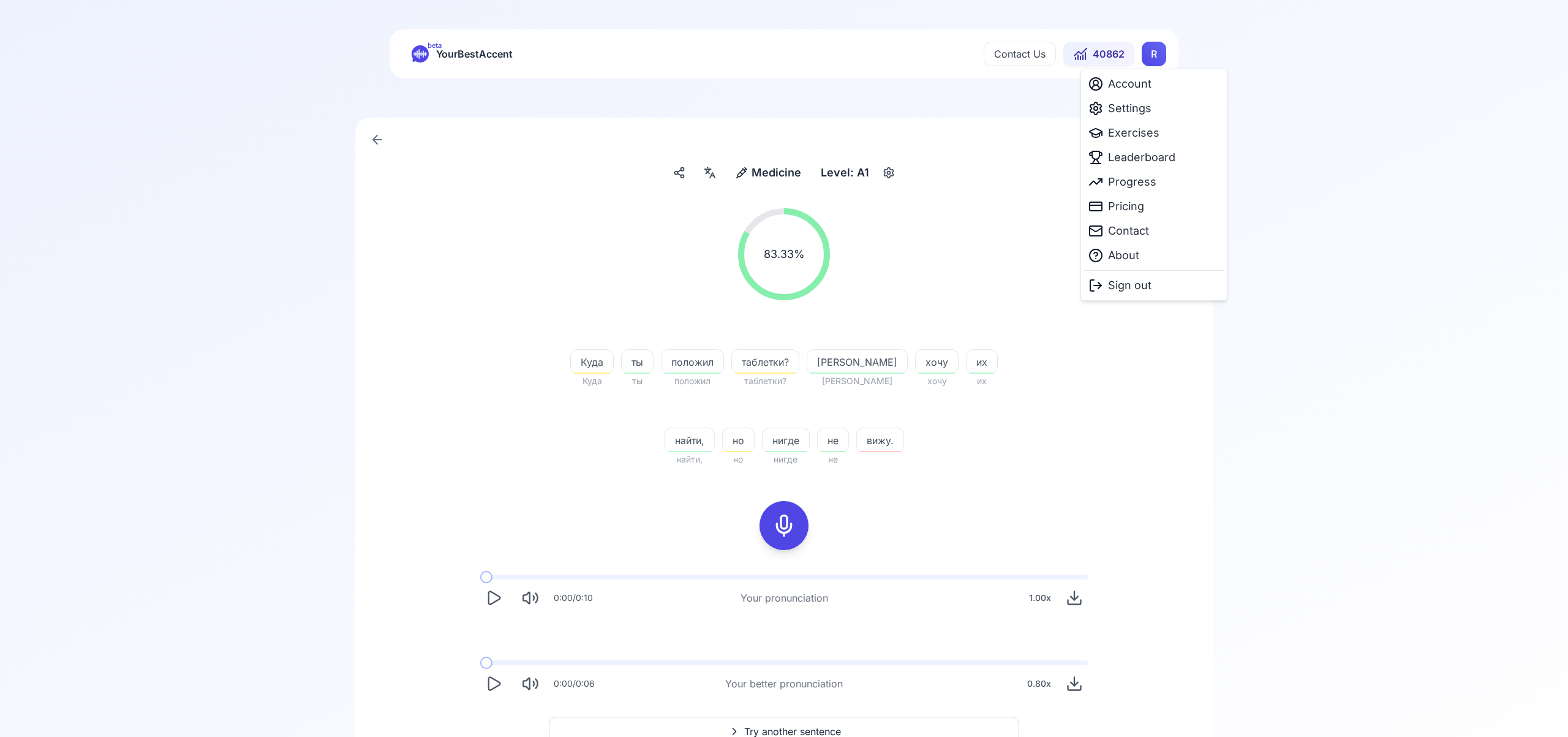
click at [1156, 57] on html "beta YourBestAccent Contact Us 40862 R Medicine Medicine Level: A1 83.33 % 83.3…" at bounding box center [784, 368] width 1568 height 737
click at [1155, 60] on html "beta YourBestAccent Contact Us 40862 R Medicine Medicine Level: A1 83.33 % 83.3…" at bounding box center [784, 368] width 1568 height 737
click at [1140, 107] on span "Settings" at bounding box center [1129, 108] width 43 height 17
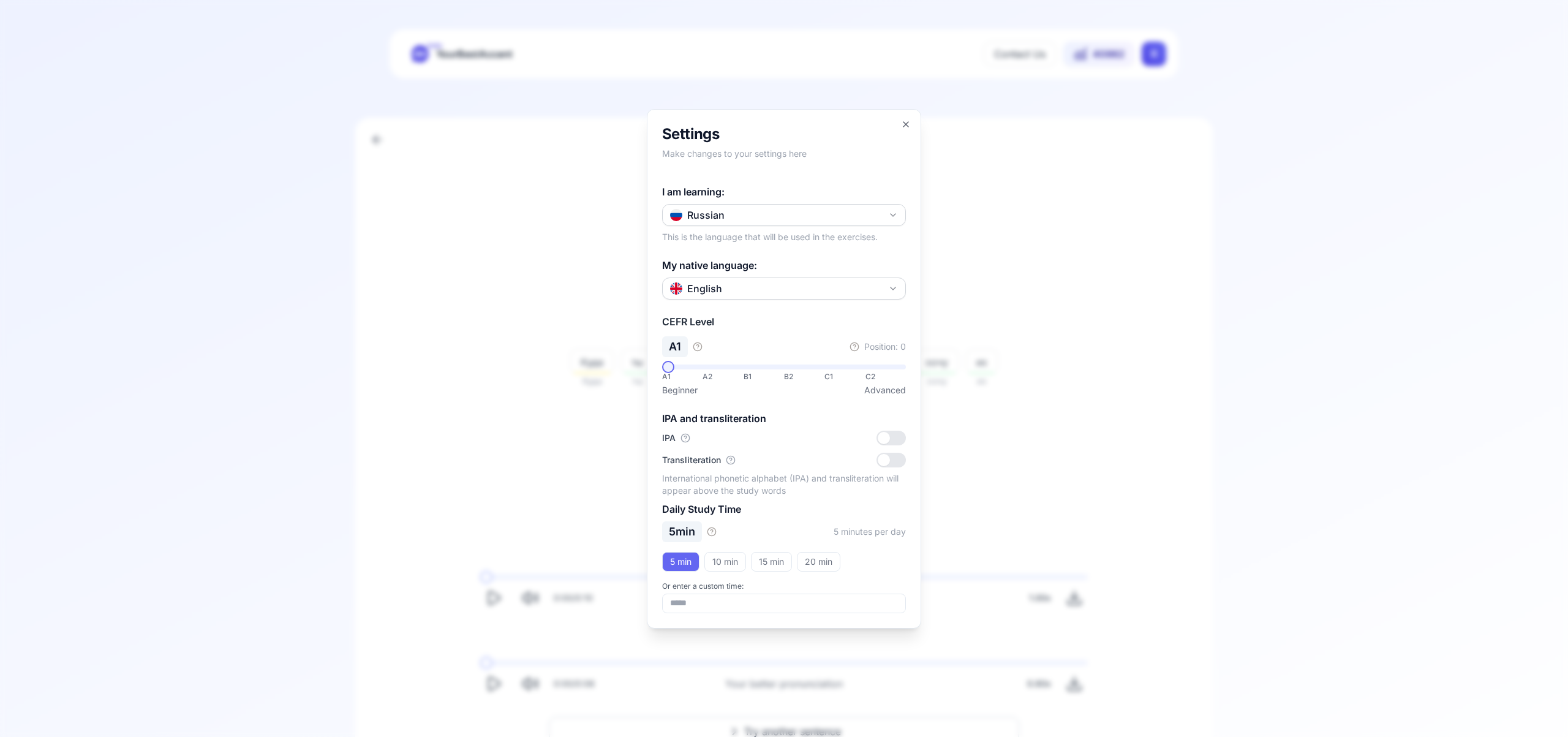
click at [901, 214] on button "Russian" at bounding box center [784, 215] width 244 height 22
click at [810, 303] on div "Italian" at bounding box center [784, 299] width 237 height 22
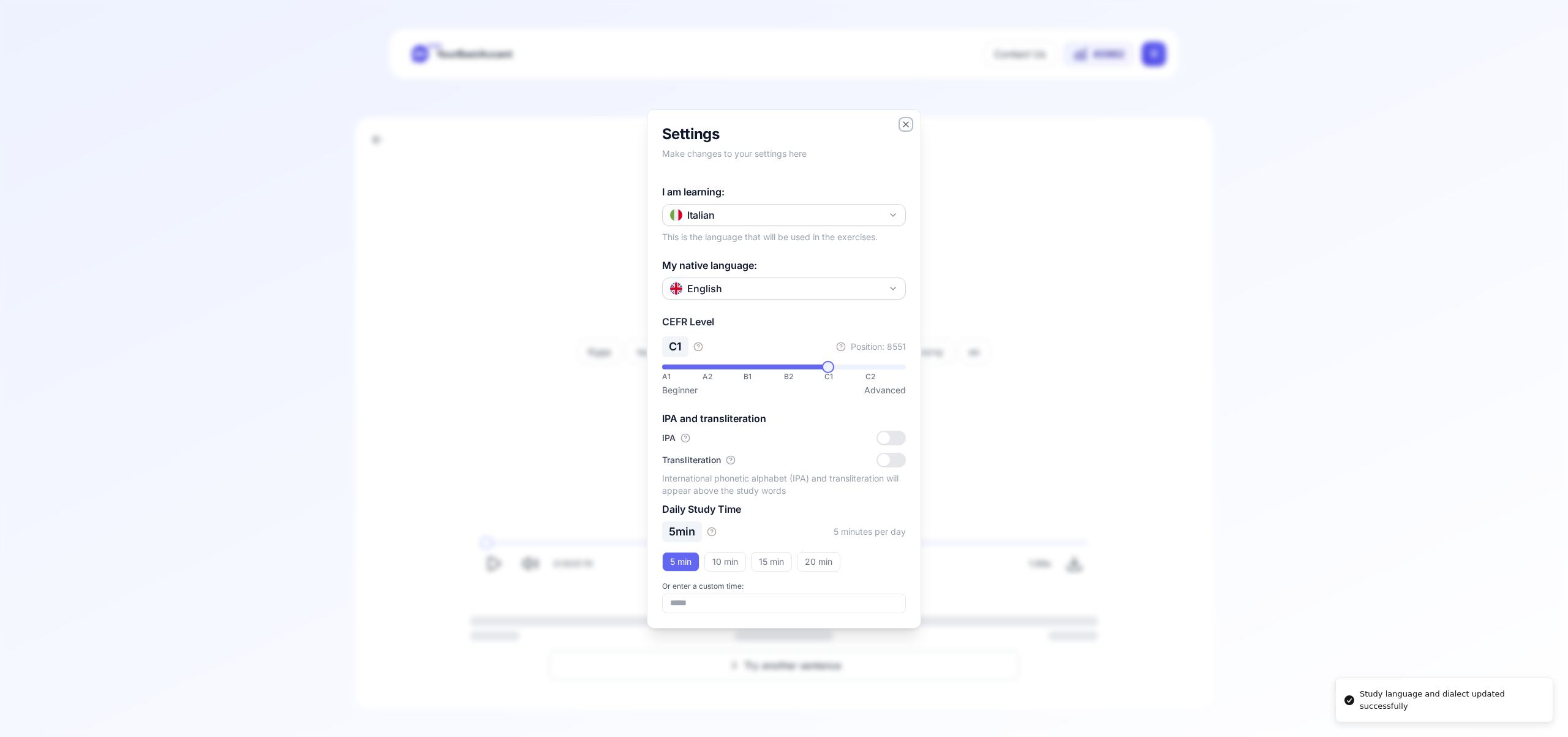
click at [902, 123] on icon "button" at bounding box center [906, 124] width 9 height 9
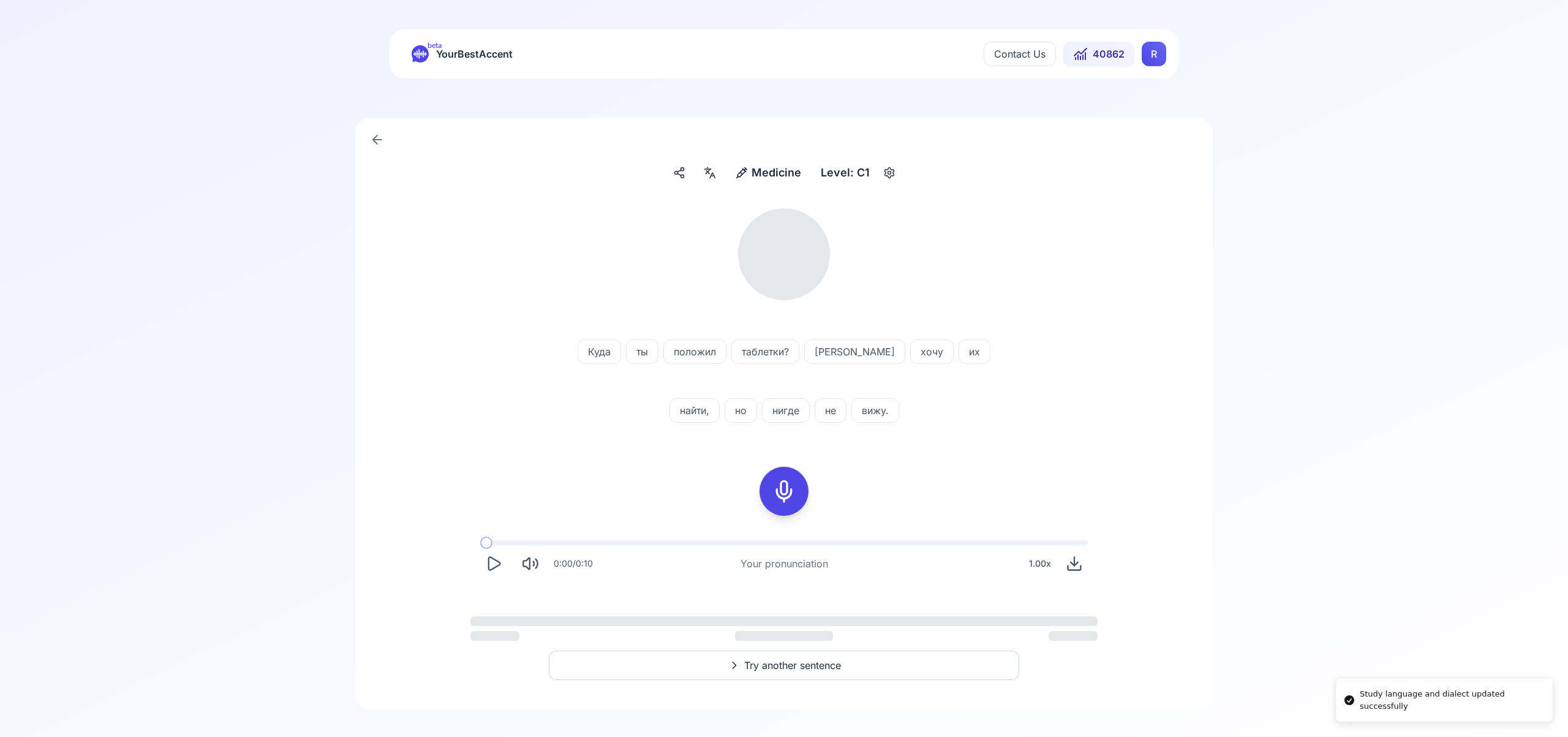
click at [1156, 53] on html "Study language and dialect updated successfully beta YourBestAccent Contact Us …" at bounding box center [784, 368] width 1568 height 737
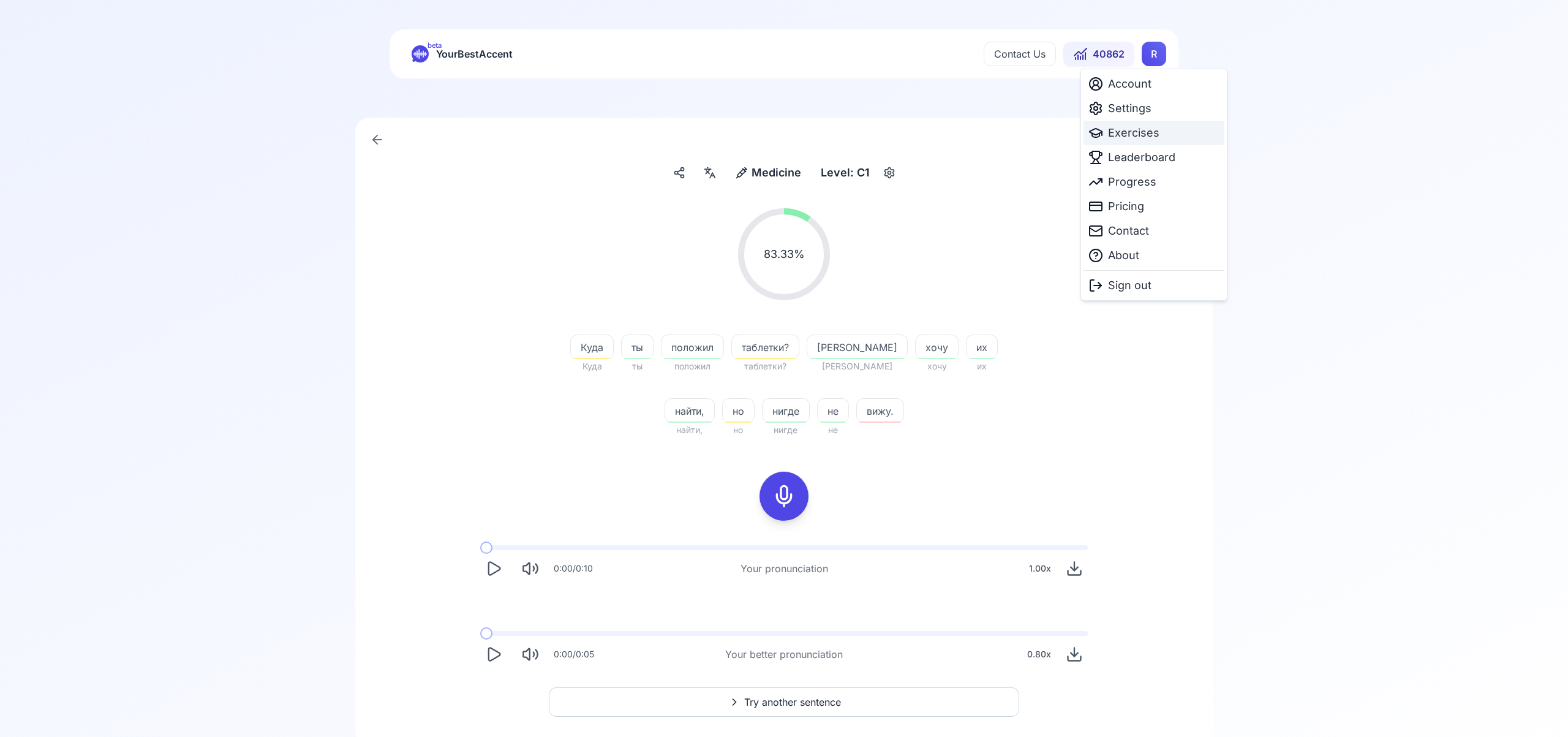
click at [1138, 135] on span "Exercises" at bounding box center [1133, 133] width 51 height 17
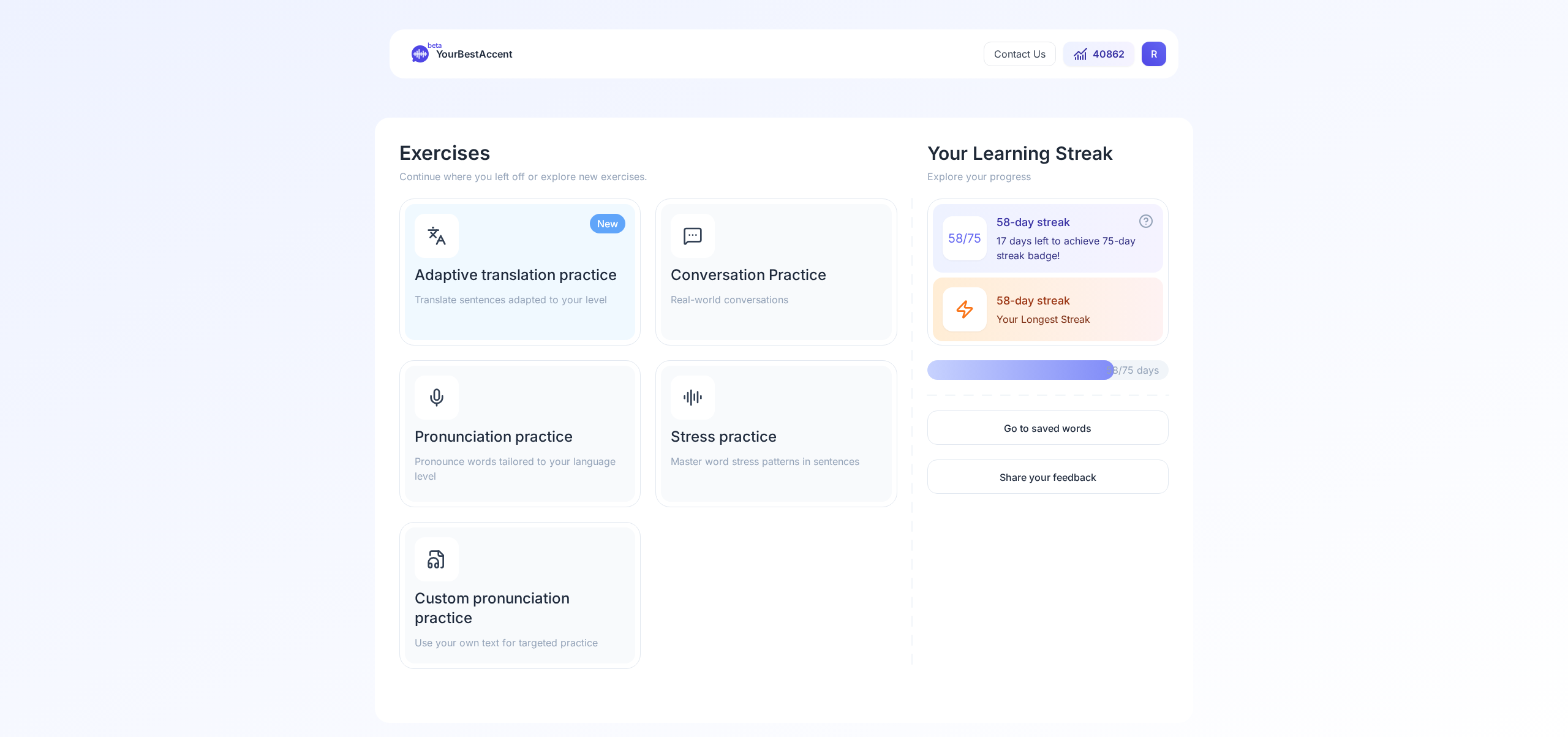
click at [505, 394] on div "Pronunciation practice Pronounce words tailored to your language level" at bounding box center [520, 433] width 230 height 136
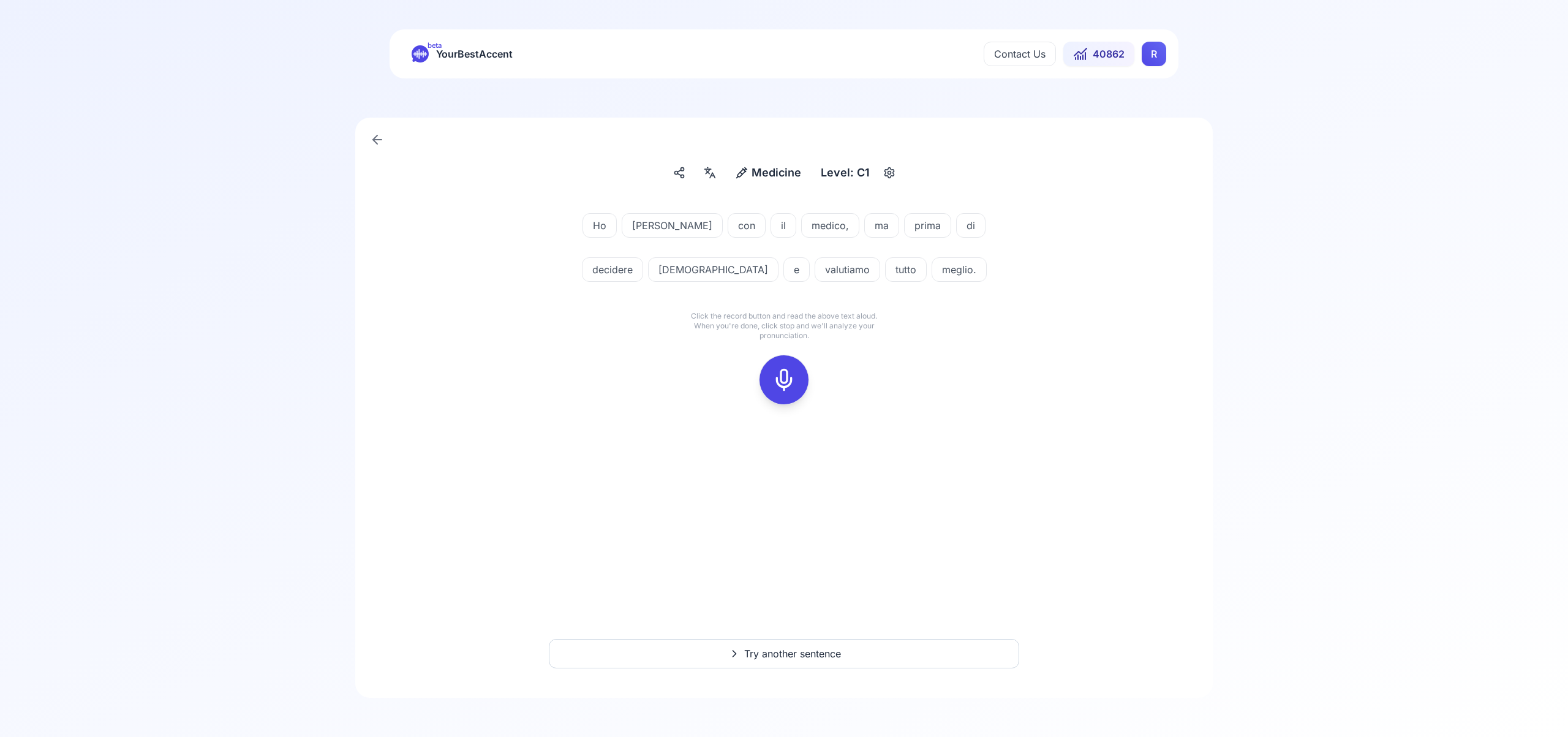
click at [794, 374] on icon at bounding box center [784, 380] width 24 height 24
click at [792, 375] on rect at bounding box center [784, 380] width 18 height 18
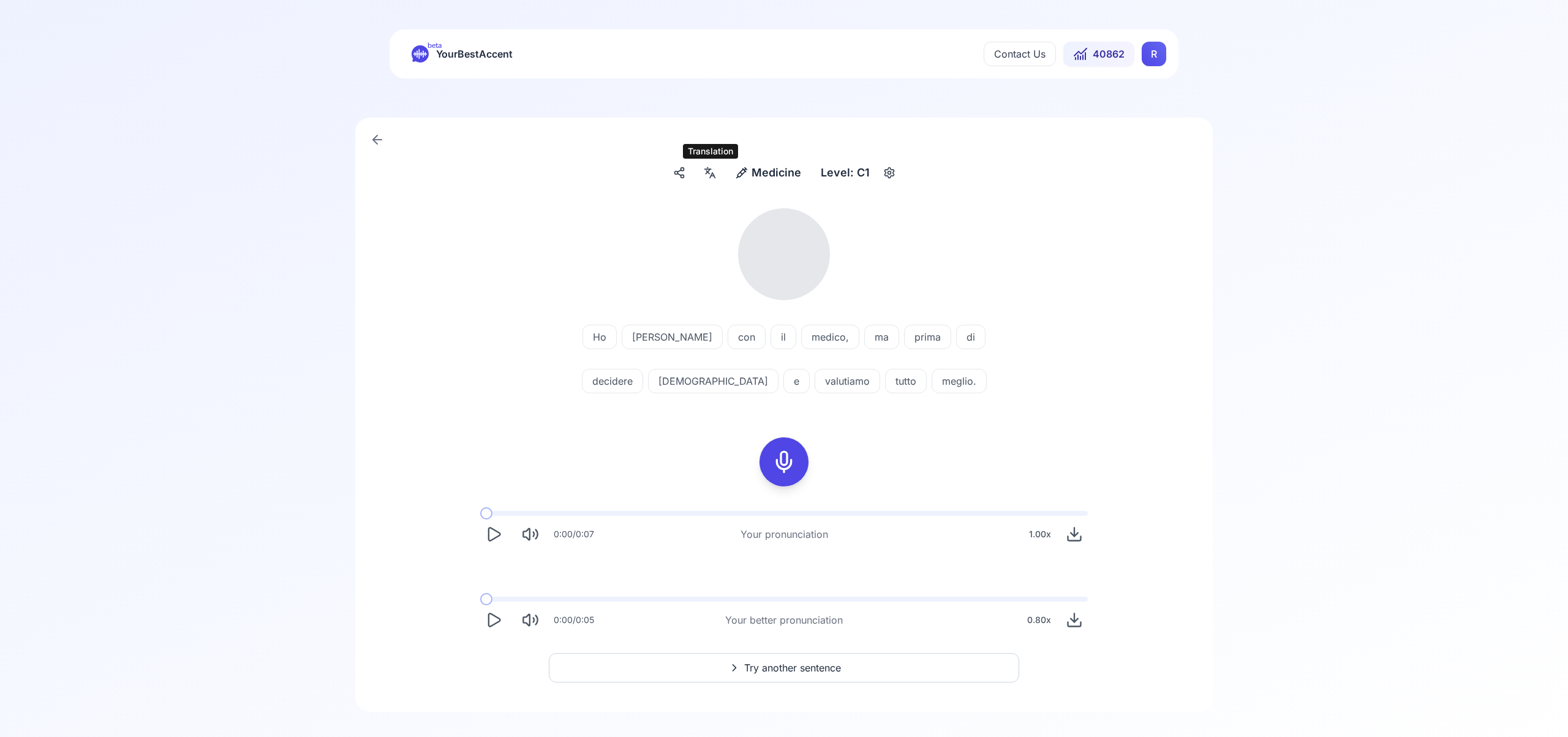
click at [714, 178] on icon at bounding box center [710, 173] width 15 height 13
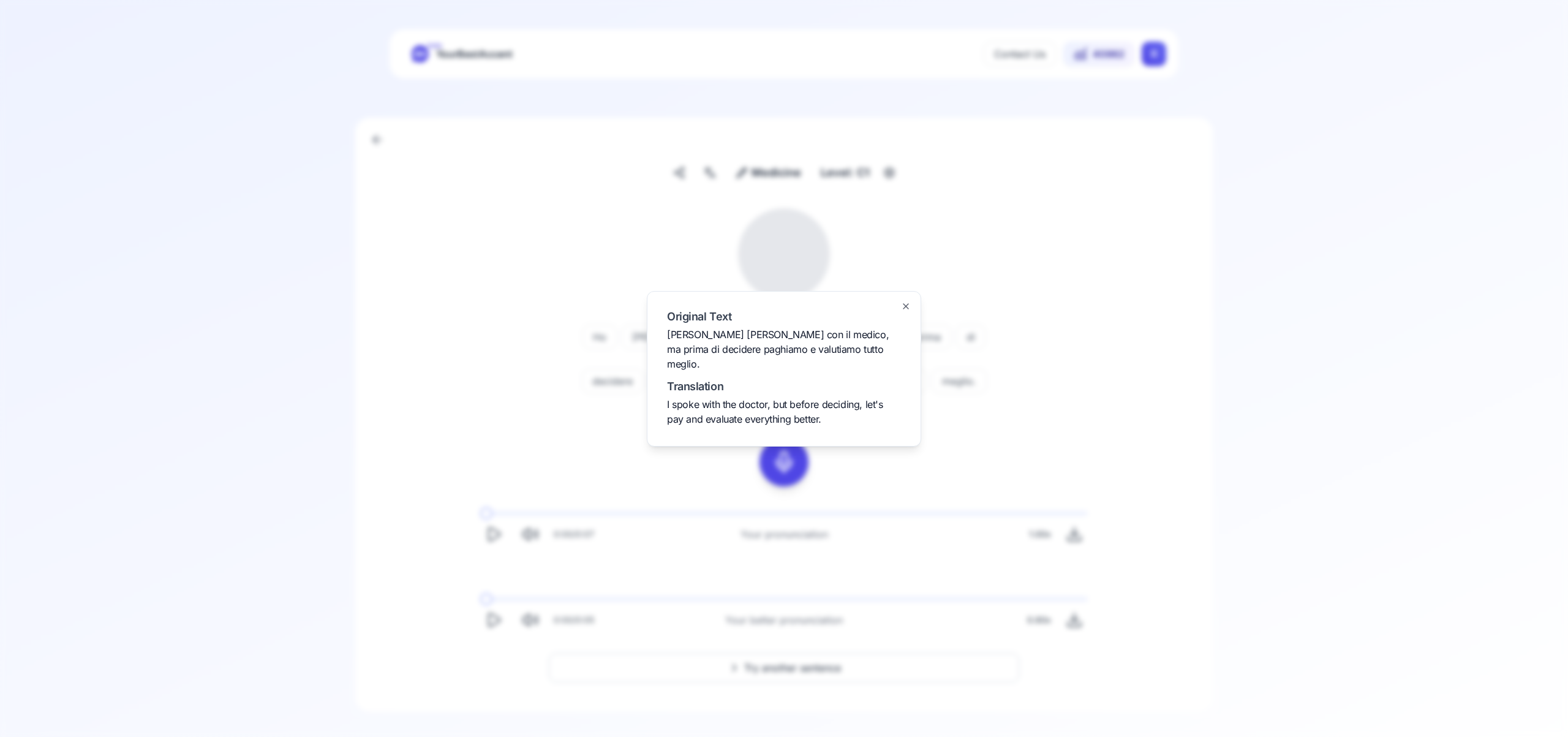
click at [905, 309] on icon "button" at bounding box center [906, 306] width 9 height 9
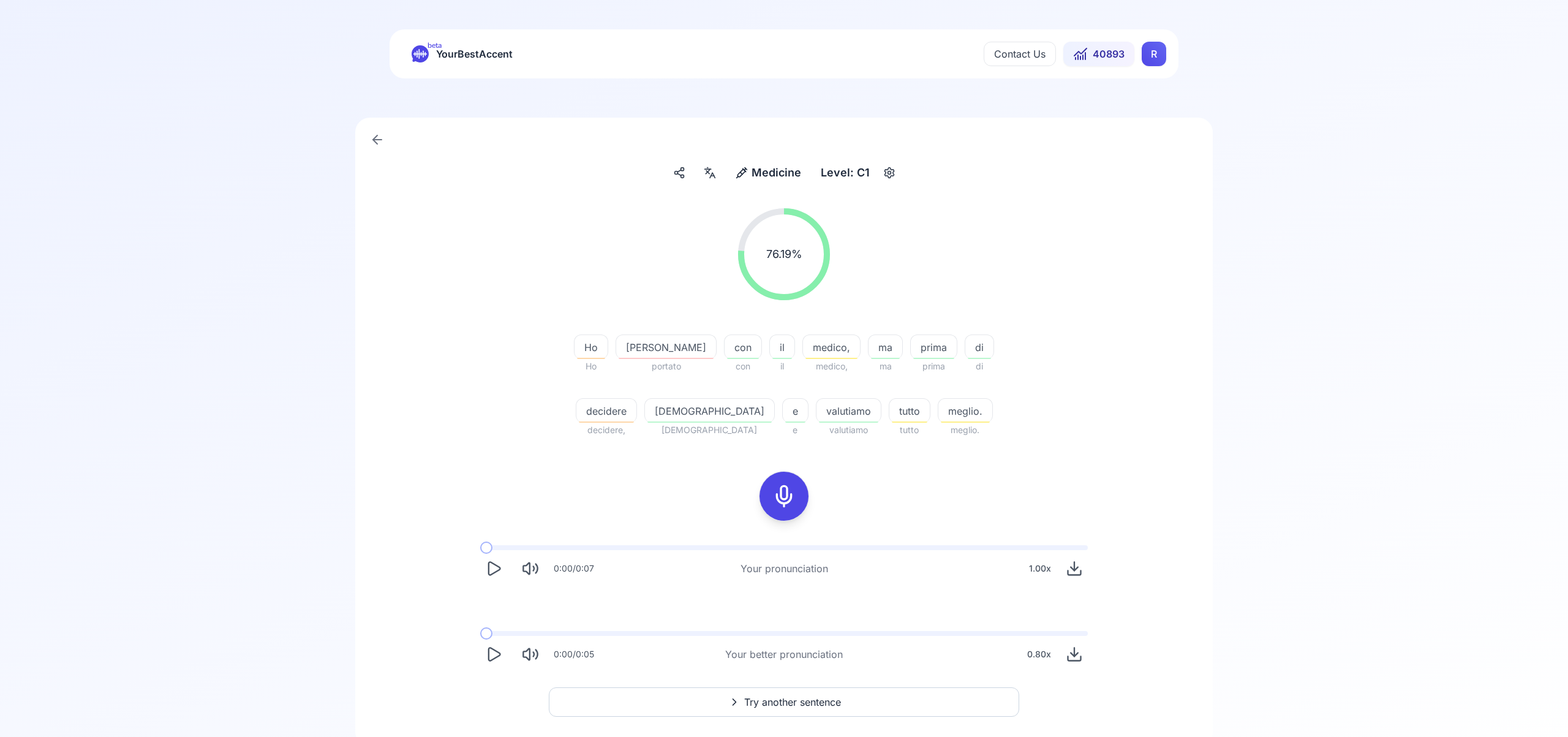
click at [833, 702] on span "Try another sentence" at bounding box center [792, 702] width 97 height 15
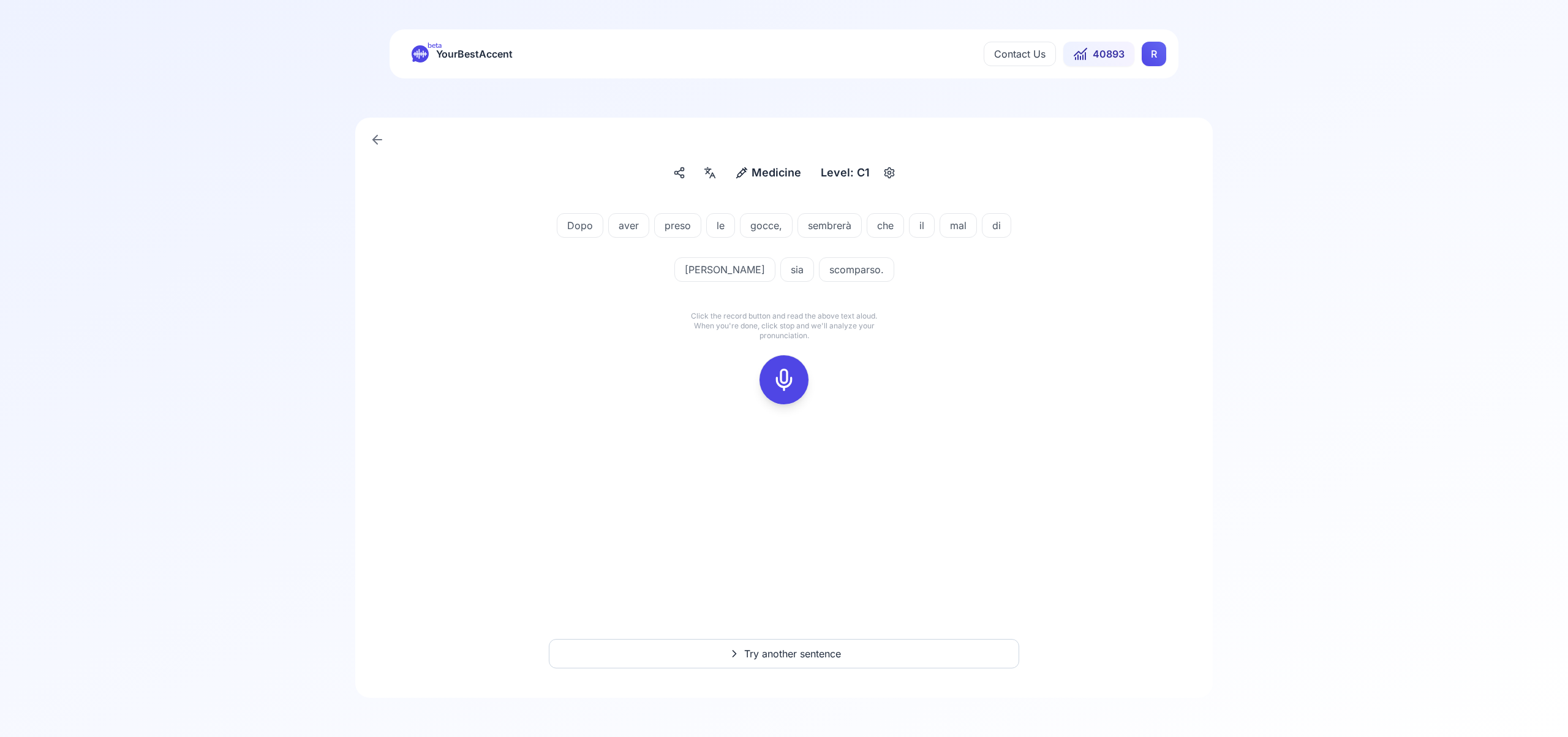
click at [788, 380] on icon at bounding box center [784, 380] width 24 height 24
click at [785, 385] on icon at bounding box center [784, 380] width 24 height 24
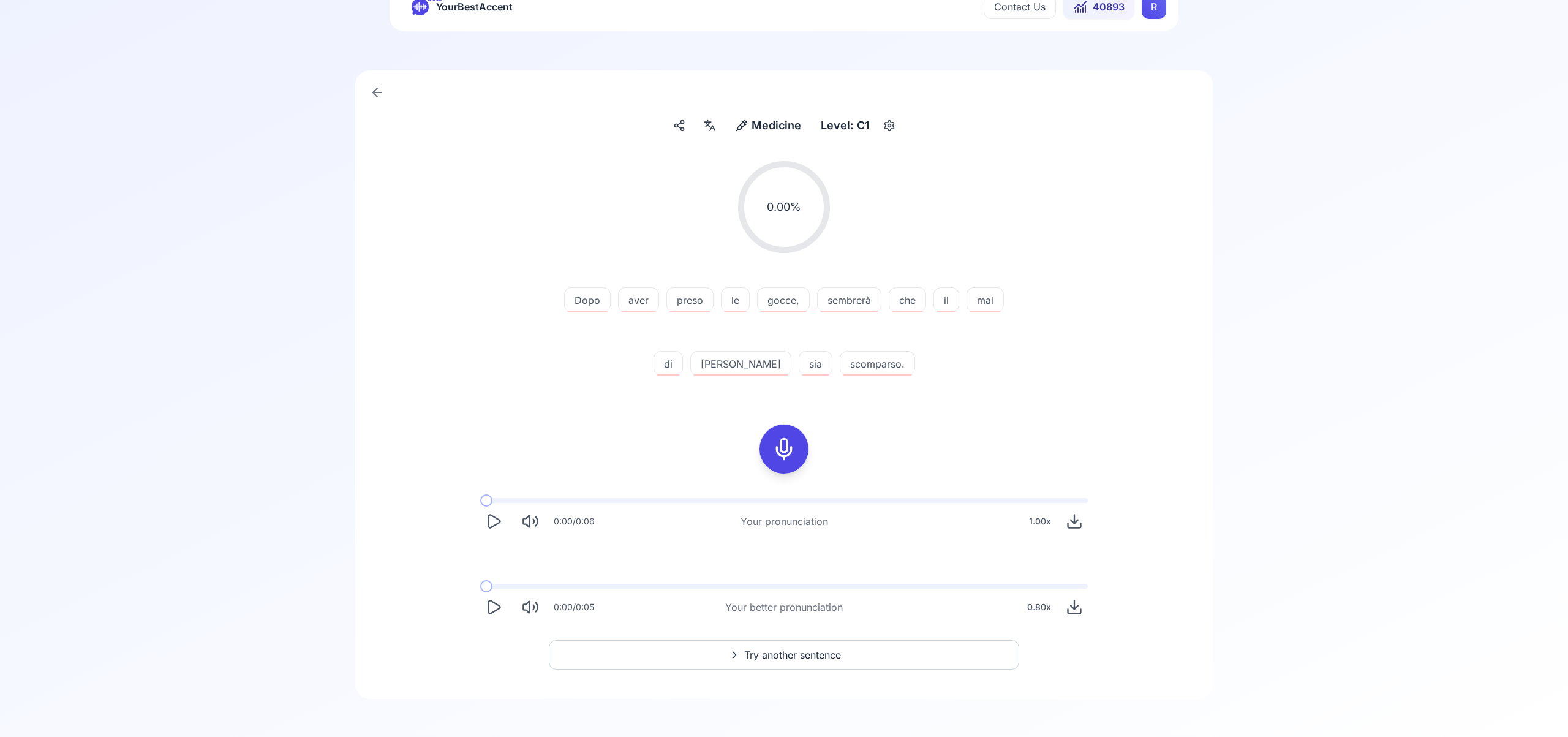
scroll to position [49, 0]
click at [782, 446] on icon at bounding box center [784, 447] width 24 height 24
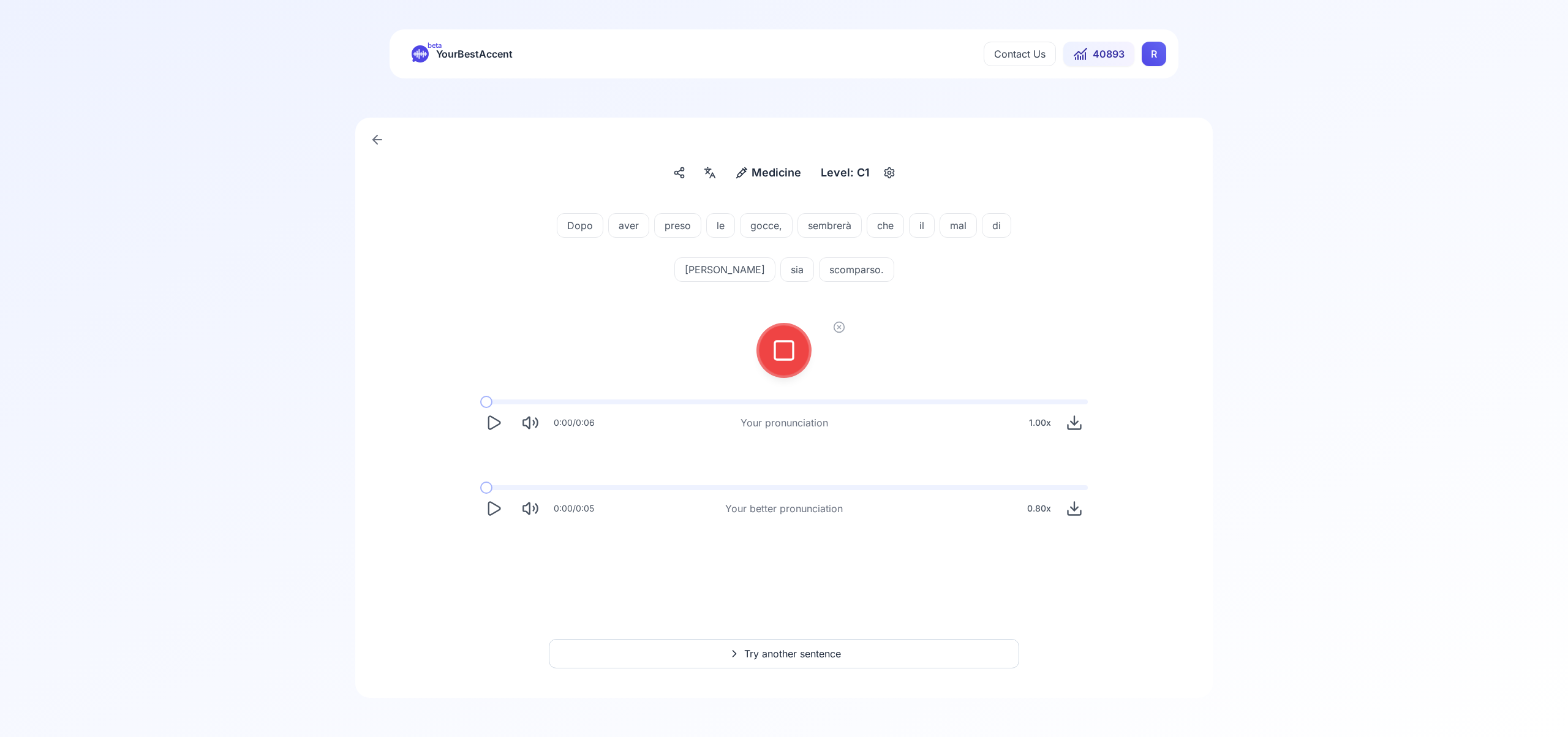
scroll to position [0, 0]
click at [786, 362] on div at bounding box center [784, 350] width 29 height 49
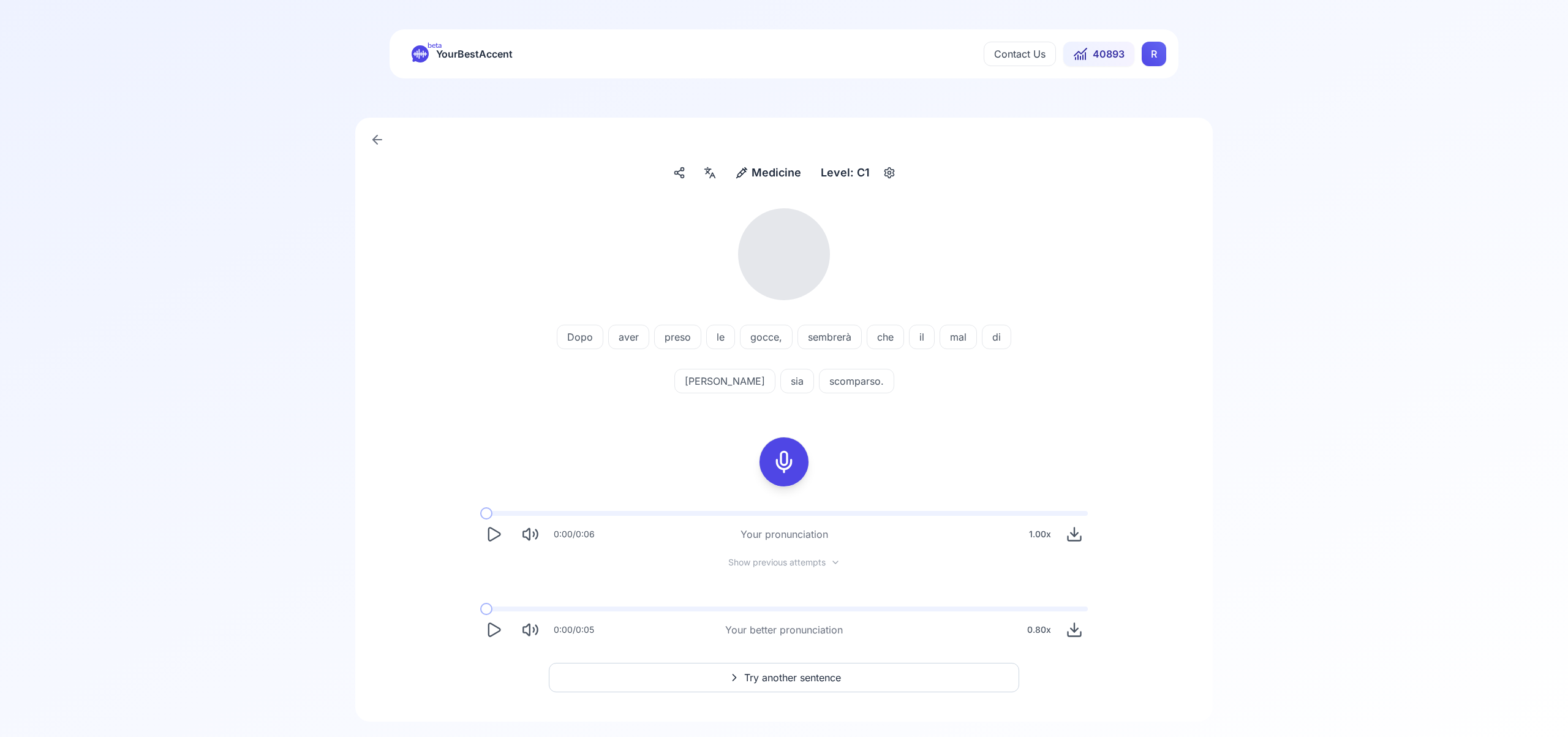
scroll to position [24, 0]
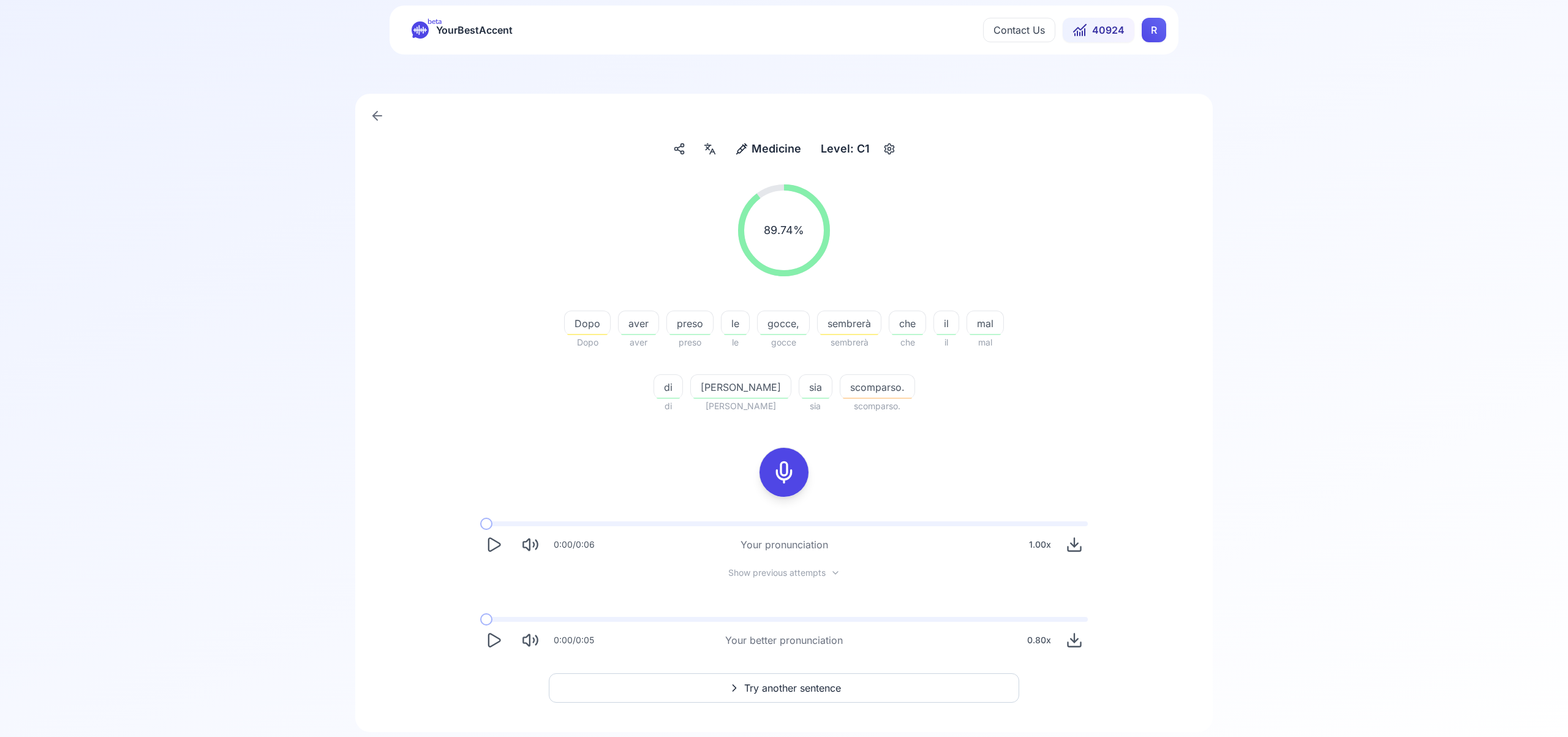
click at [818, 682] on span "Try another sentence" at bounding box center [792, 688] width 97 height 15
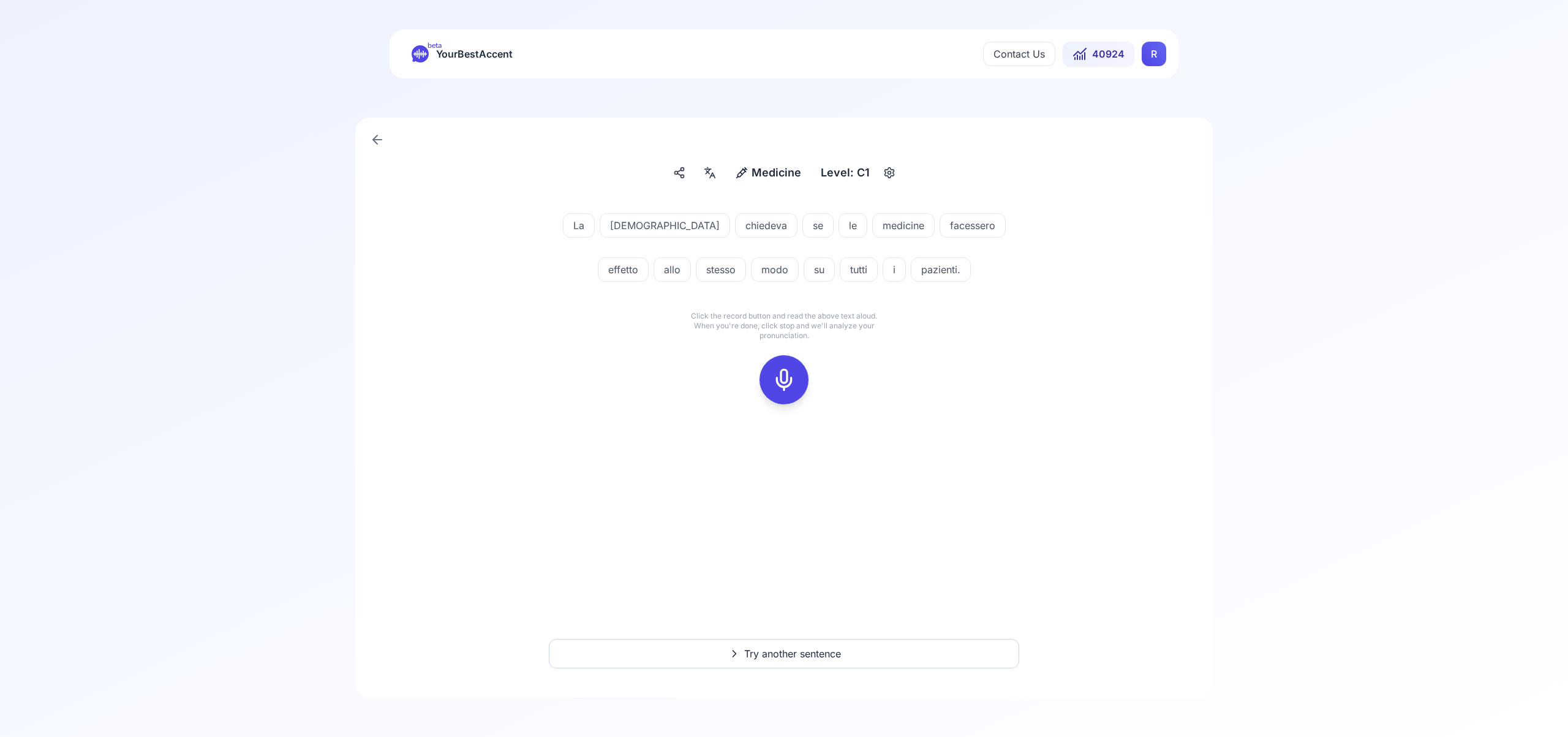
click at [785, 380] on icon at bounding box center [784, 380] width 24 height 24
click at [781, 371] on rect at bounding box center [784, 380] width 18 height 18
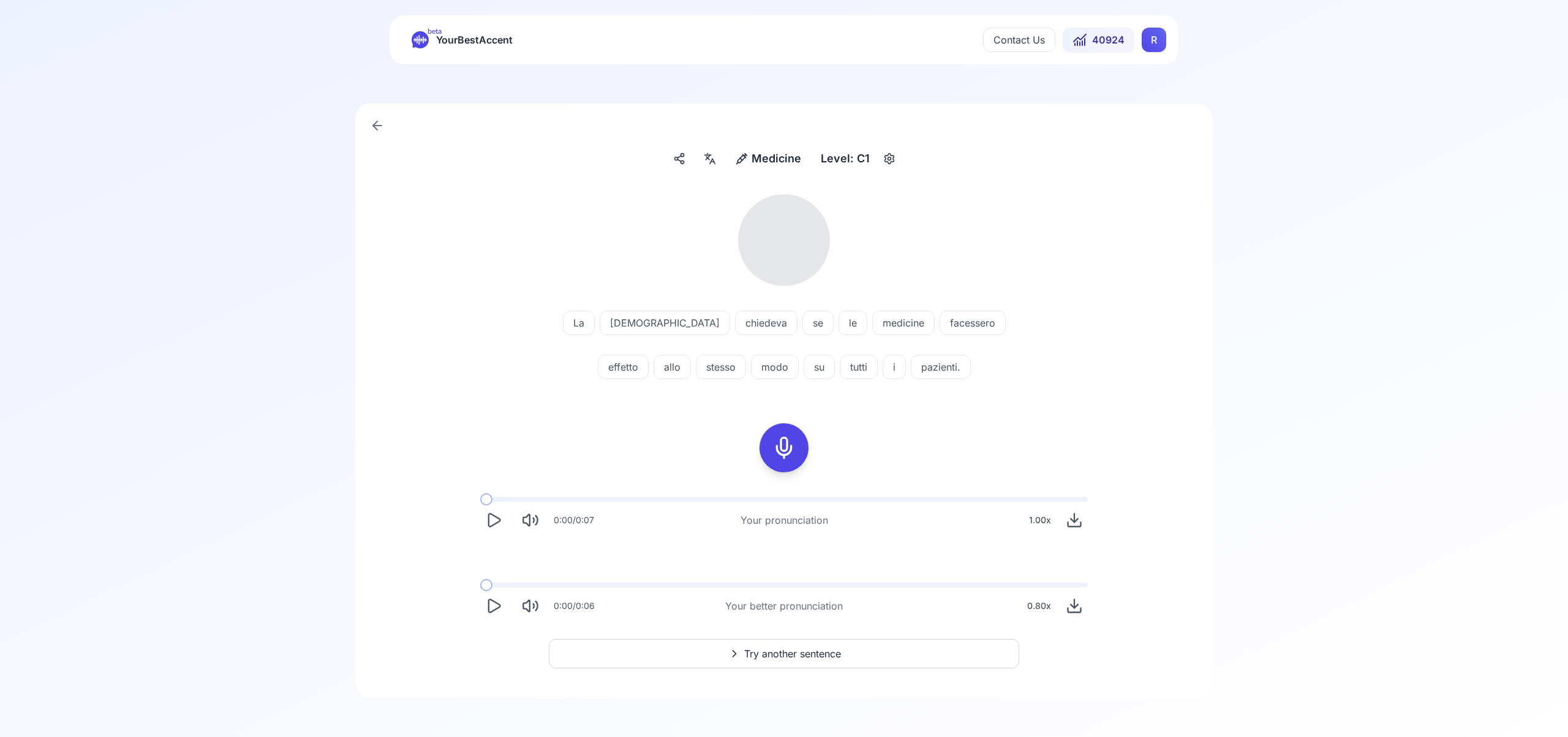
scroll to position [21, 0]
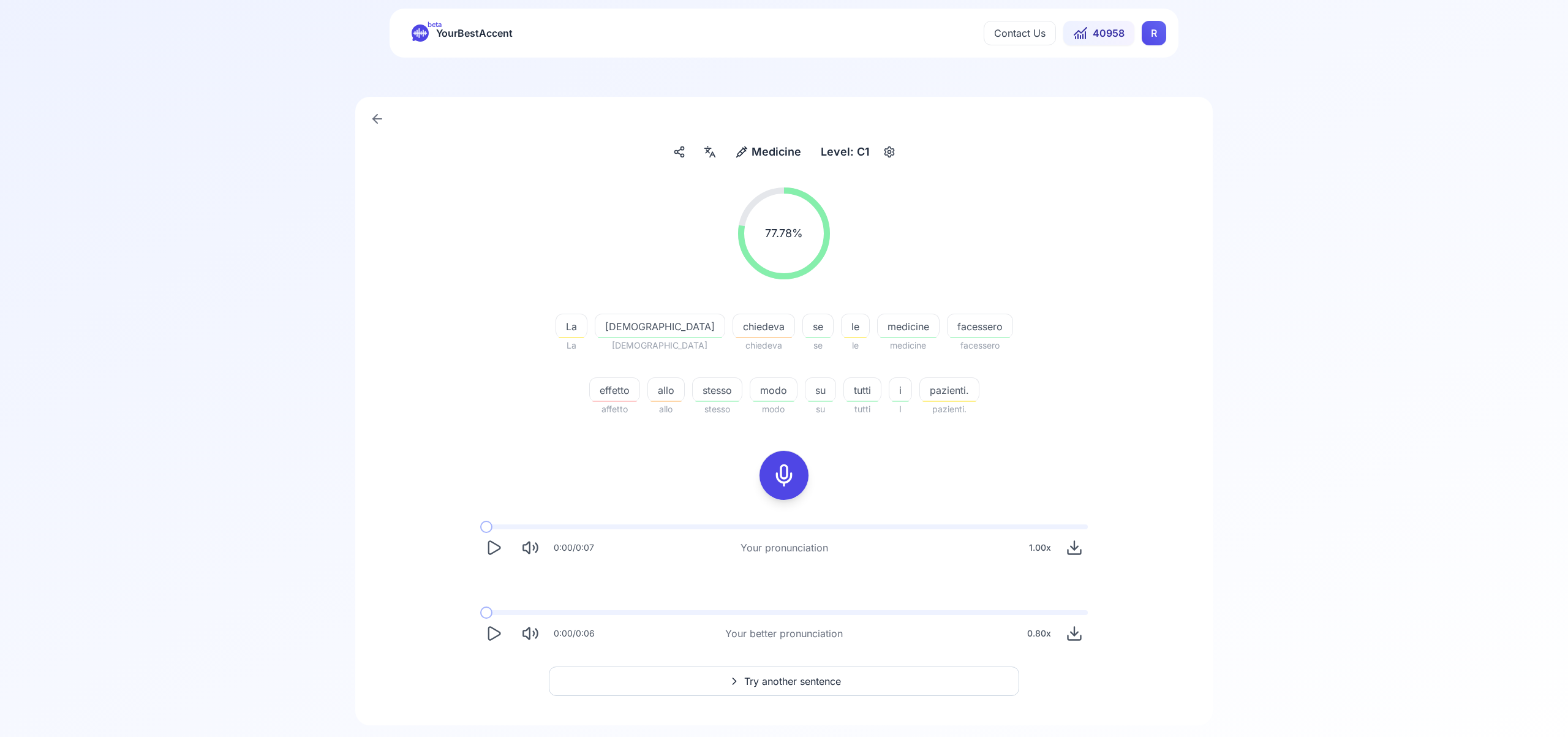
click at [707, 152] on icon at bounding box center [707, 151] width 4 height 5
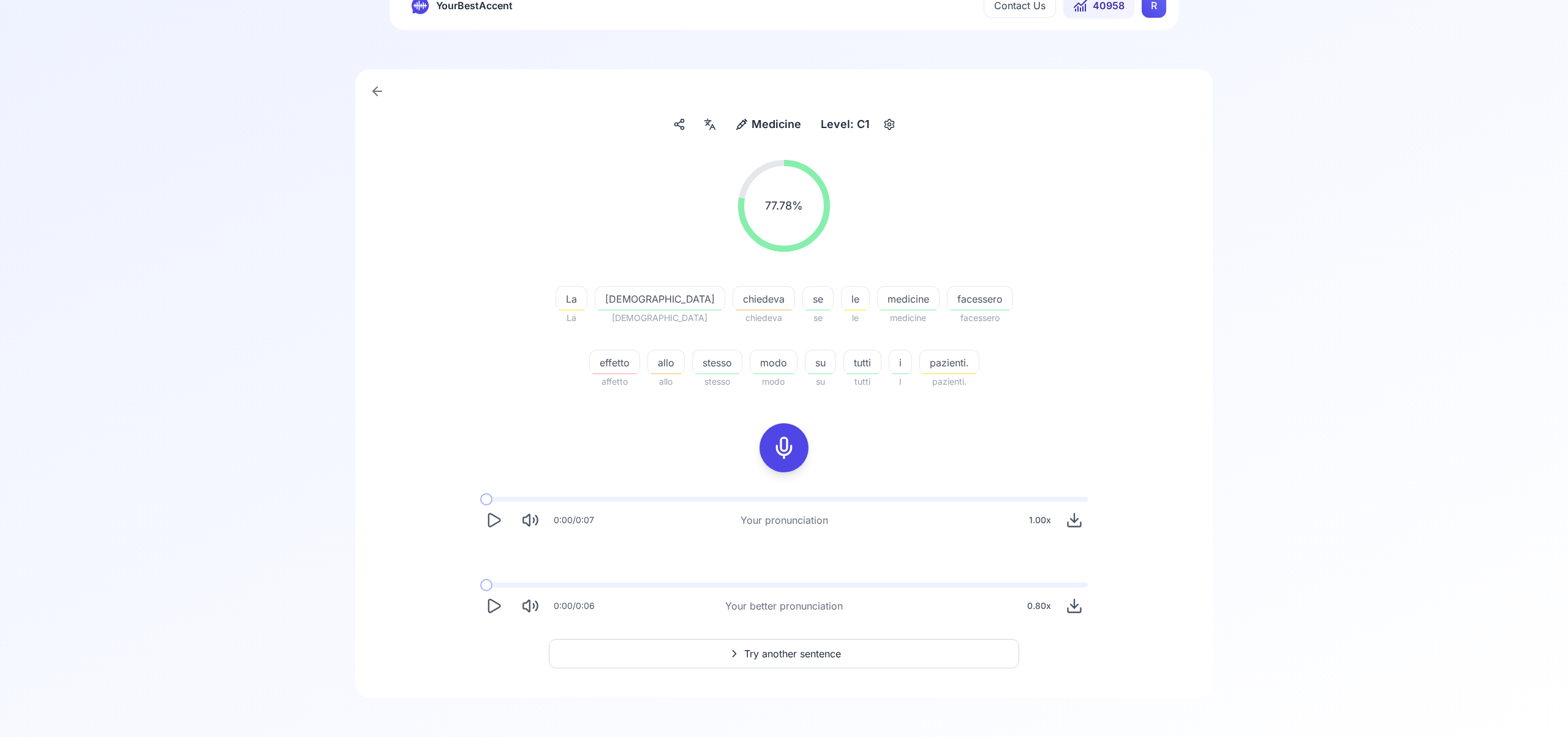
click at [804, 654] on span "Try another sentence" at bounding box center [792, 653] width 97 height 15
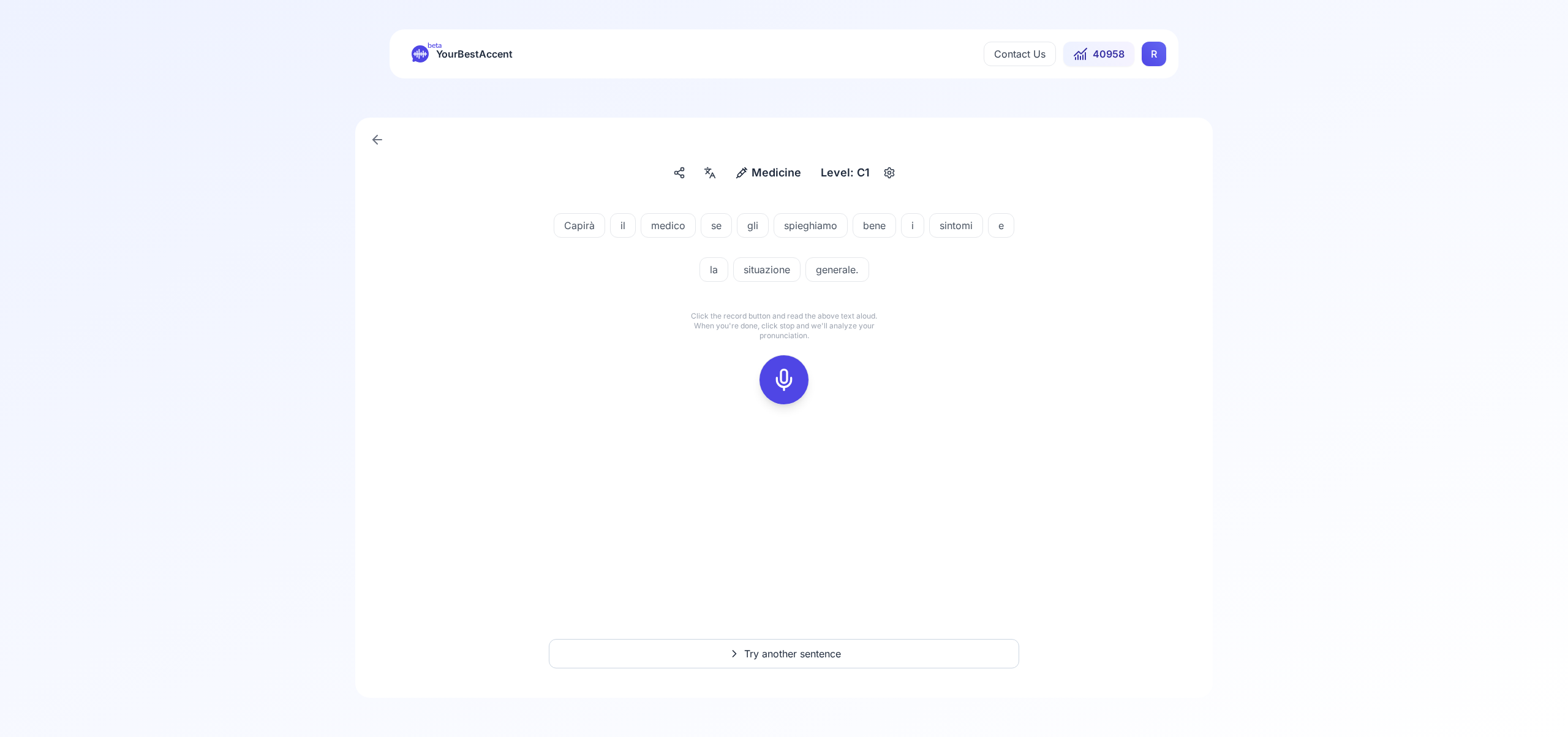
click at [780, 376] on icon at bounding box center [784, 380] width 24 height 24
click at [781, 376] on icon at bounding box center [784, 380] width 24 height 24
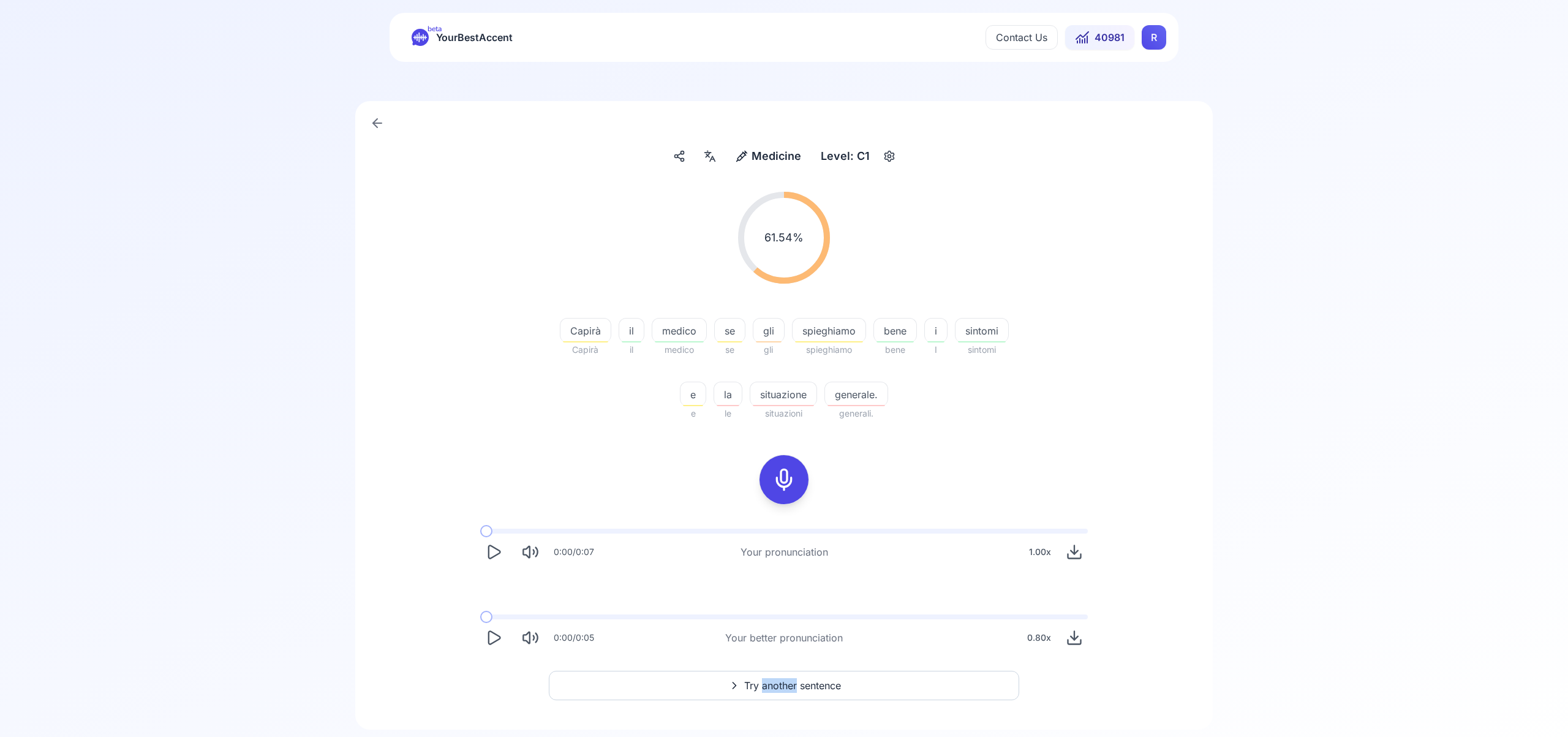
scroll to position [13, 0]
click at [785, 688] on span "Try another sentence" at bounding box center [792, 688] width 97 height 15
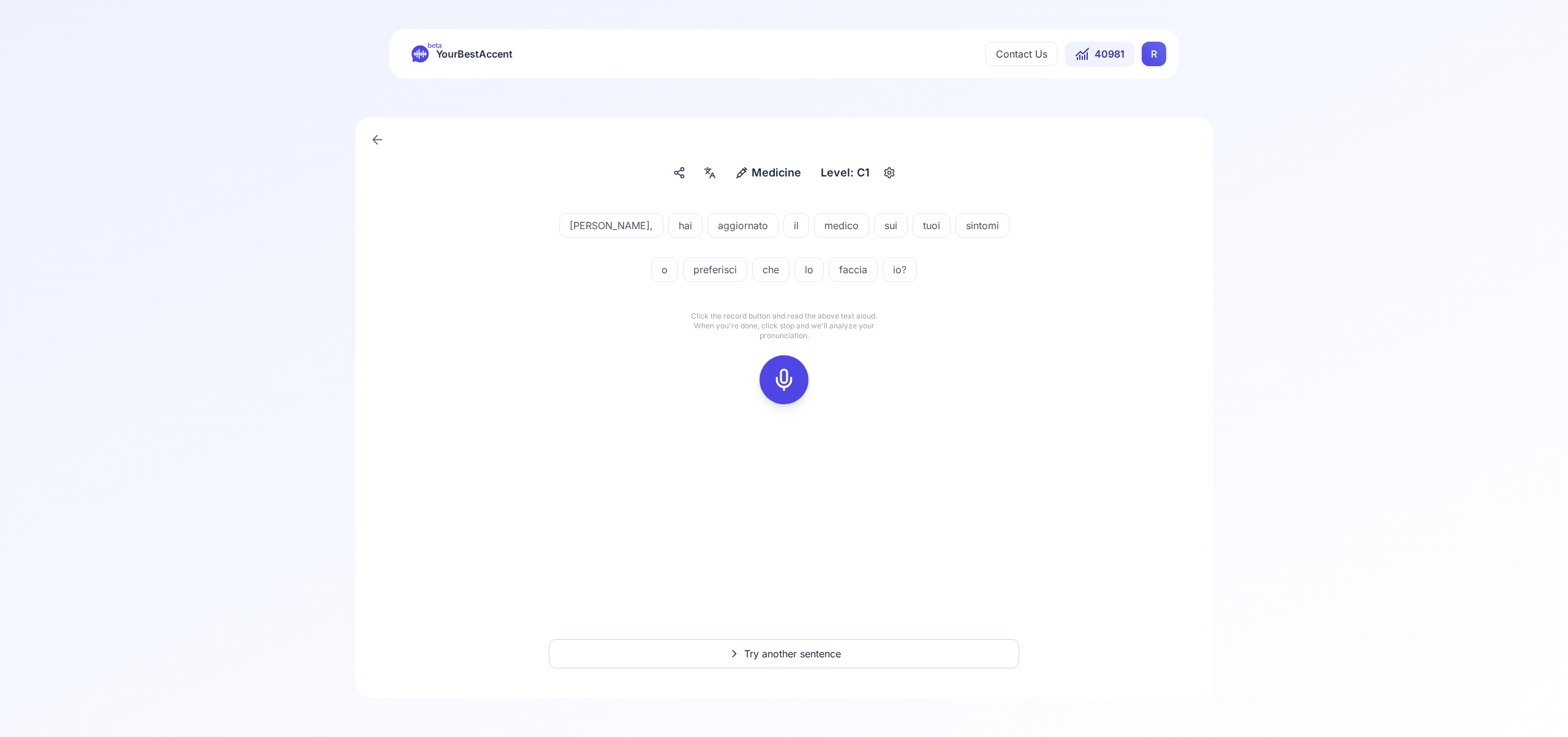
click at [782, 380] on icon at bounding box center [784, 380] width 24 height 24
click at [773, 383] on icon at bounding box center [784, 380] width 24 height 24
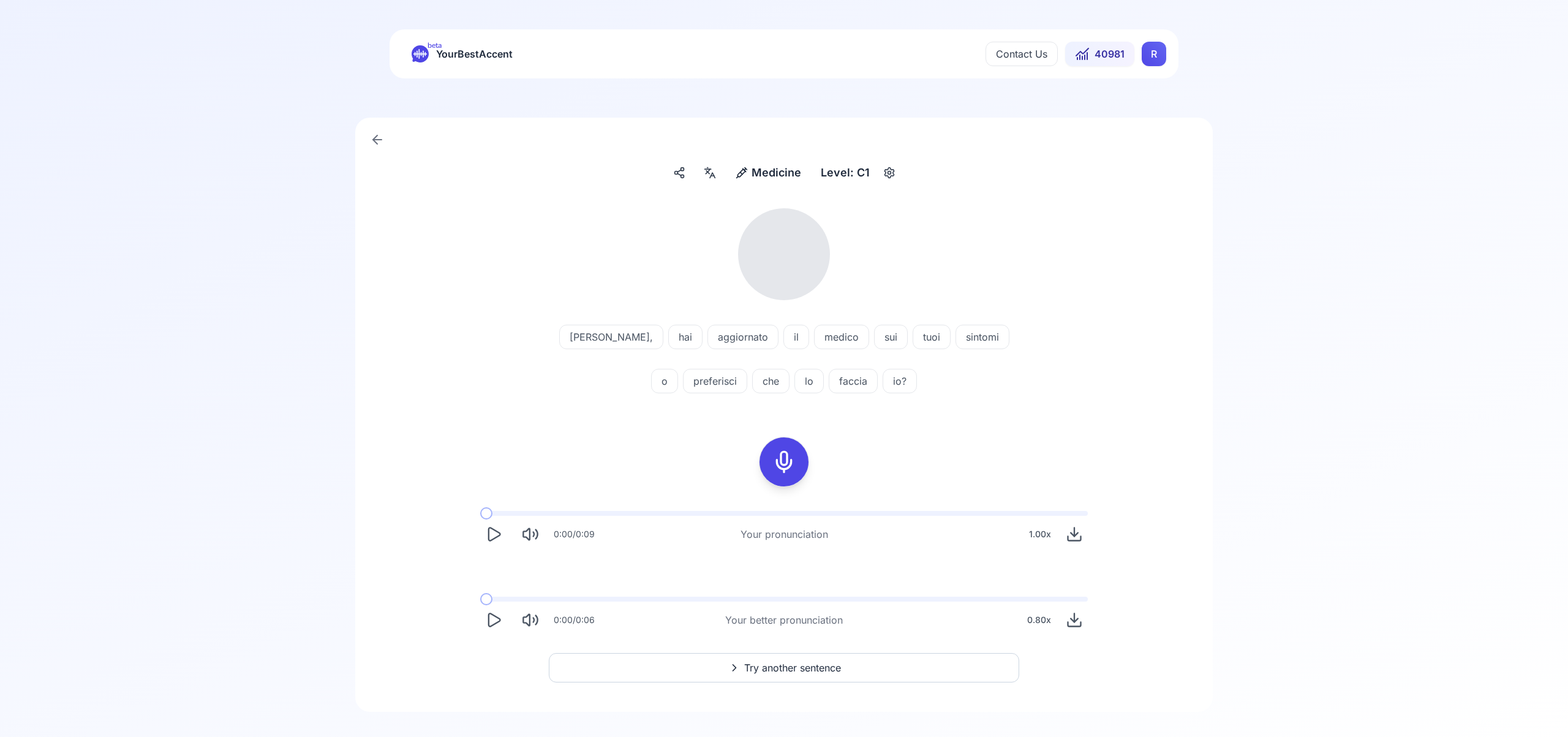
scroll to position [14, 0]
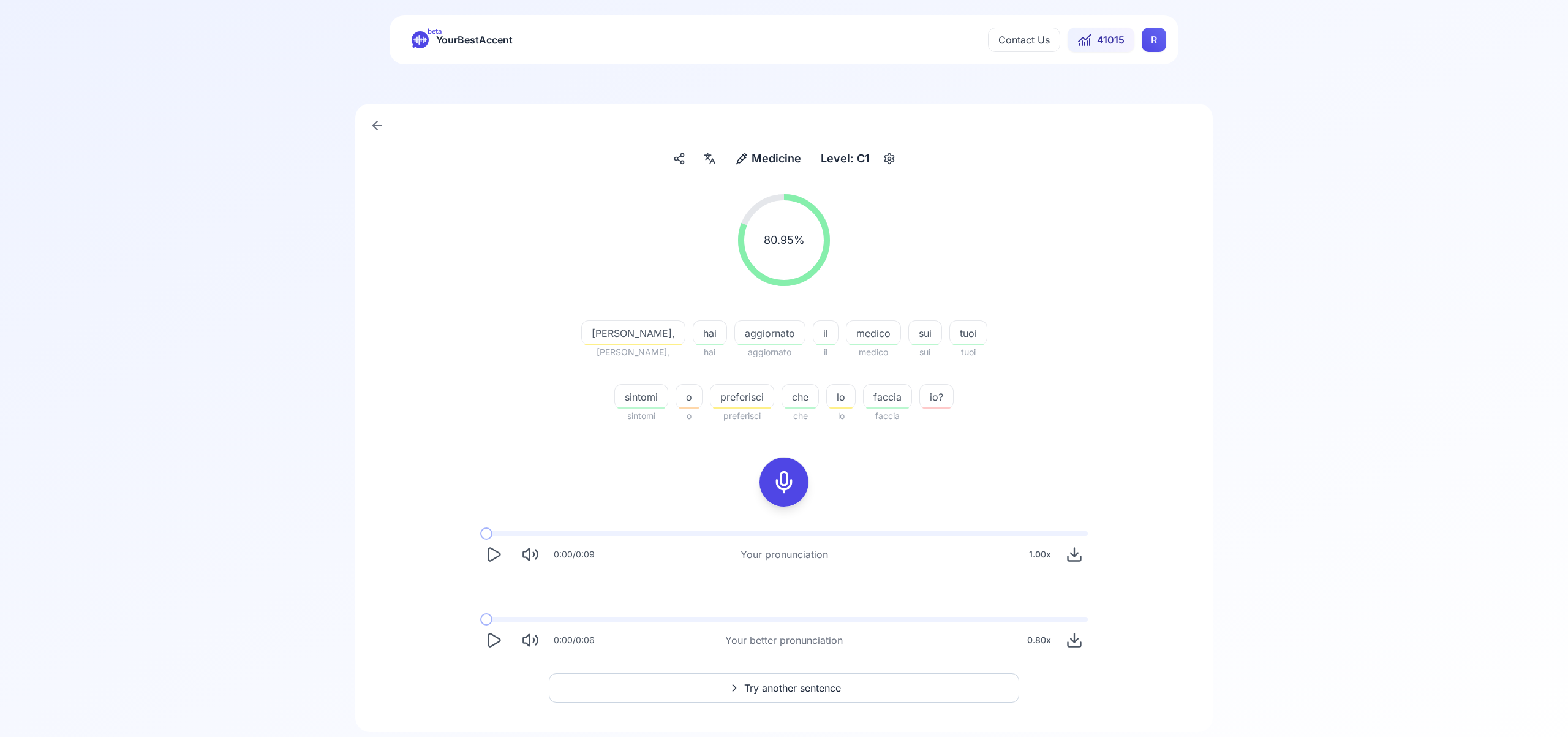
click at [837, 684] on span "Try another sentence" at bounding box center [792, 688] width 97 height 15
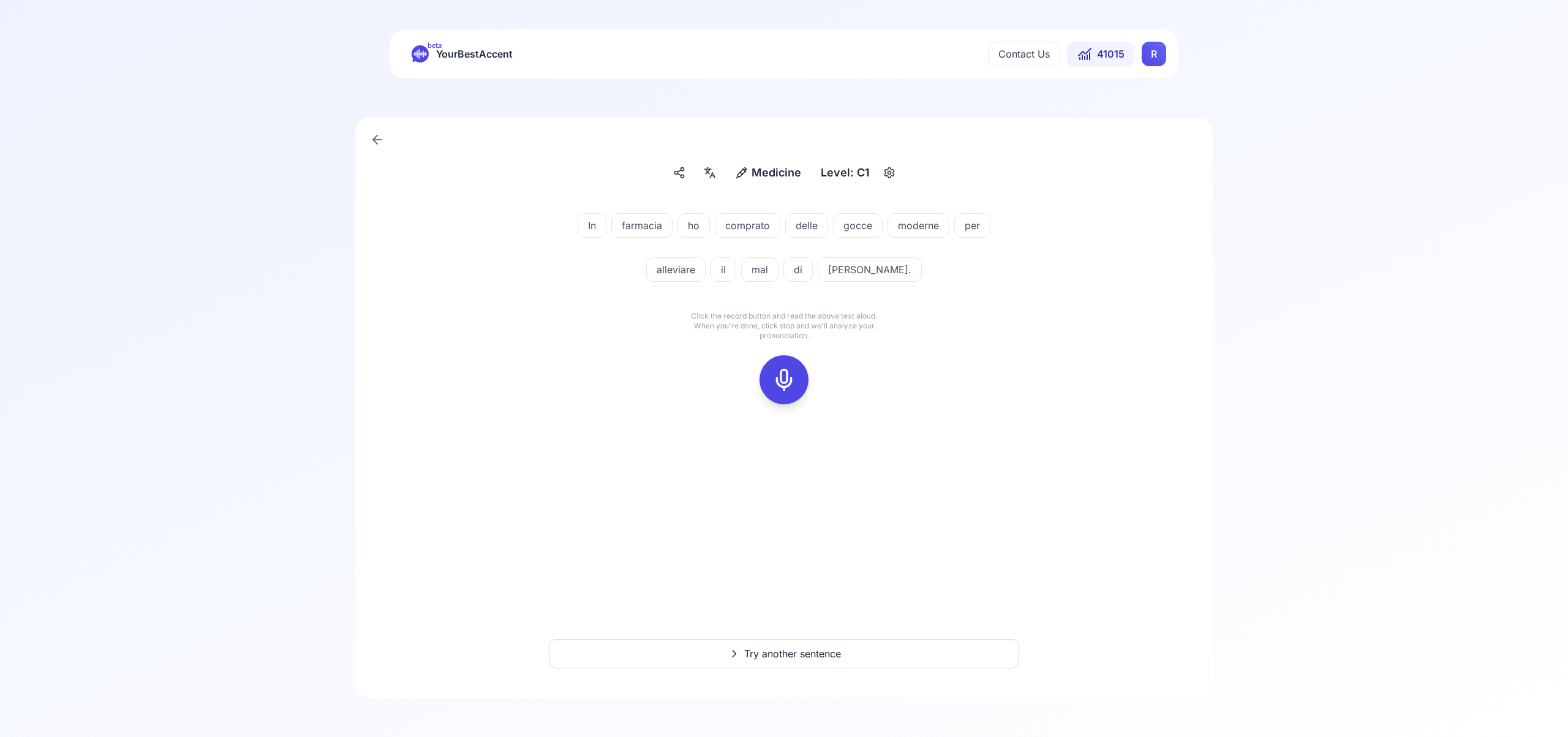
click at [785, 378] on icon at bounding box center [784, 380] width 24 height 24
click at [788, 393] on div at bounding box center [784, 380] width 29 height 49
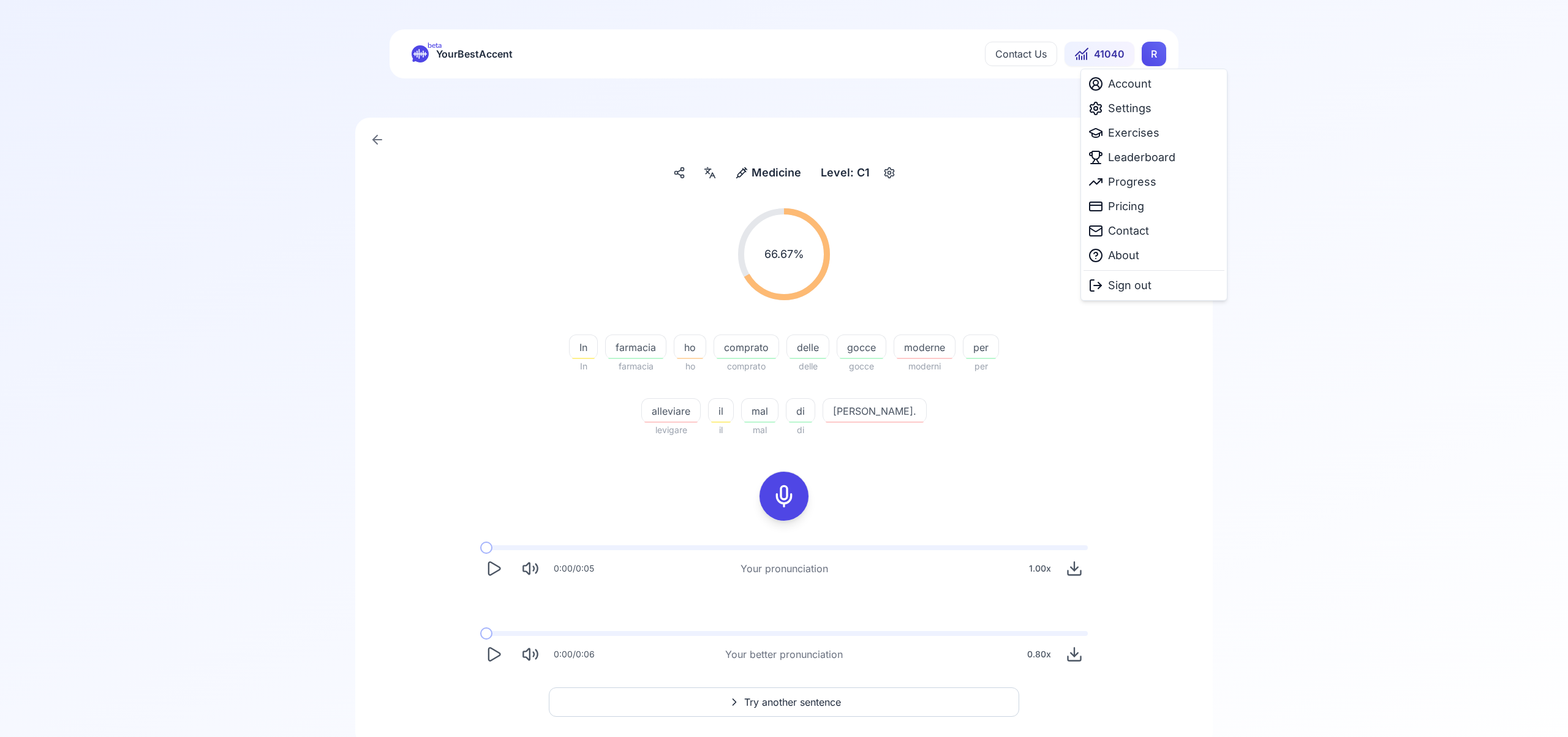
click at [1154, 59] on html "beta YourBestAccent Contact Us 41040 R Medicine Medicine Level: C1 66.67 % 66.6…" at bounding box center [784, 368] width 1568 height 737
click at [1133, 137] on span "Exercises" at bounding box center [1133, 133] width 51 height 17
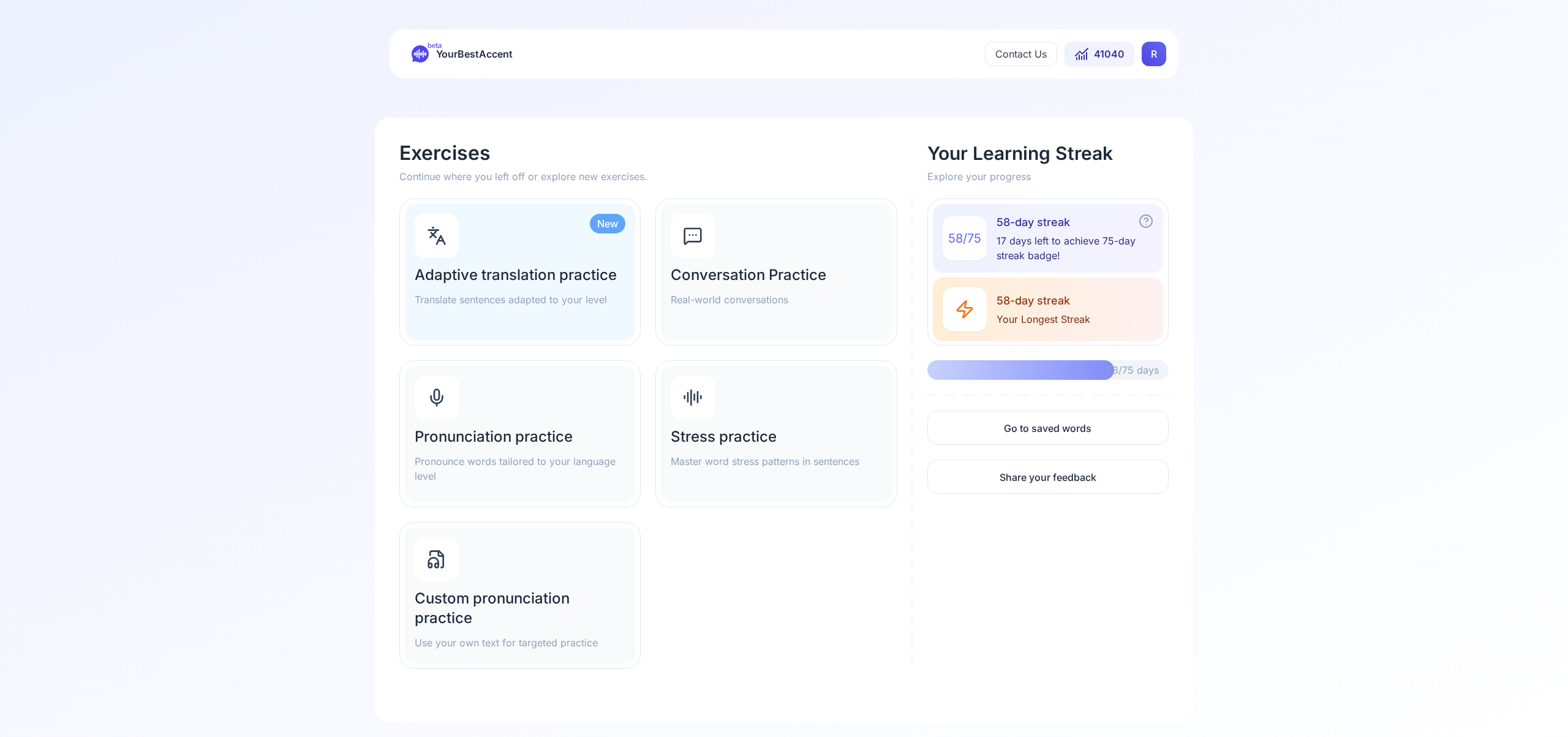
click at [516, 266] on h2 "Adaptive translation practice" at bounding box center [520, 275] width 211 height 20
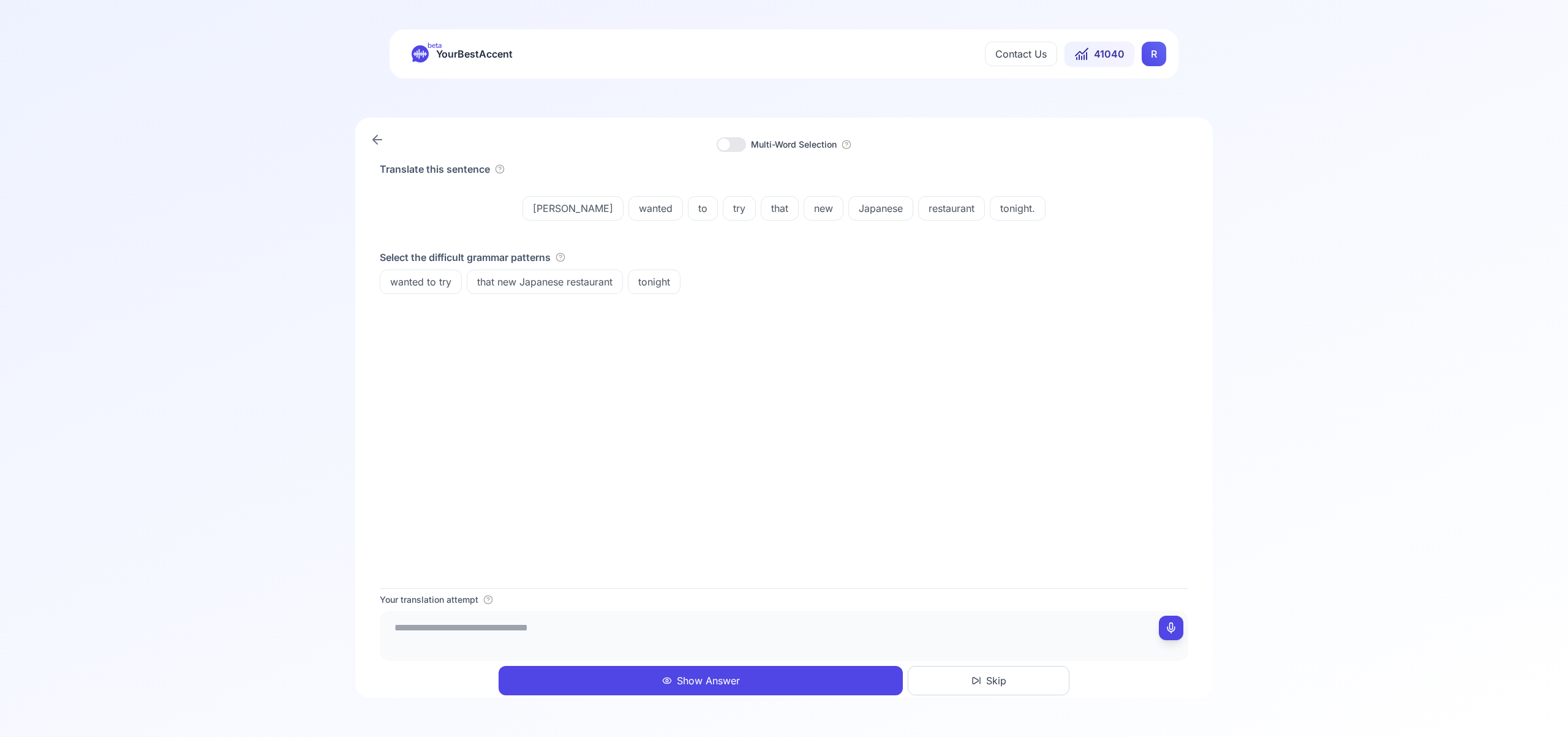
click at [717, 677] on button "Show Answer" at bounding box center [701, 680] width 404 height 29
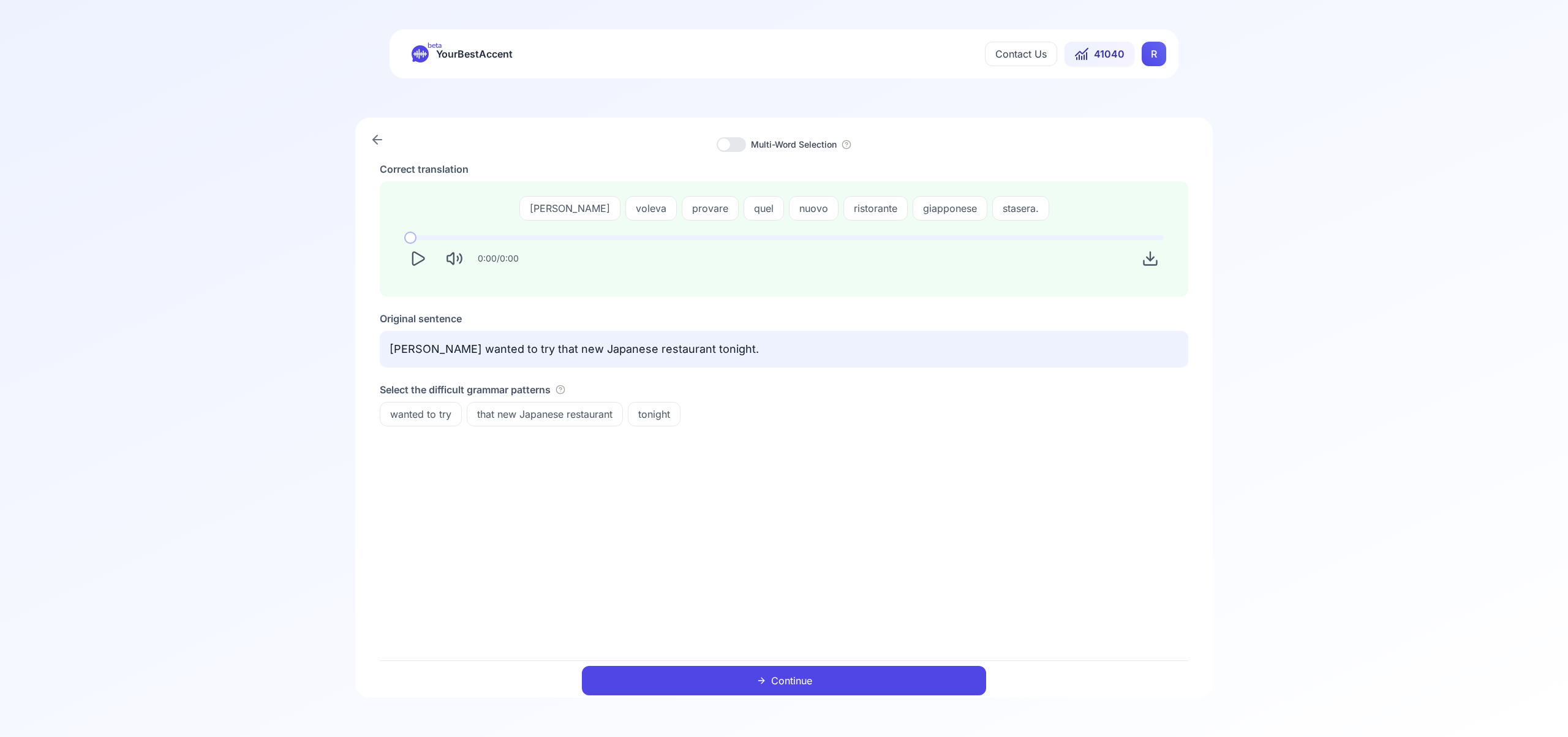
click at [446, 412] on span "wanted to try" at bounding box center [420, 414] width 81 height 15
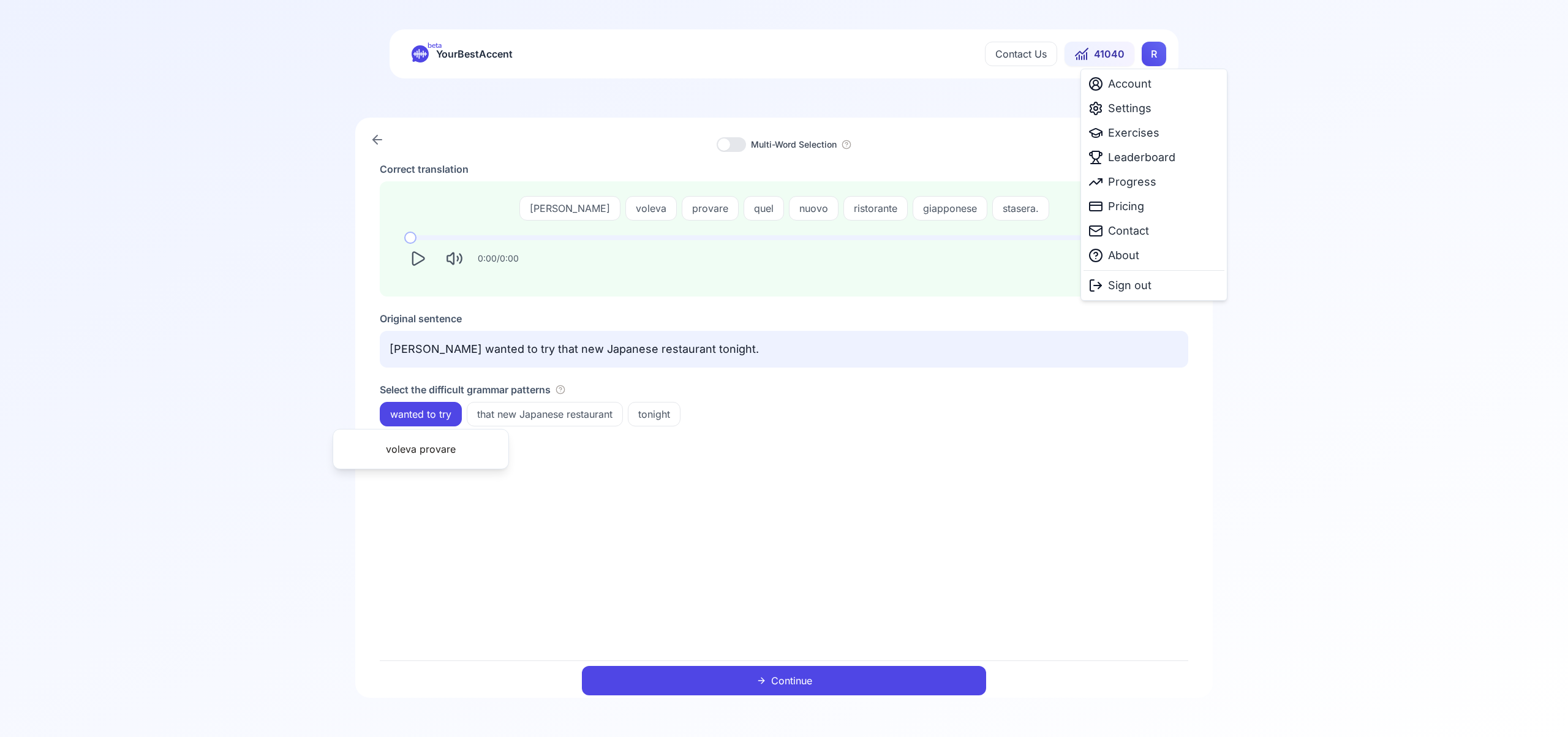
click at [1158, 54] on html "beta YourBestAccent Contact Us 41040 R Multi-Word Selection Correct translation…" at bounding box center [784, 368] width 1568 height 737
click at [1147, 160] on span "Leaderboard" at bounding box center [1142, 157] width 68 height 17
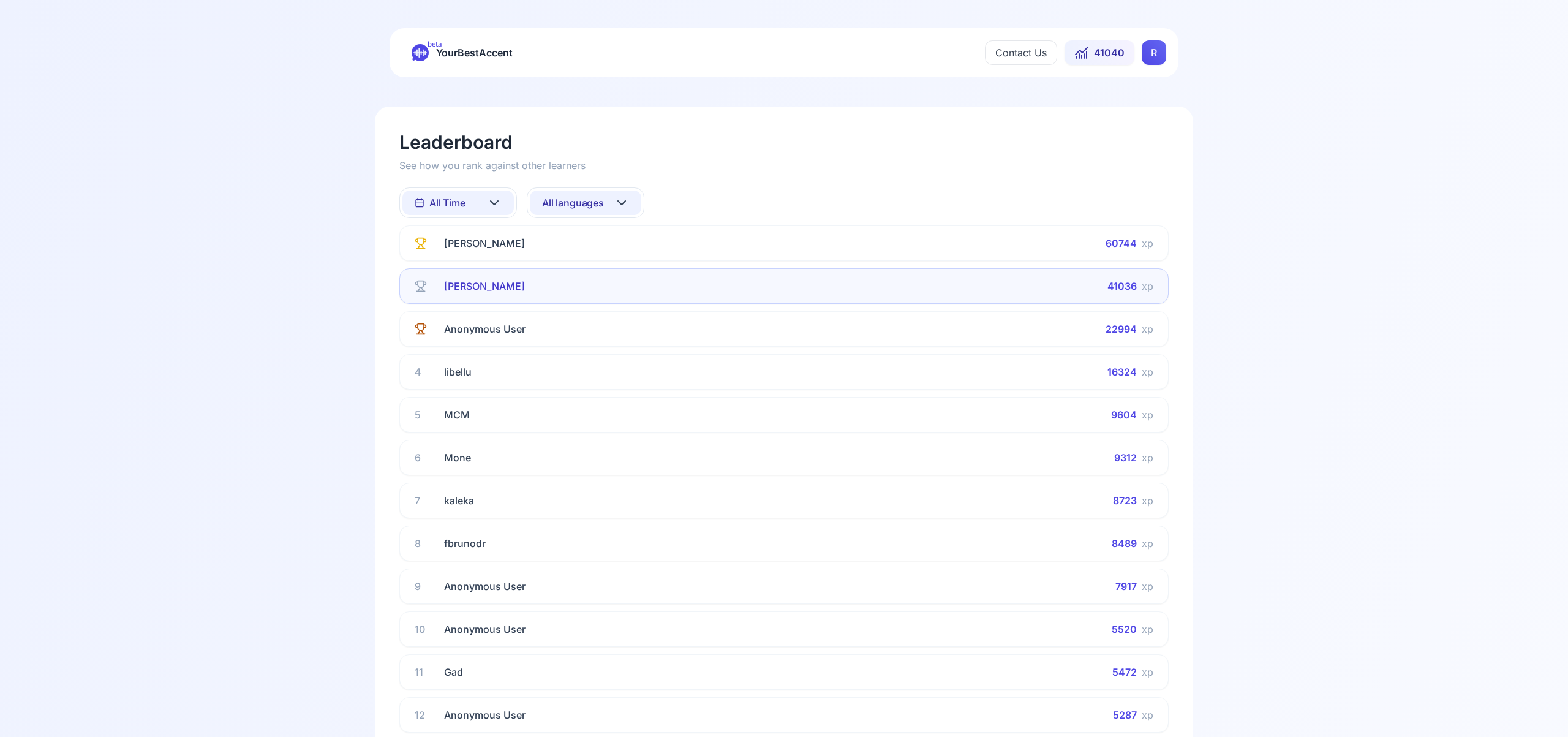
scroll to position [4, 0]
click at [496, 205] on icon at bounding box center [494, 200] width 15 height 15
click at [489, 244] on div "This Week" at bounding box center [458, 254] width 112 height 22
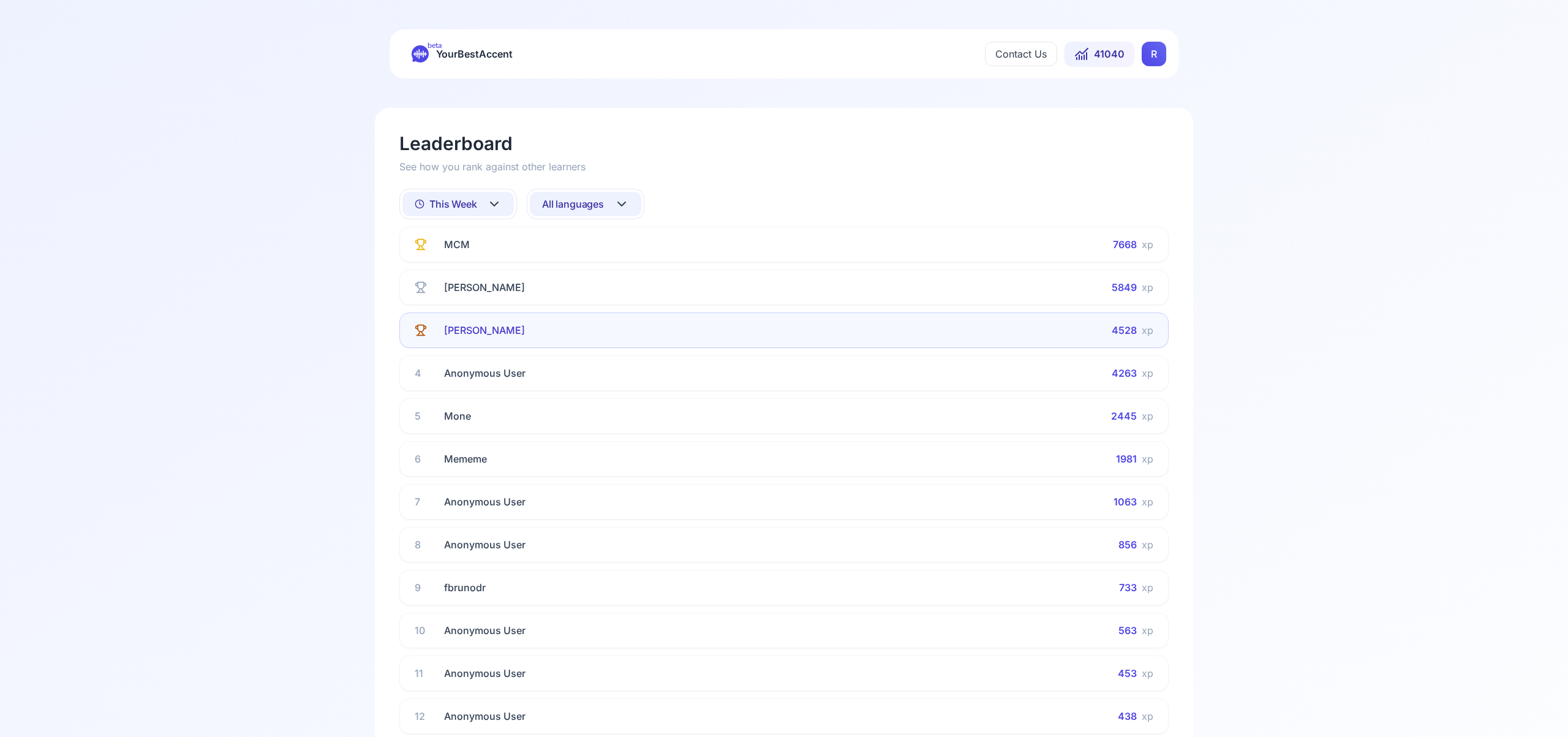
scroll to position [2, 0]
click at [498, 204] on icon at bounding box center [494, 201] width 15 height 15
click at [623, 201] on html "beta YourBestAccent Contact Us 41040 R Leaderboard See how you rank against oth…" at bounding box center [784, 366] width 1568 height 737
click at [622, 200] on icon at bounding box center [622, 204] width 15 height 15
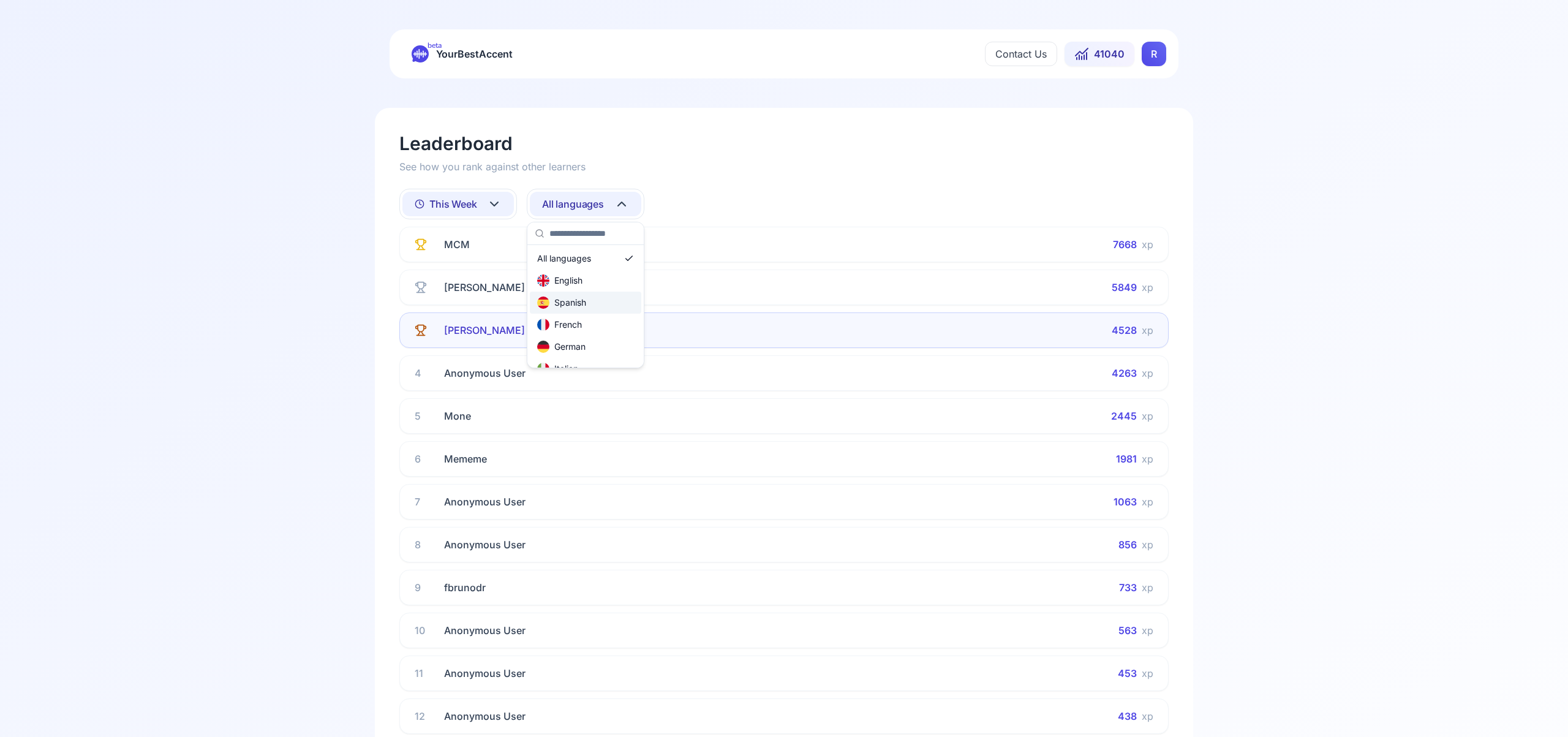
click at [595, 302] on div "Spanish" at bounding box center [586, 302] width 112 height 22
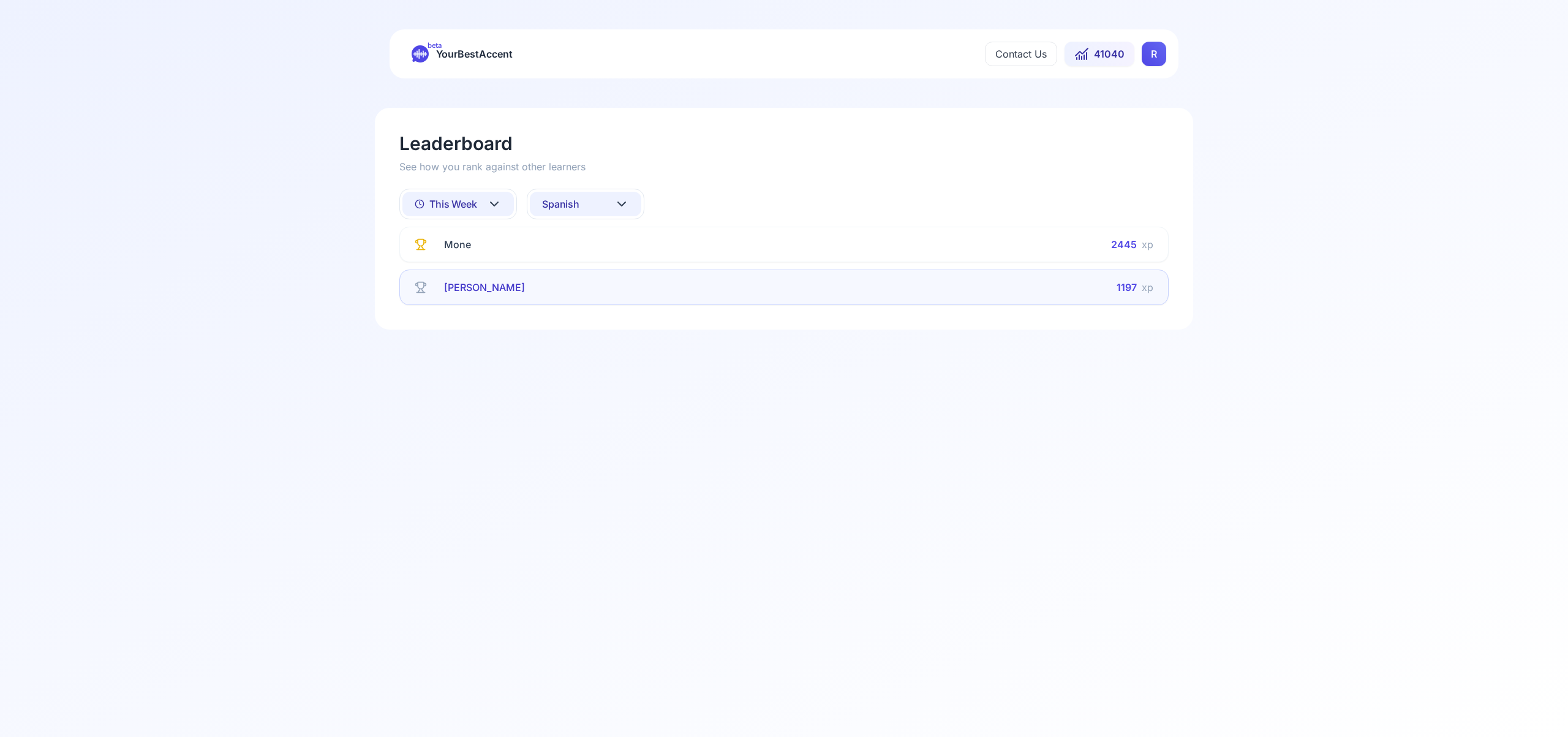
click at [624, 200] on icon at bounding box center [622, 204] width 15 height 15
click at [590, 319] on div "French" at bounding box center [586, 324] width 112 height 22
click at [621, 204] on icon at bounding box center [622, 204] width 15 height 15
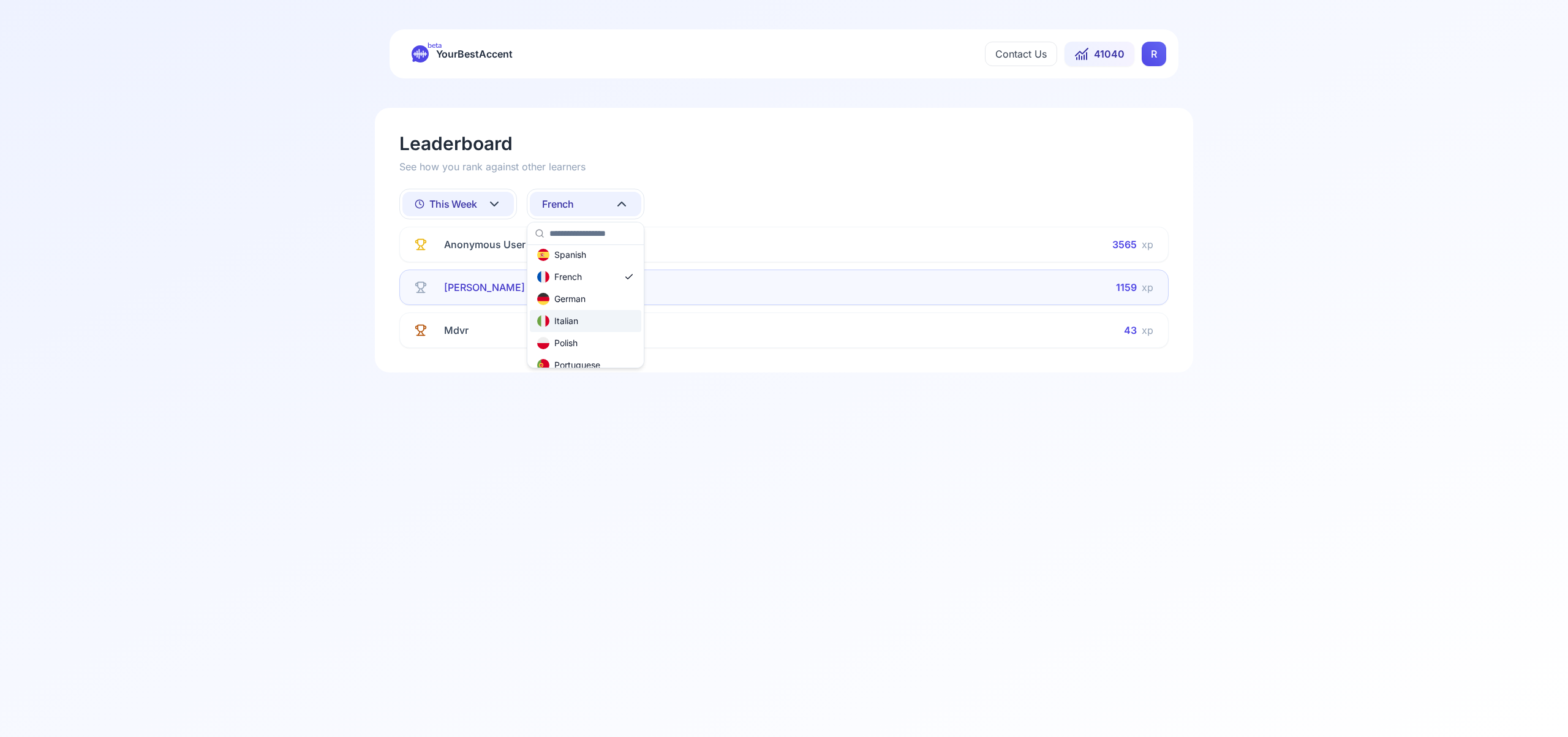
click at [599, 324] on div "Italian" at bounding box center [586, 321] width 112 height 22
